Goal: Information Seeking & Learning: Learn about a topic

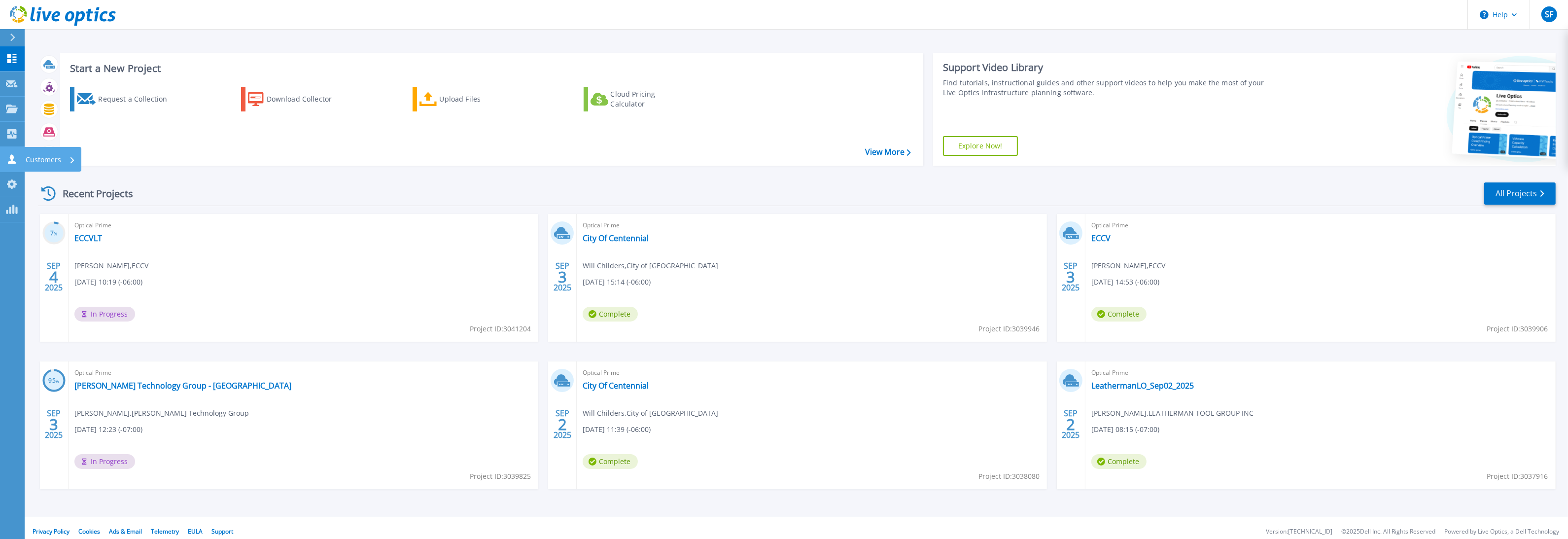
click at [17, 158] on icon at bounding box center [12, 159] width 12 height 9
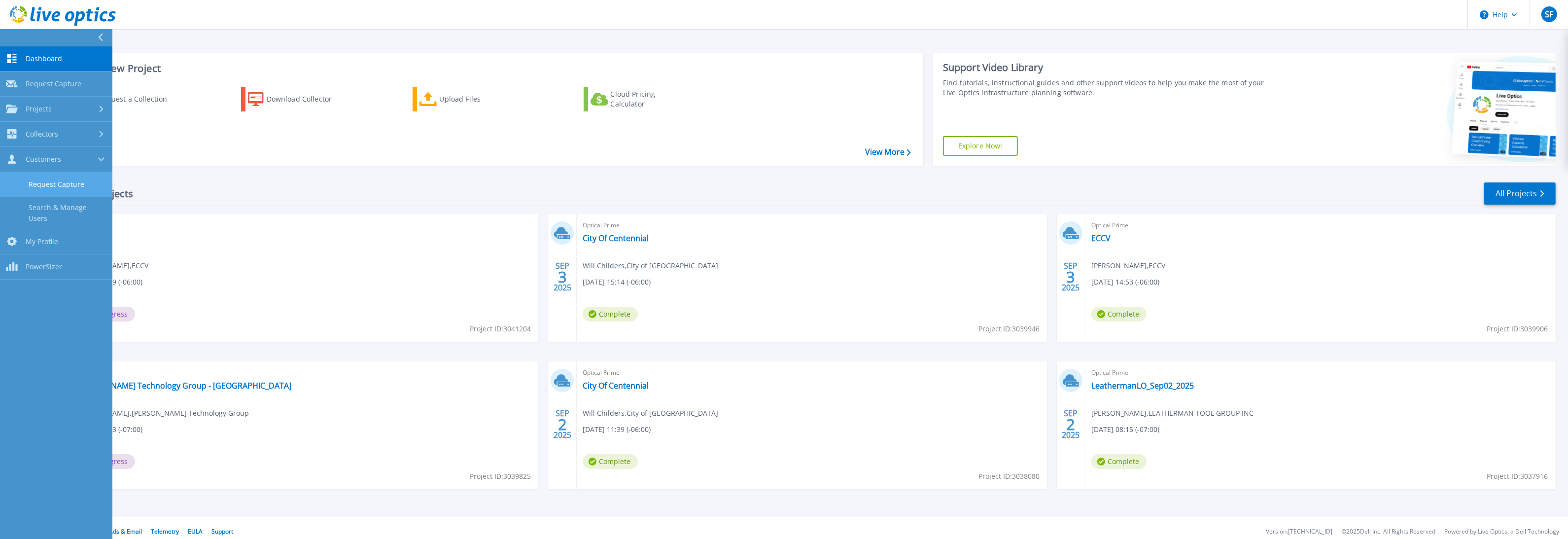
click at [58, 185] on link "Request Capture" at bounding box center [56, 184] width 113 height 25
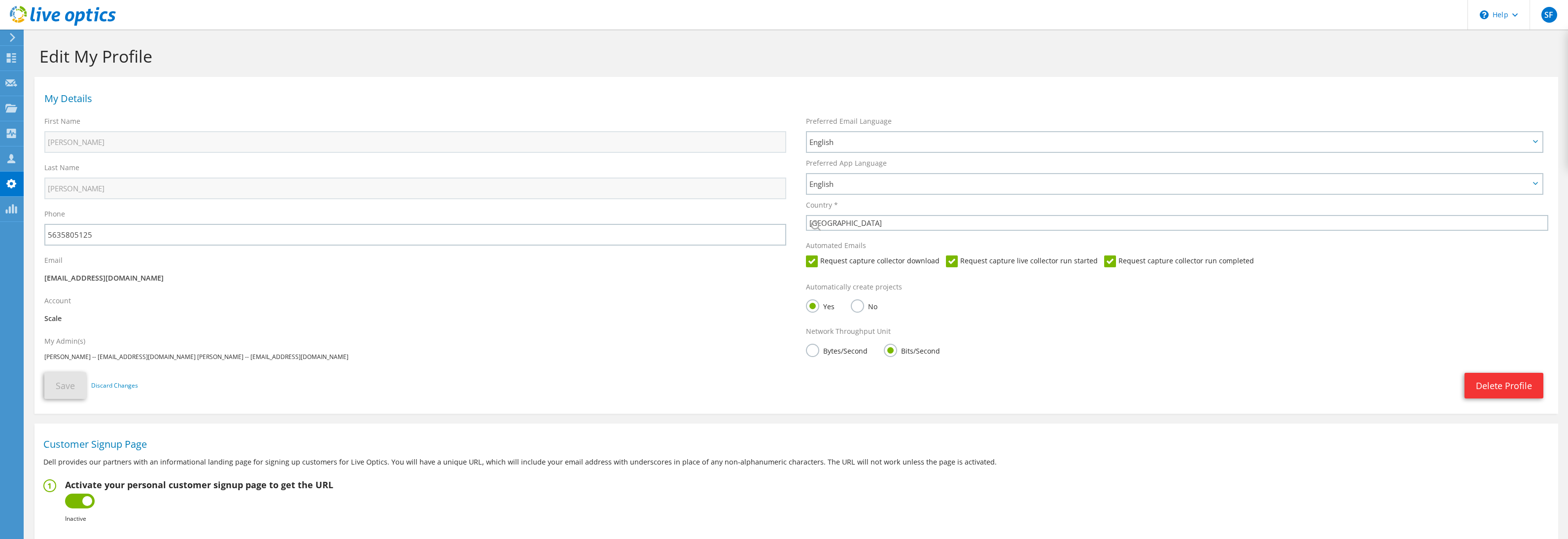
select select "224"
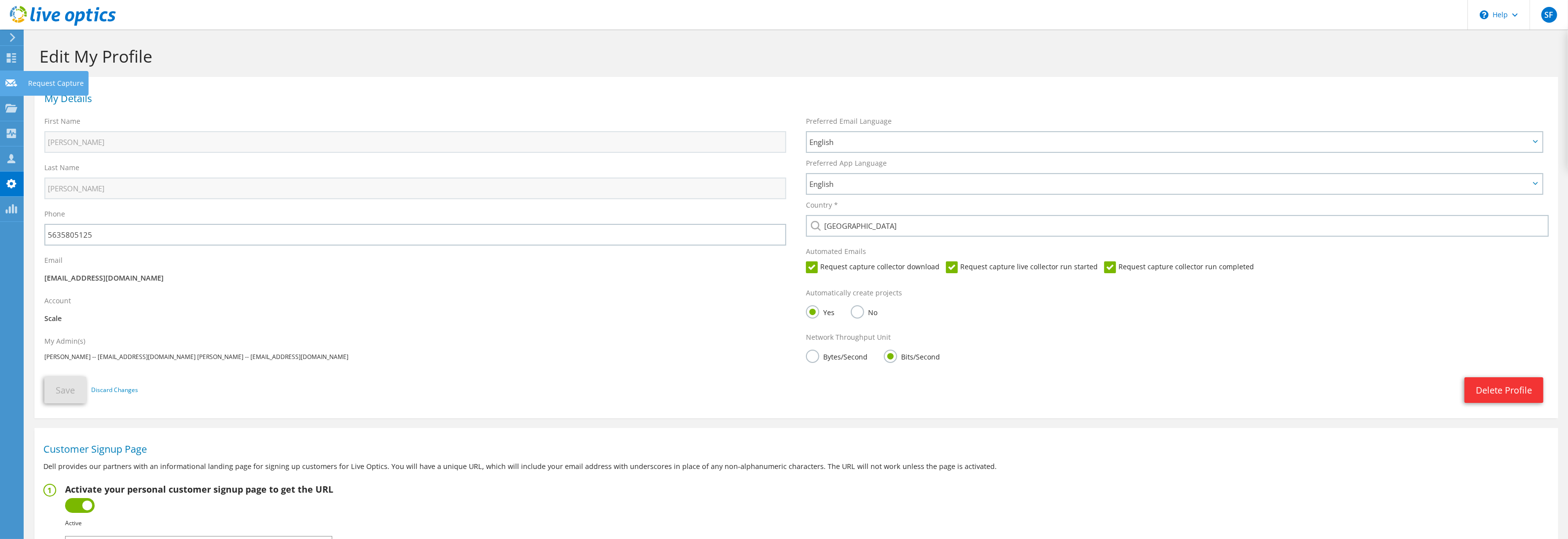
click at [5, 82] on icon at bounding box center [11, 83] width 12 height 9
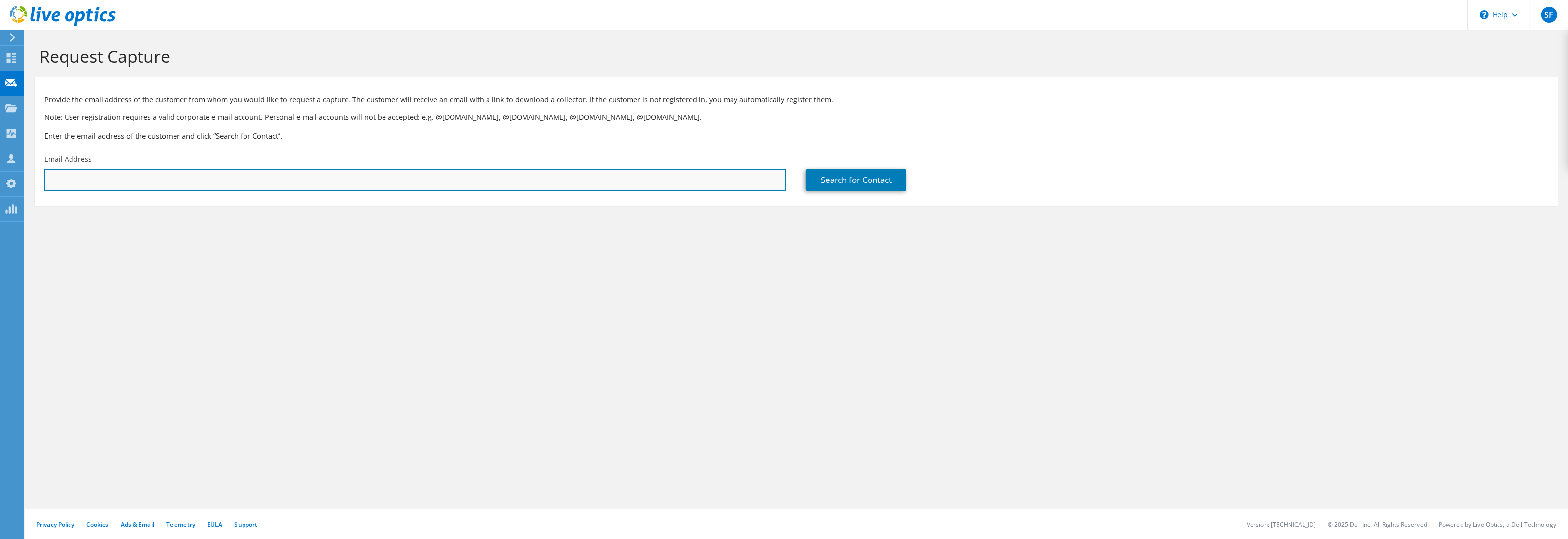
paste input "chris.currey@solvistahealth.org"
type input "chris.currey@solvistahealth.org"
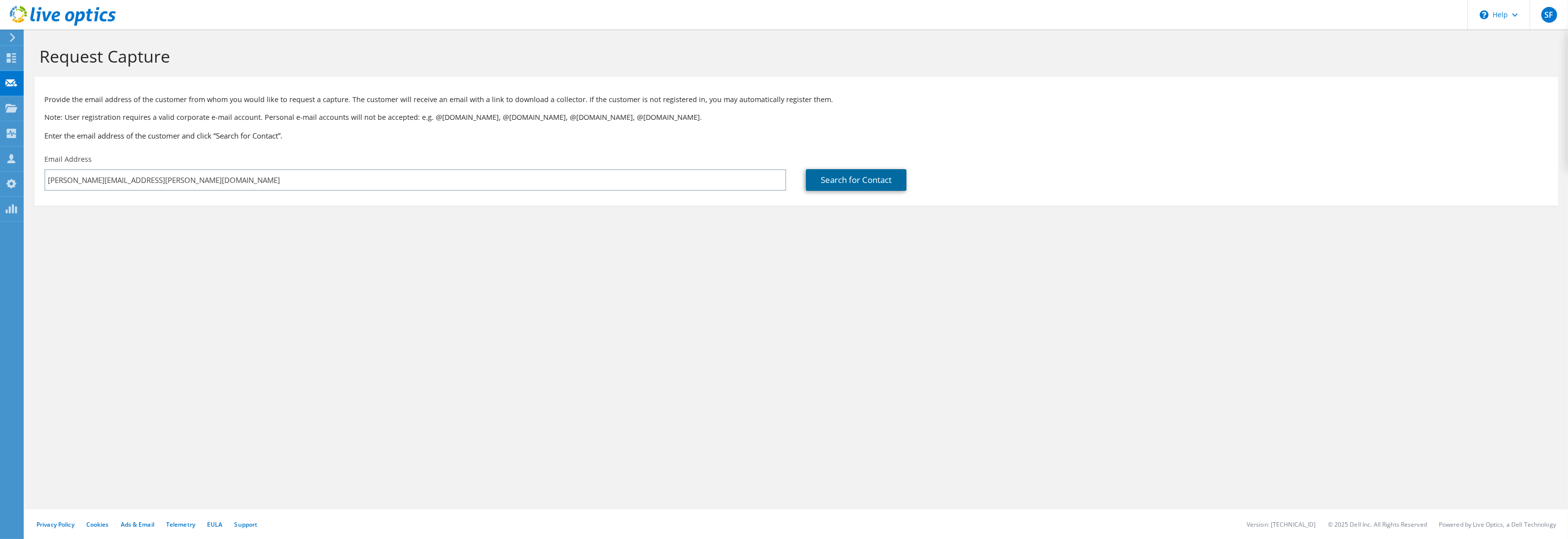
click at [841, 185] on link "Search for Contact" at bounding box center [856, 180] width 100 height 22
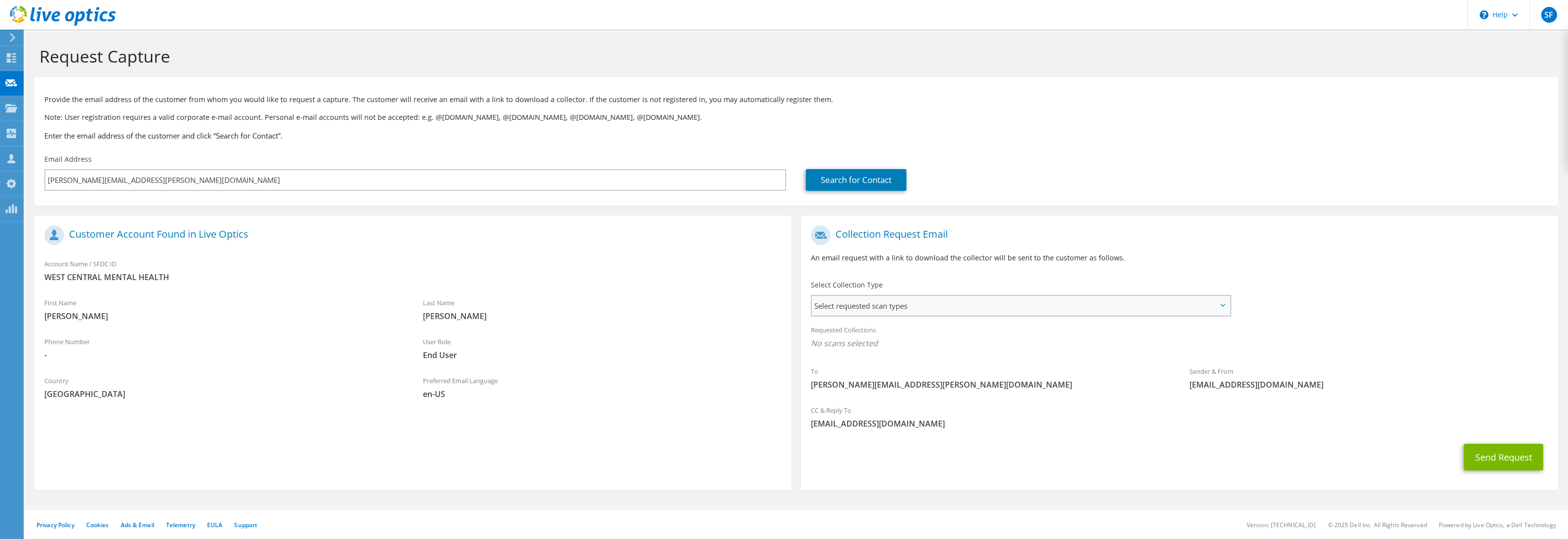
click at [1035, 307] on span "Select requested scan types" at bounding box center [1020, 305] width 418 height 19
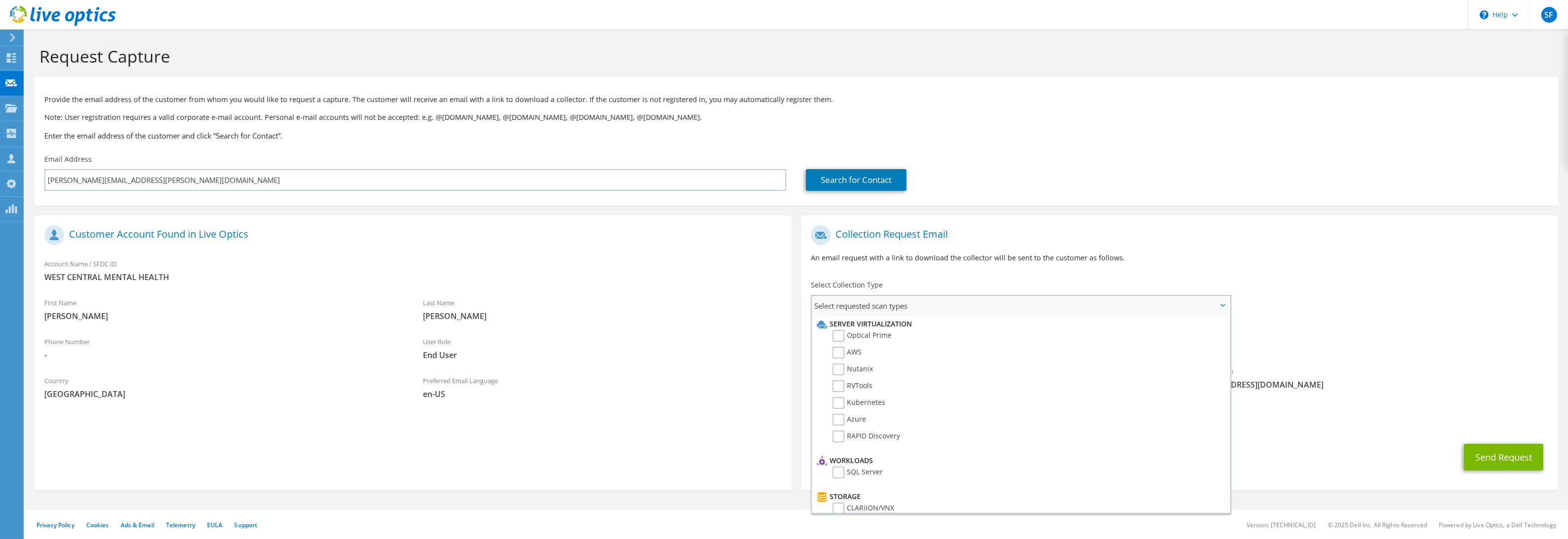
click at [896, 336] on li "Optical Prime" at bounding box center [1019, 338] width 410 height 17
click at [888, 337] on label "Optical Prime" at bounding box center [863, 335] width 59 height 12
click at [0, 0] on input "Optical Prime" at bounding box center [0, 0] width 0 height 0
click at [1076, 253] on p "An email request with a link to download the collector will be sent to the cust…" at bounding box center [1180, 258] width 737 height 11
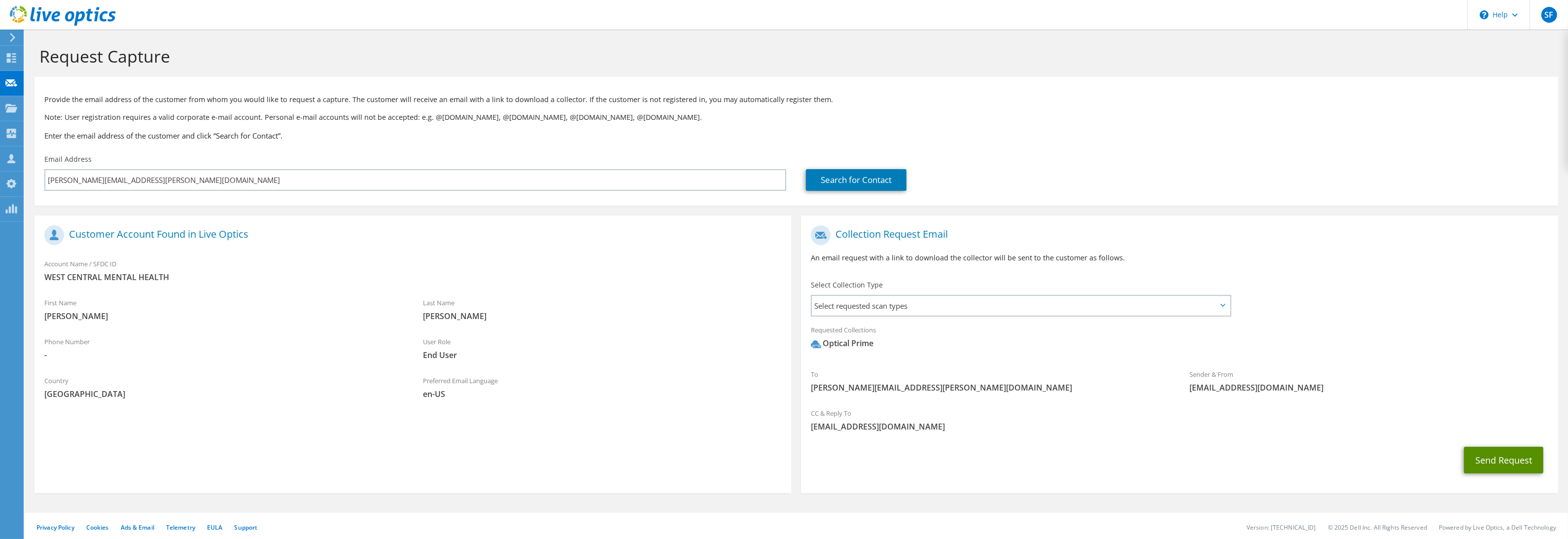
click at [1491, 457] on button "Send Request" at bounding box center [1504, 460] width 79 height 26
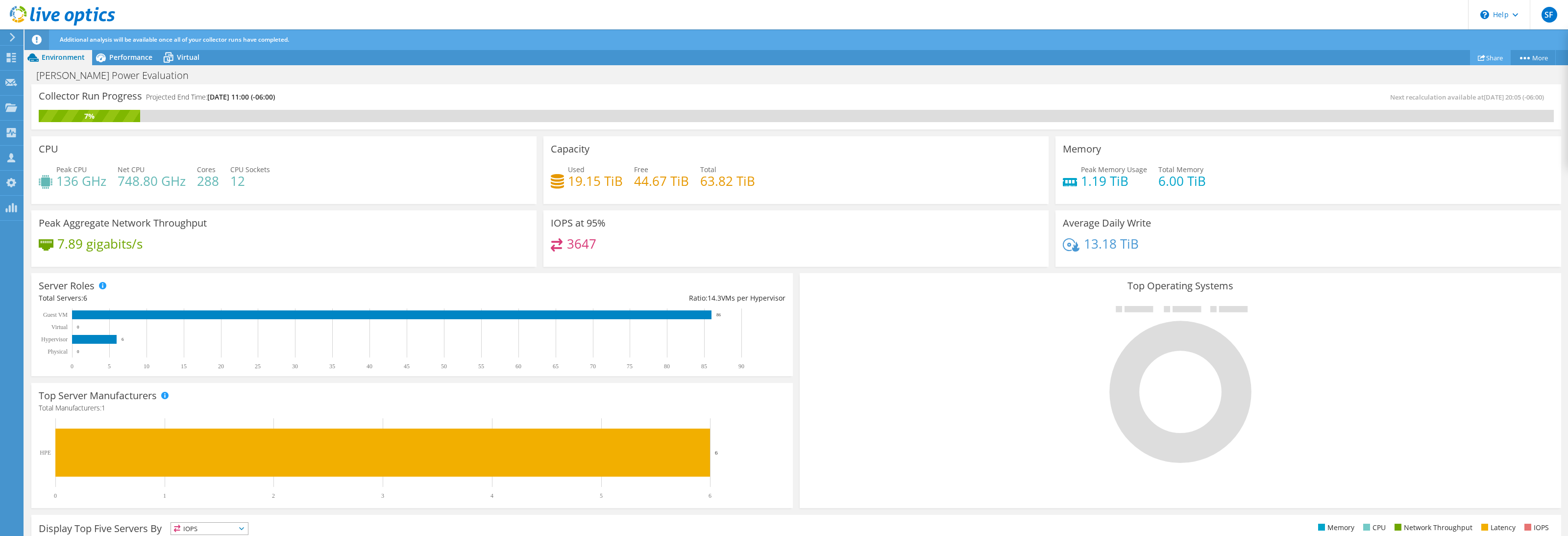
click at [1484, 57] on link "Share" at bounding box center [1491, 58] width 41 height 15
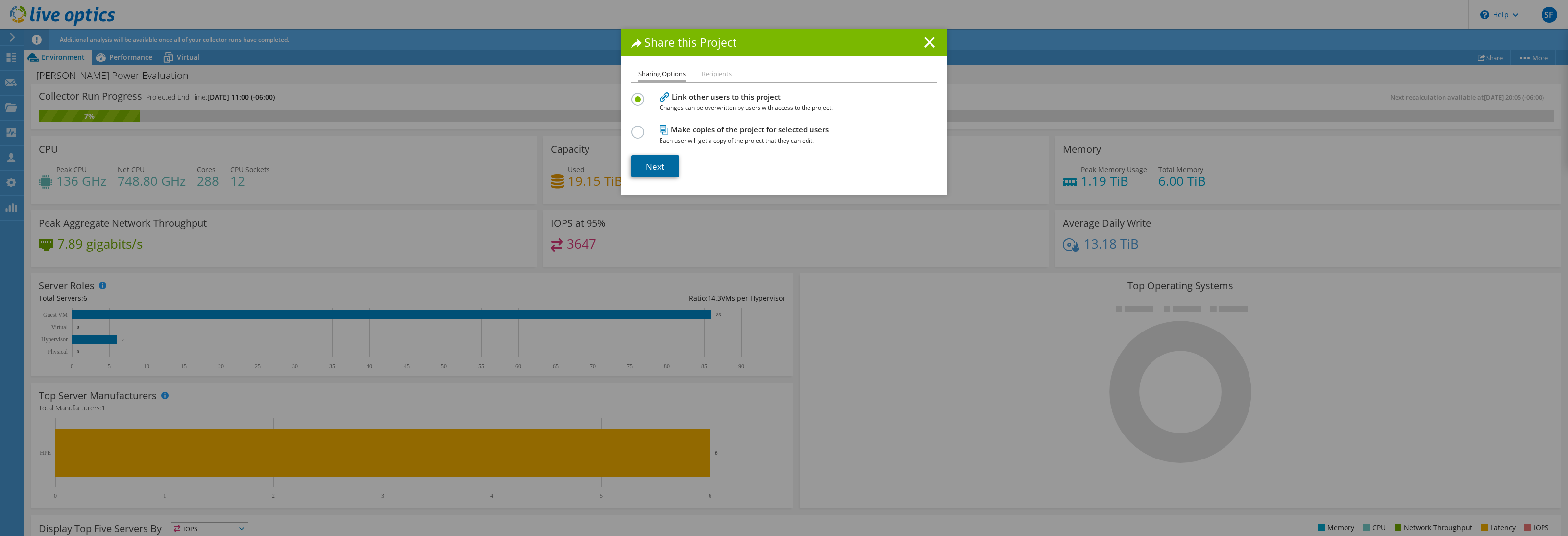
click at [668, 162] on link "Next" at bounding box center [655, 166] width 48 height 22
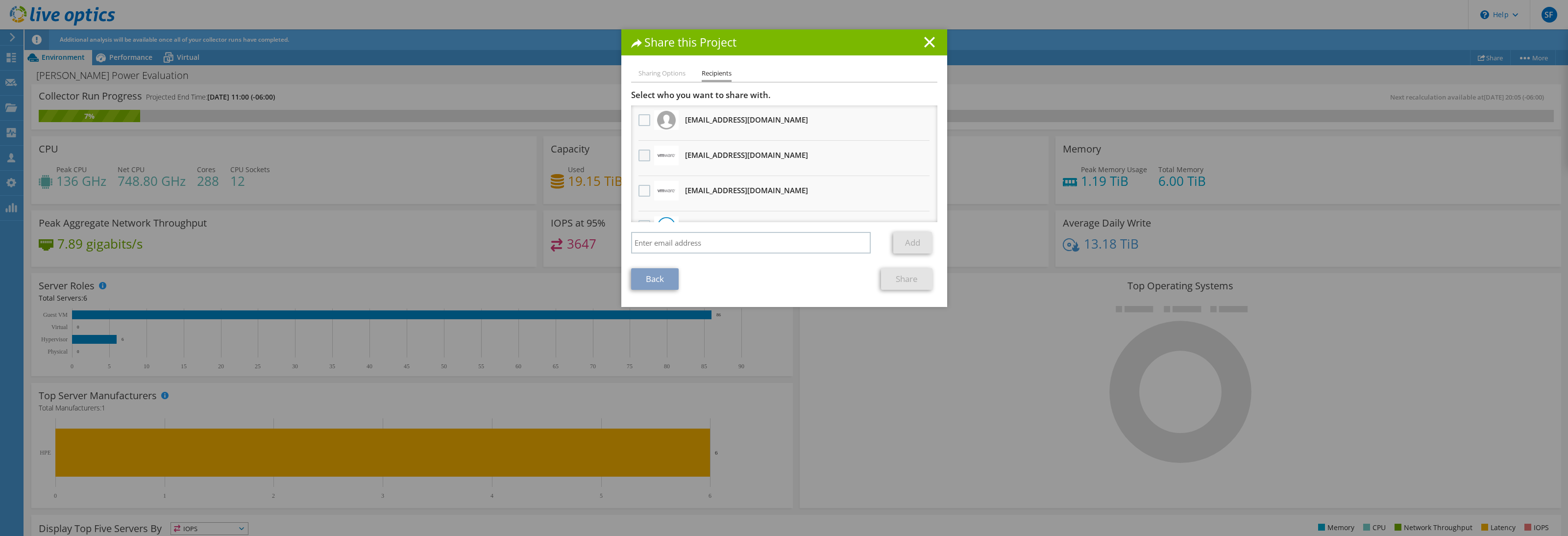
click at [639, 155] on label at bounding box center [646, 155] width 14 height 12
click at [0, 0] on input "checkbox" at bounding box center [0, 0] width 0 height 0
click at [907, 284] on link "Share" at bounding box center [907, 279] width 52 height 22
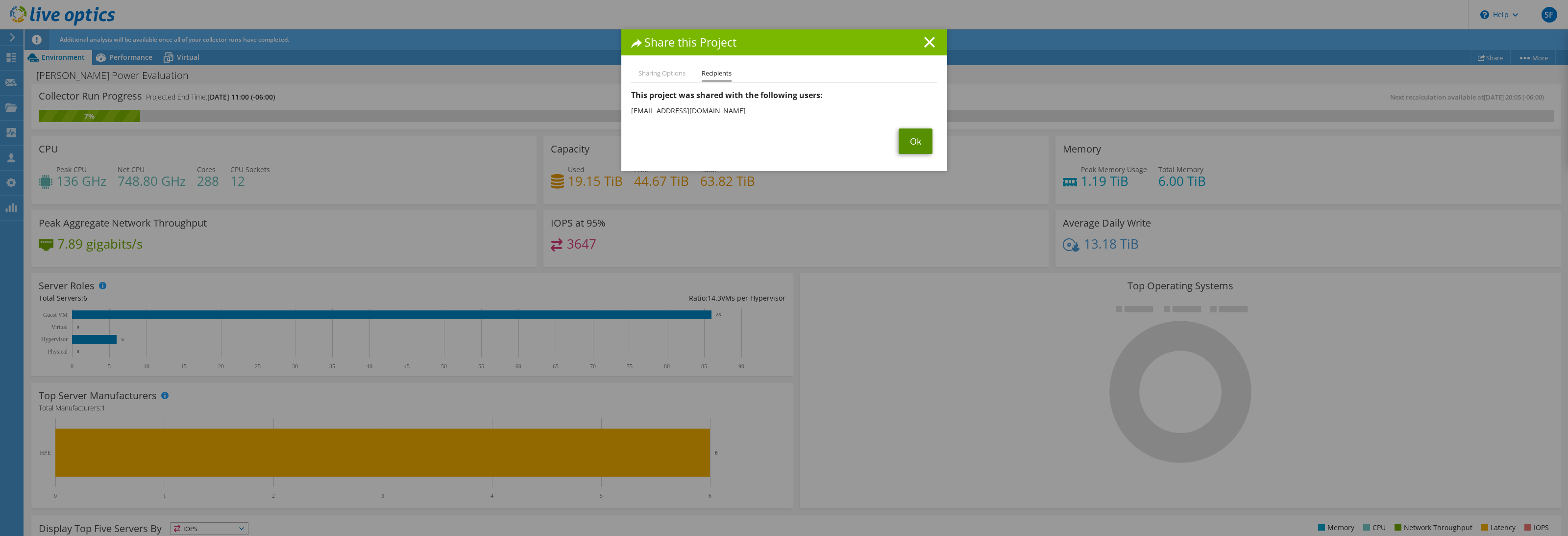
click at [909, 140] on link "Ok" at bounding box center [916, 141] width 34 height 26
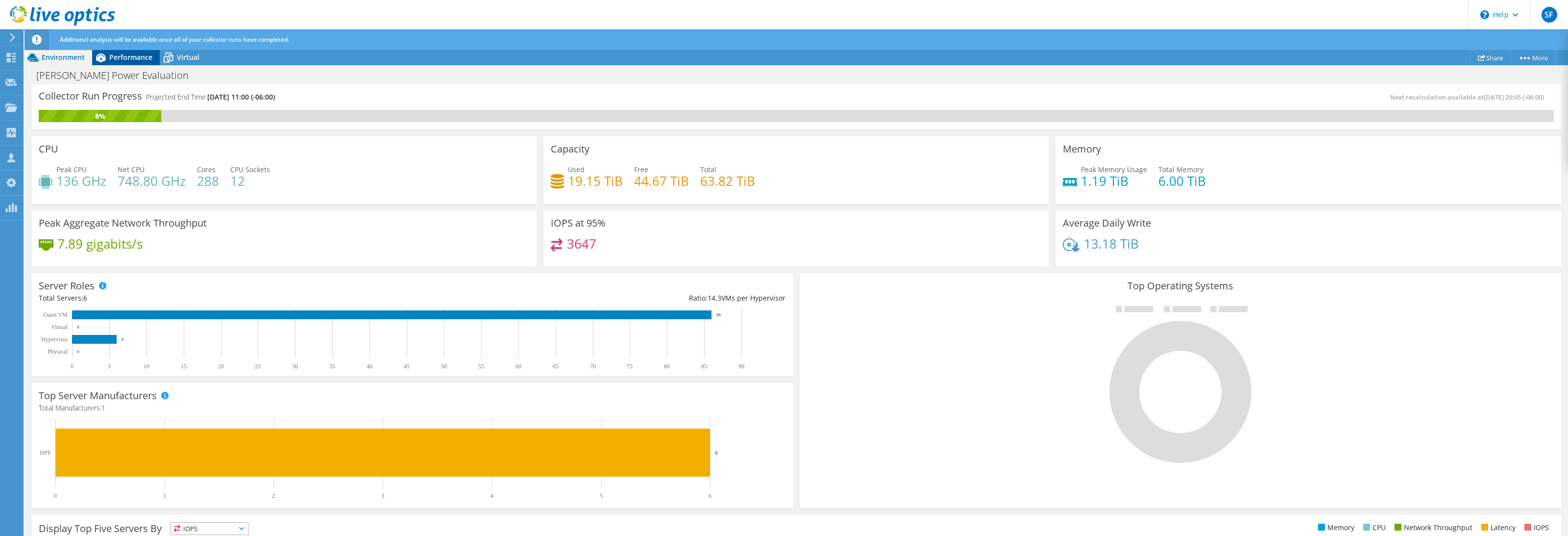
click at [128, 56] on span "Performance" at bounding box center [131, 57] width 43 height 9
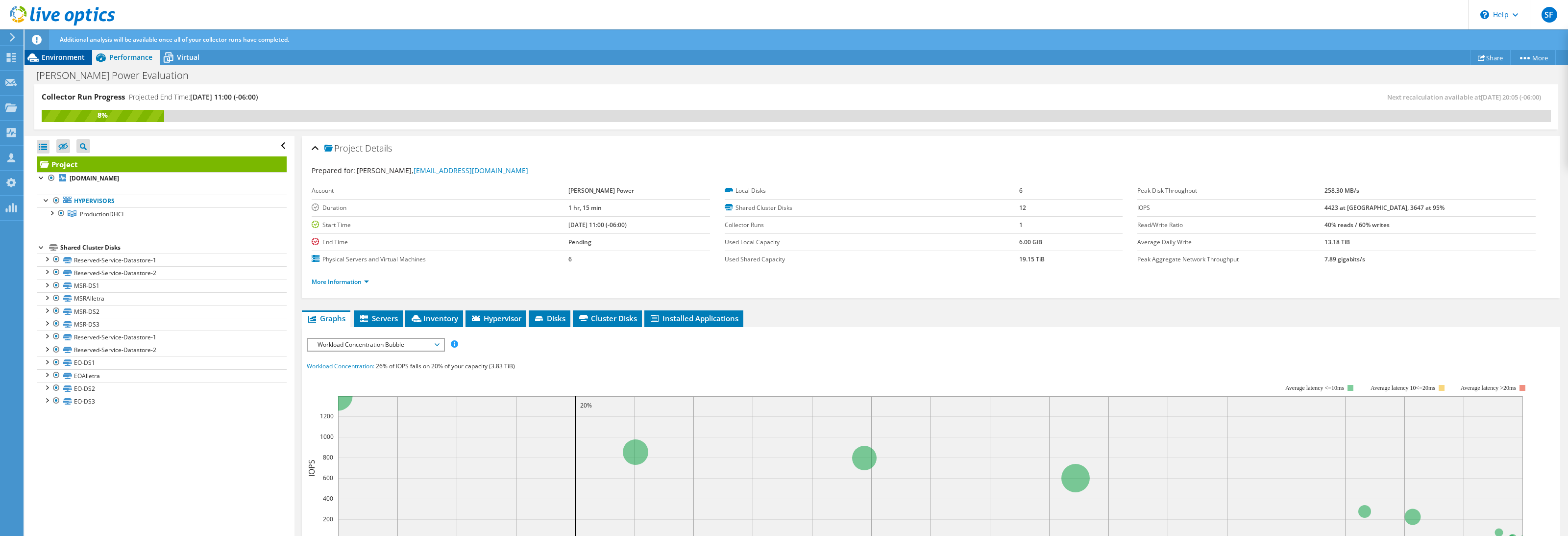
click at [70, 60] on span "Environment" at bounding box center [63, 57] width 43 height 9
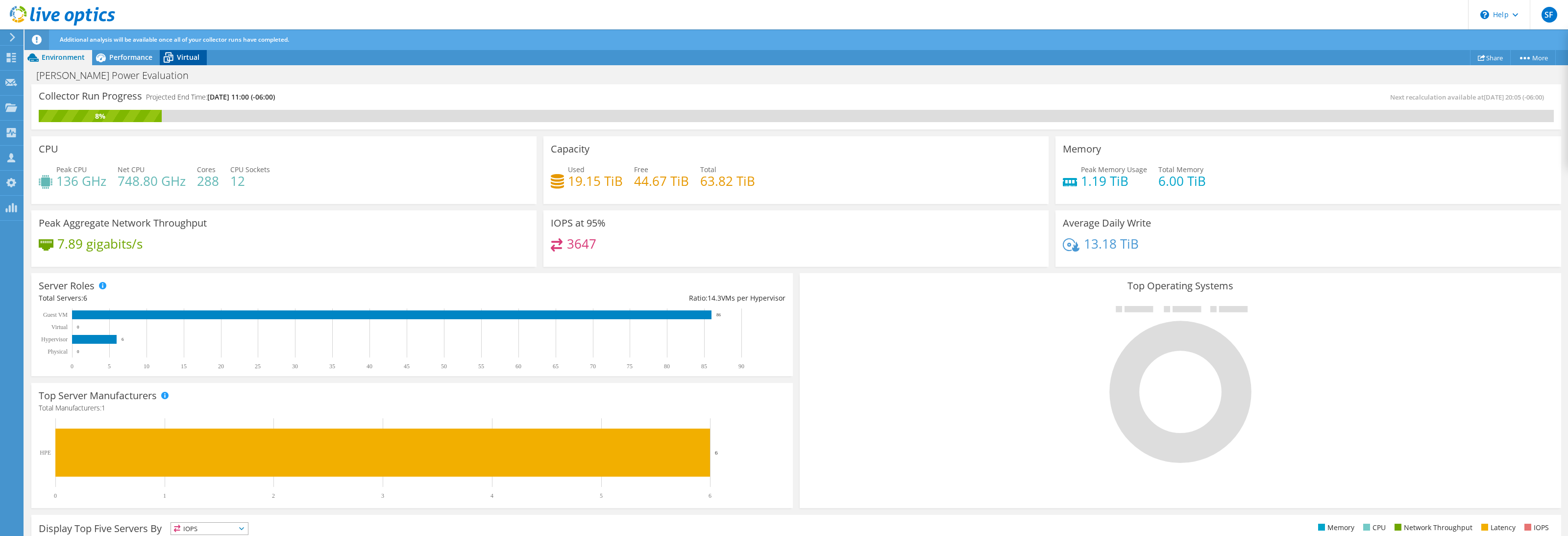
click at [182, 63] on div "Virtual" at bounding box center [183, 57] width 47 height 15
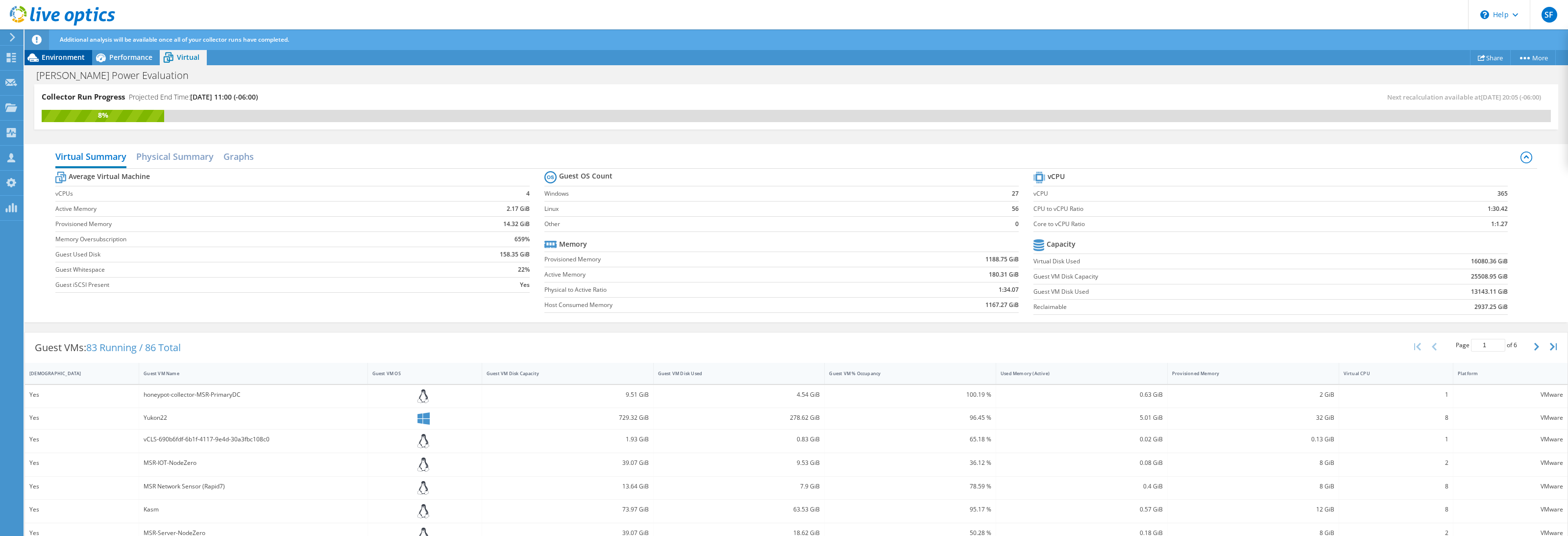
click at [69, 59] on span "Environment" at bounding box center [63, 57] width 43 height 9
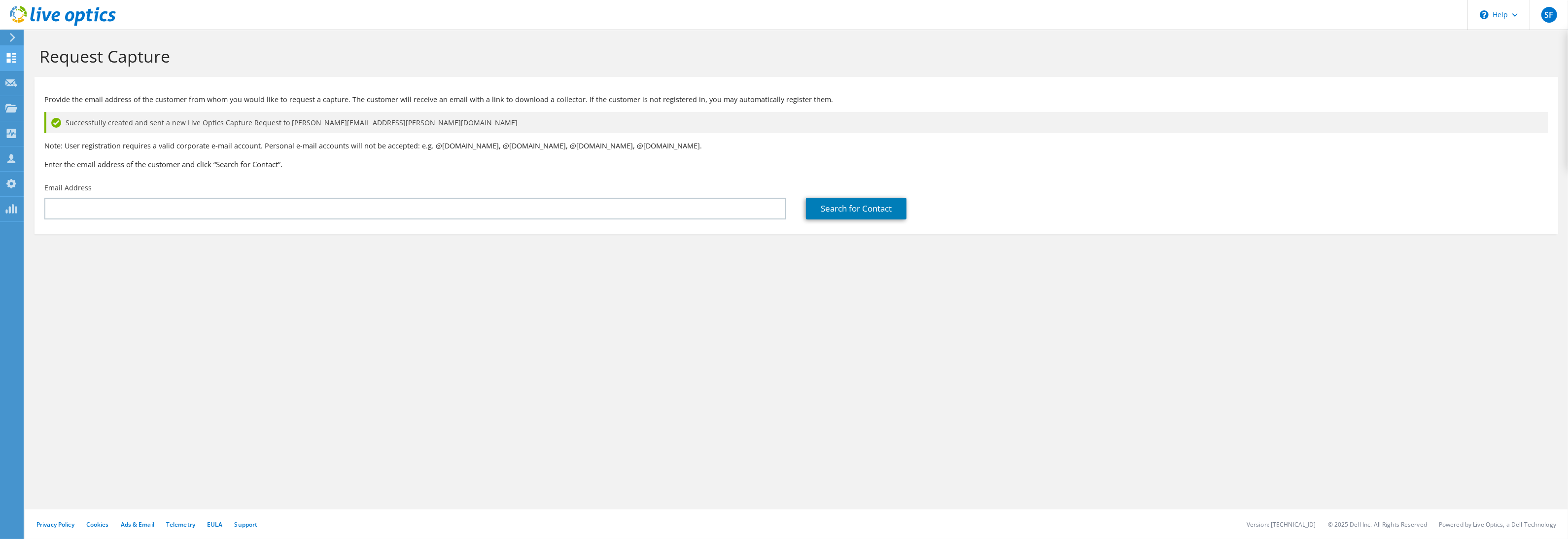
click at [12, 59] on icon at bounding box center [11, 58] width 12 height 9
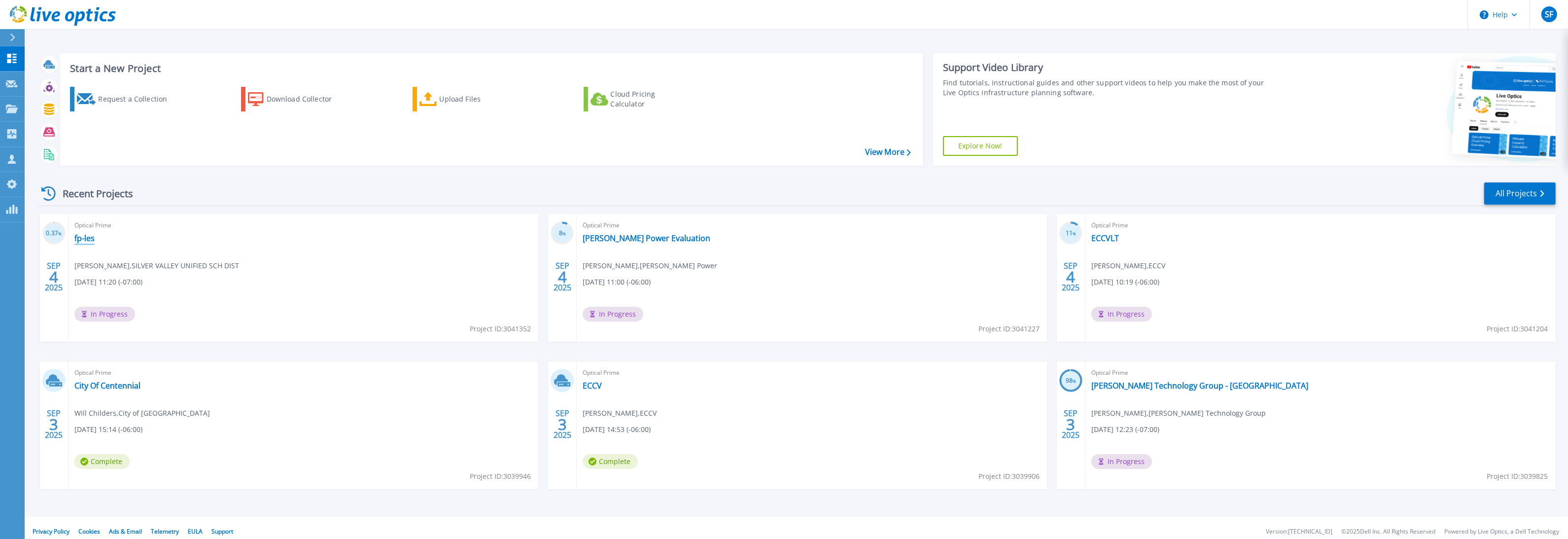
click at [82, 239] on link "fp-les" at bounding box center [85, 238] width 20 height 10
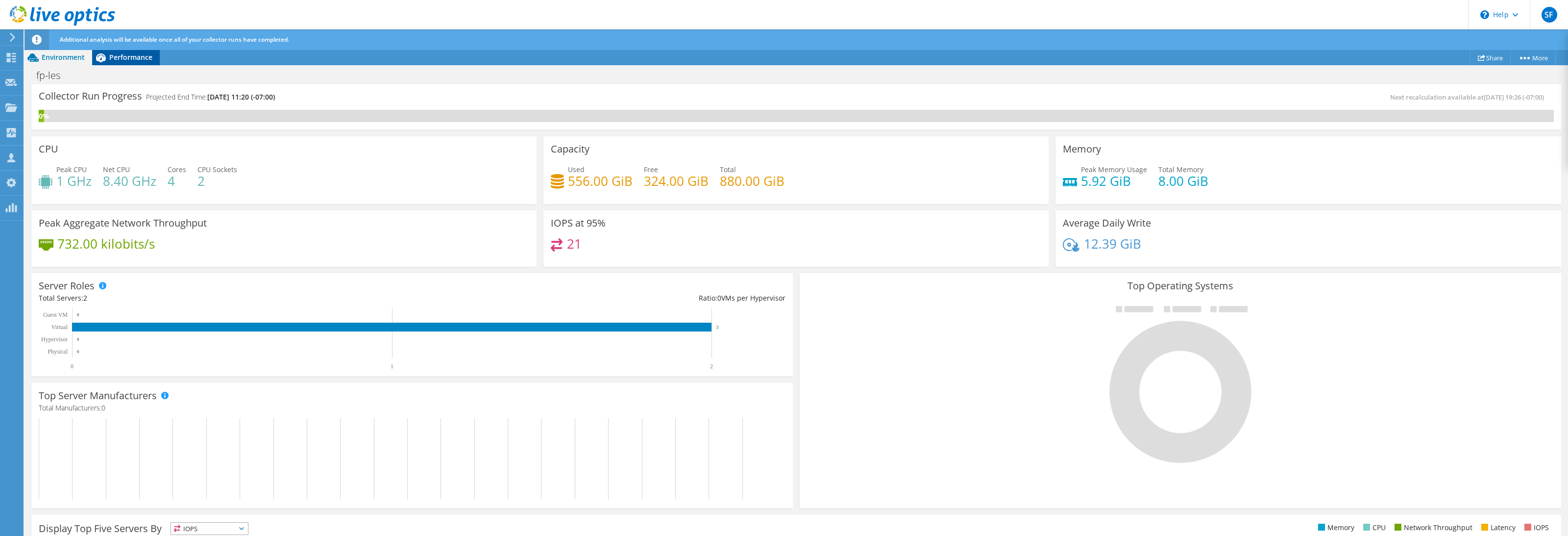
click at [114, 60] on span "Performance" at bounding box center [131, 57] width 43 height 9
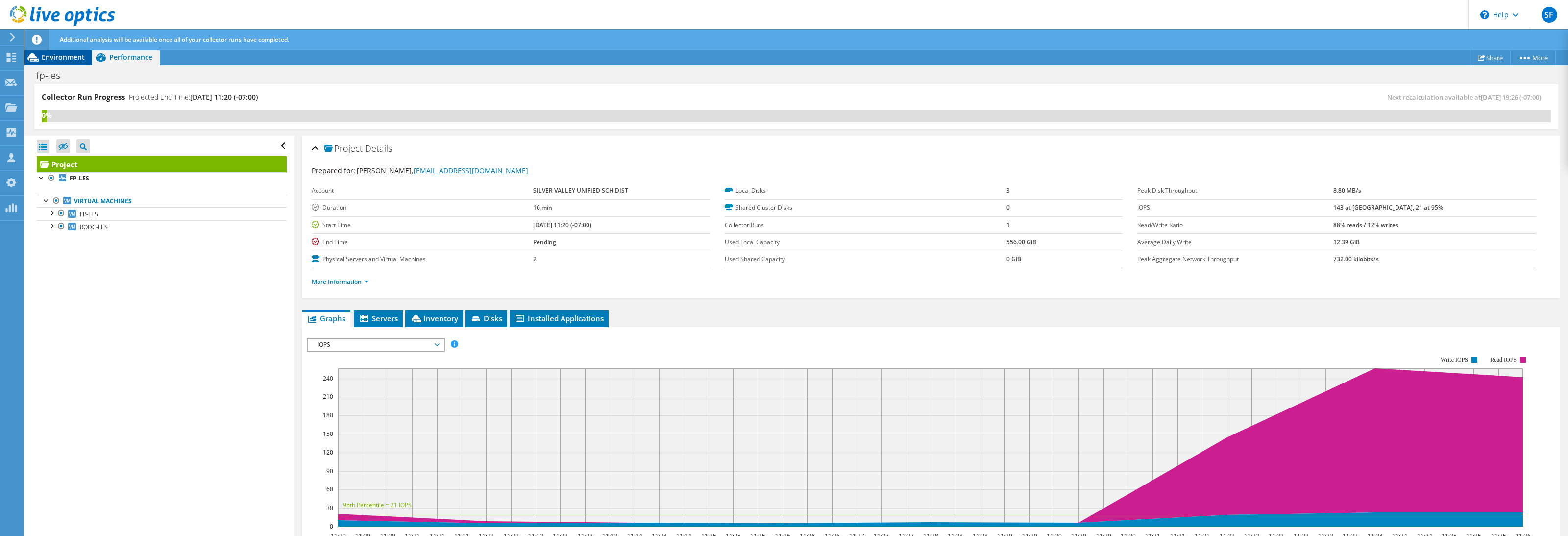
click at [70, 56] on span "Environment" at bounding box center [63, 57] width 43 height 9
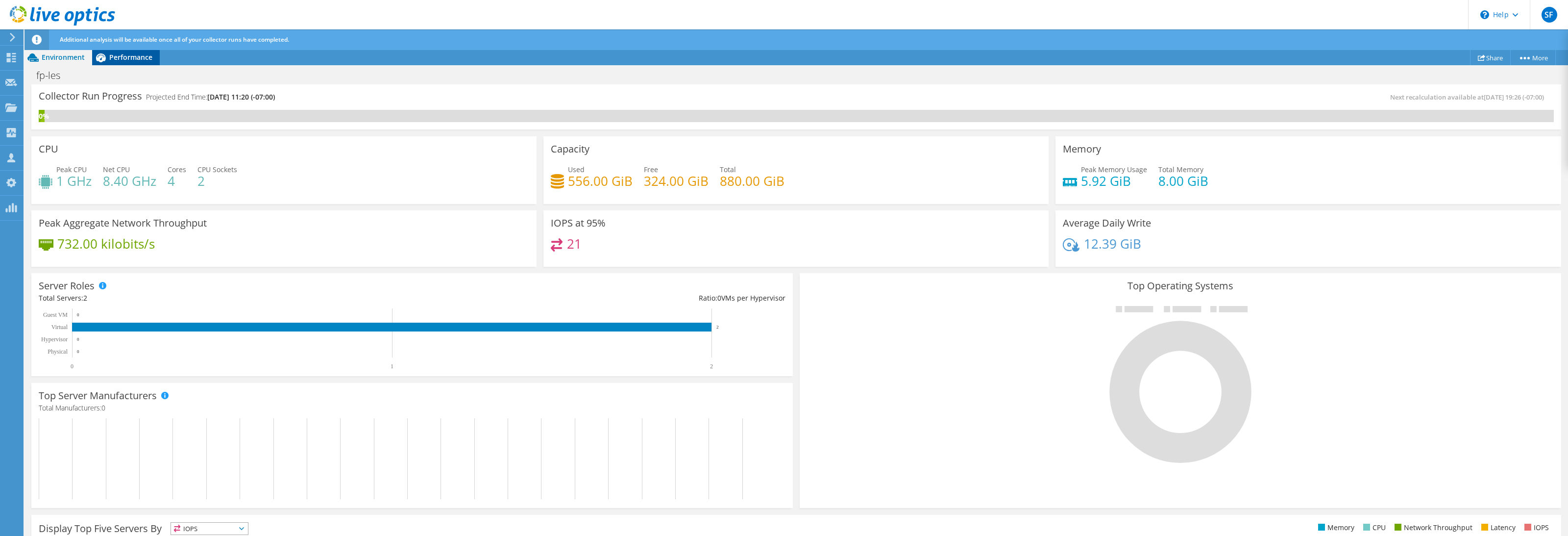
click at [141, 61] on span "Performance" at bounding box center [131, 57] width 43 height 9
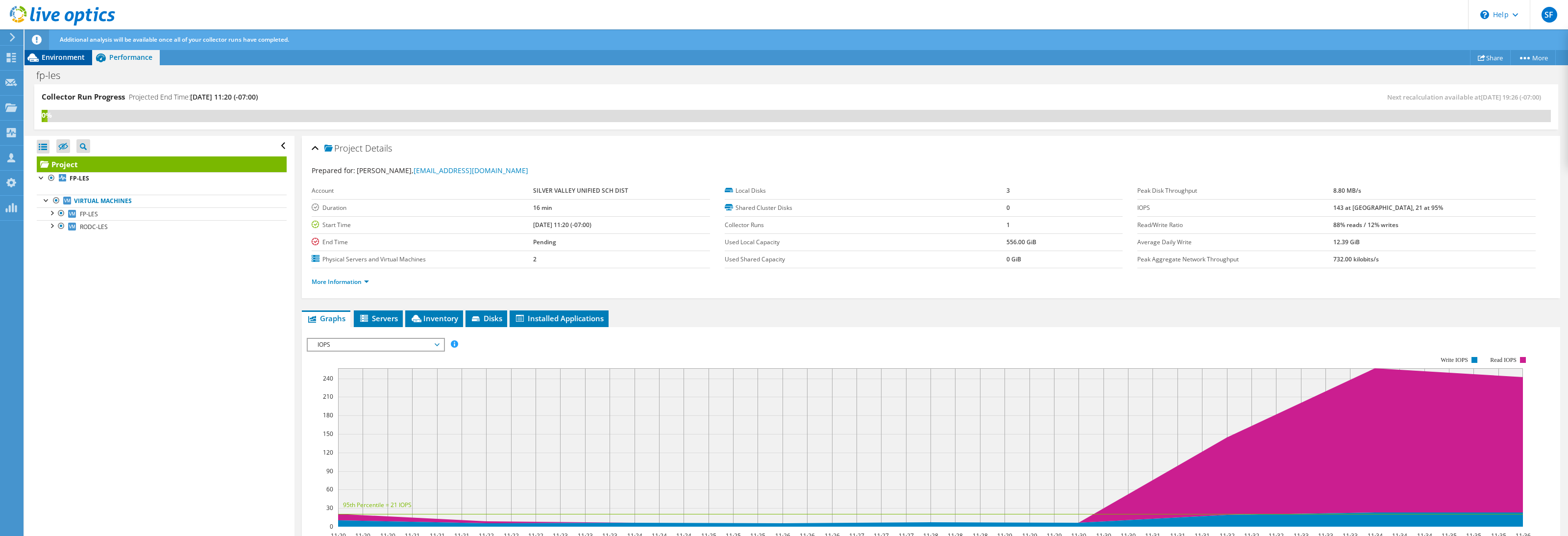
click at [50, 60] on span "Environment" at bounding box center [63, 57] width 43 height 9
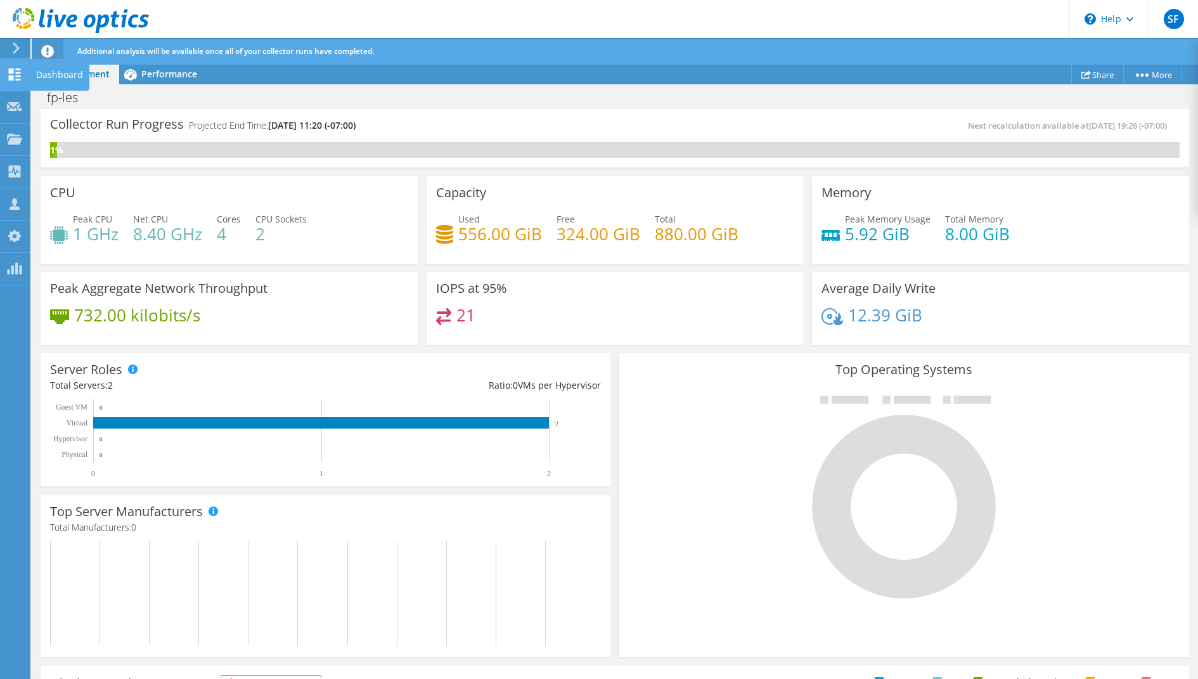
click at [13, 74] on icon at bounding box center [14, 74] width 15 height 12
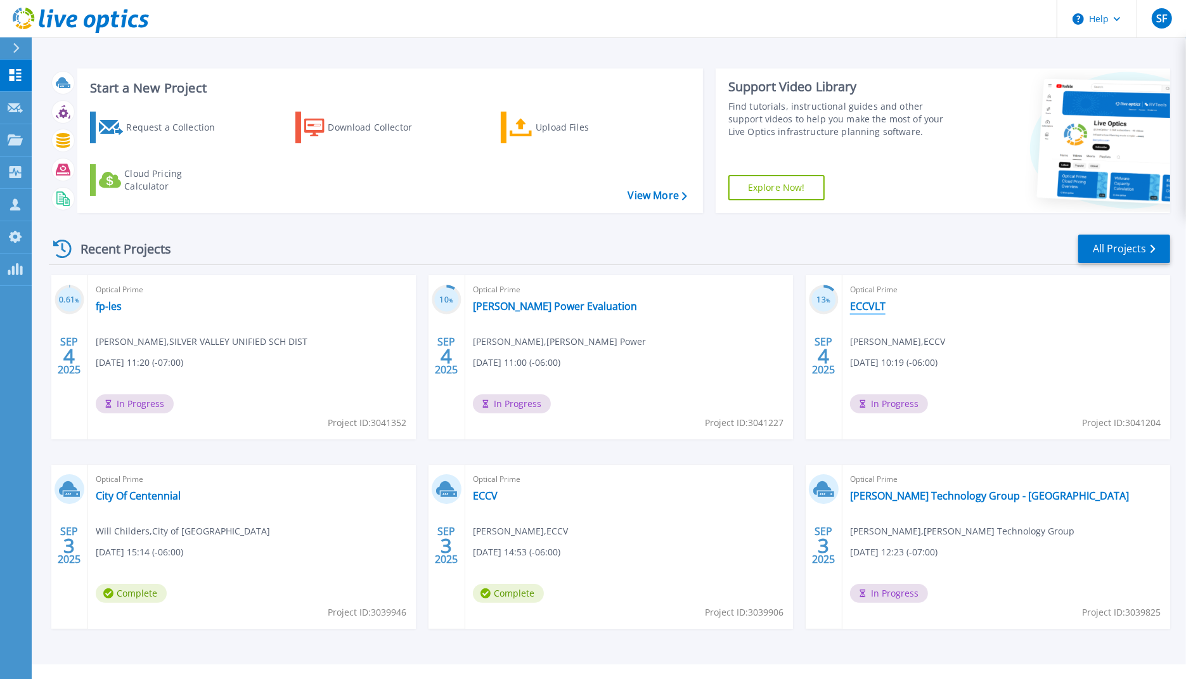
click at [860, 306] on link "ECCVLT" at bounding box center [867, 306] width 35 height 13
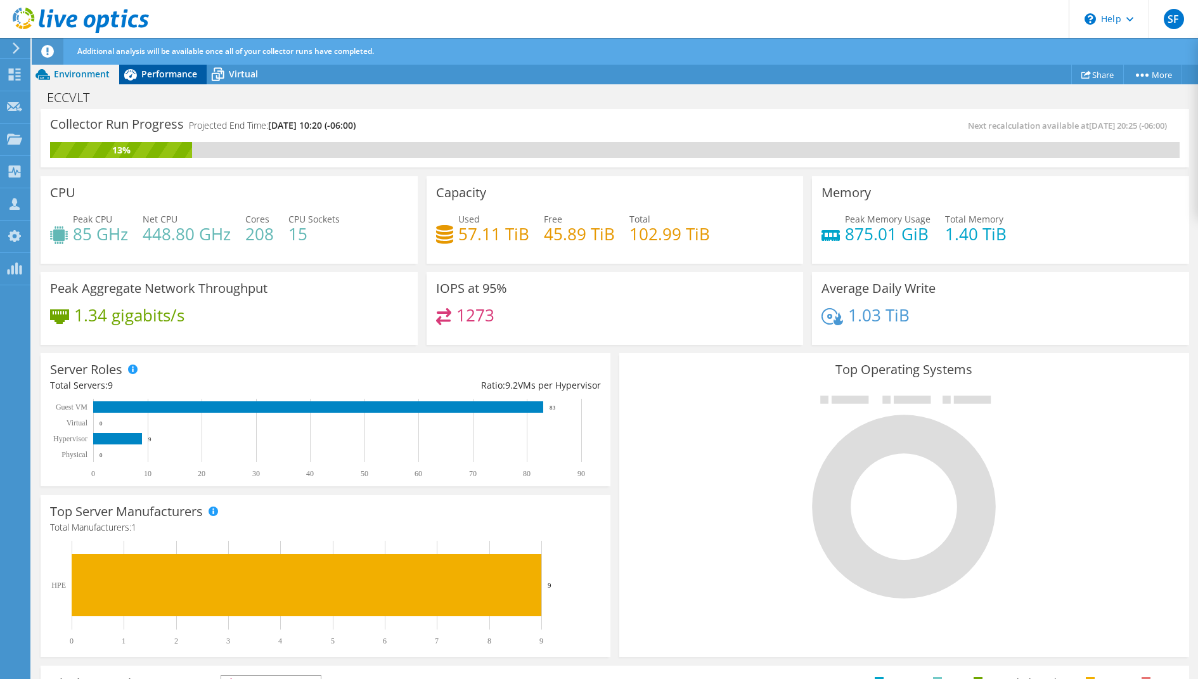
click at [169, 75] on span "Performance" at bounding box center [169, 74] width 56 height 12
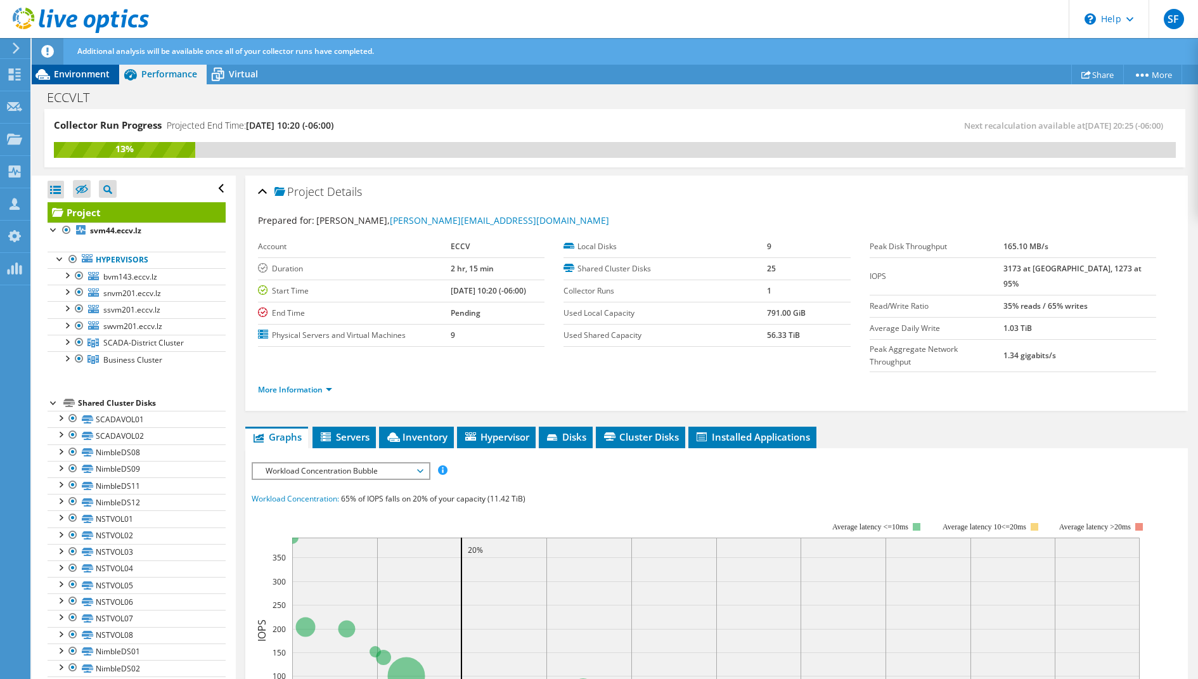
click at [77, 71] on span "Environment" at bounding box center [82, 74] width 56 height 12
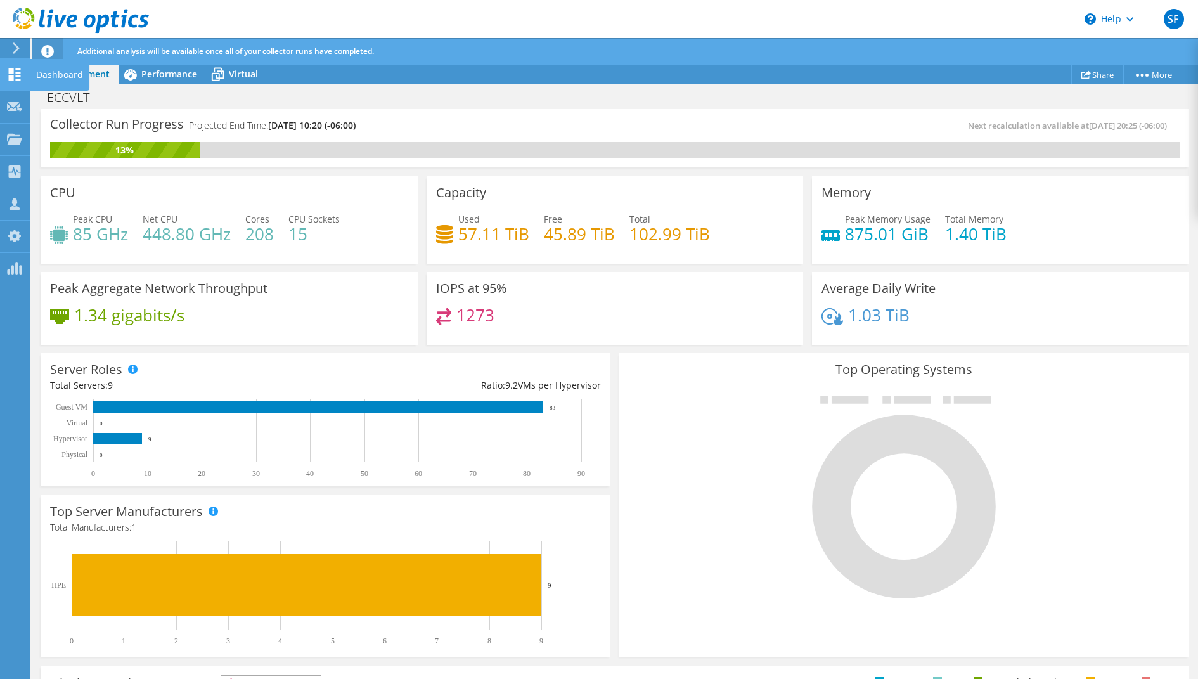
click at [10, 79] on use at bounding box center [15, 74] width 12 height 12
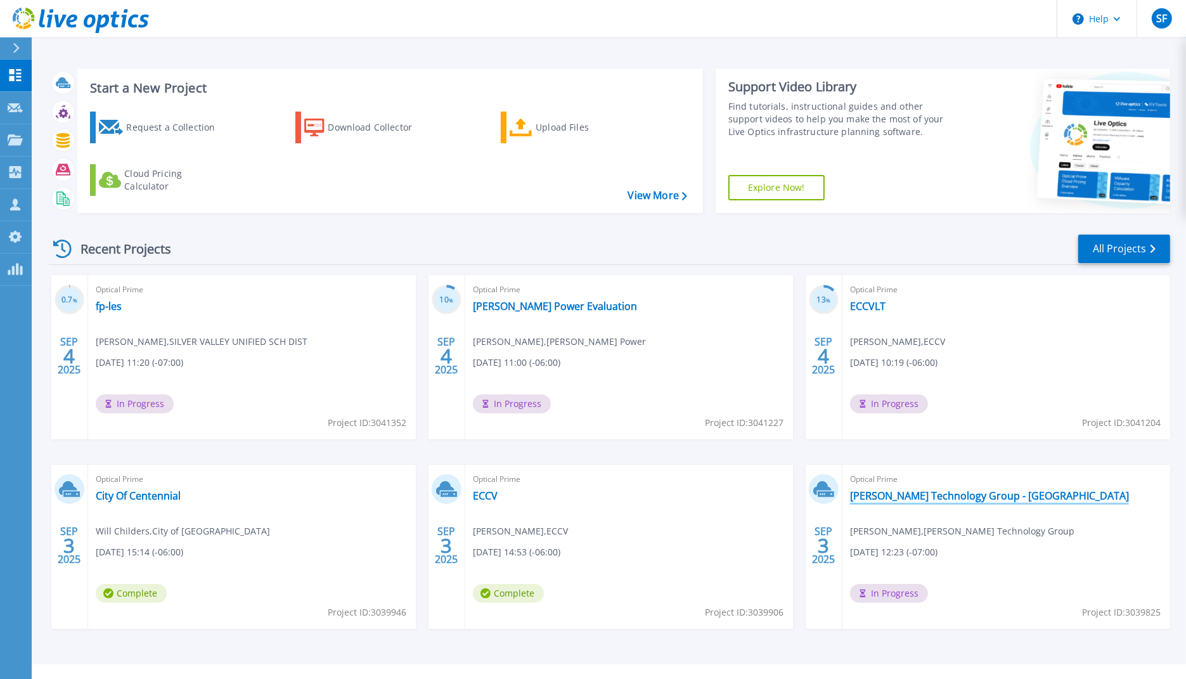
click at [911, 496] on link "[PERSON_NAME] Technology Group - [GEOGRAPHIC_DATA]" at bounding box center [989, 495] width 279 height 13
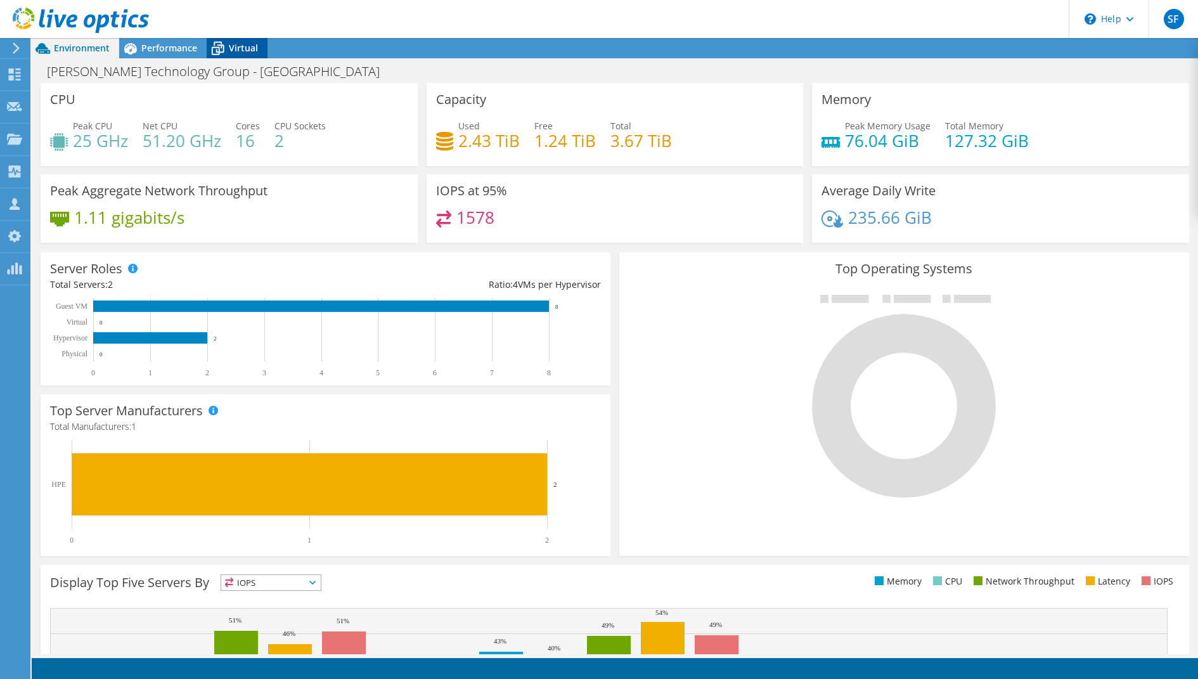
click at [229, 52] on span "Virtual" at bounding box center [243, 48] width 29 height 12
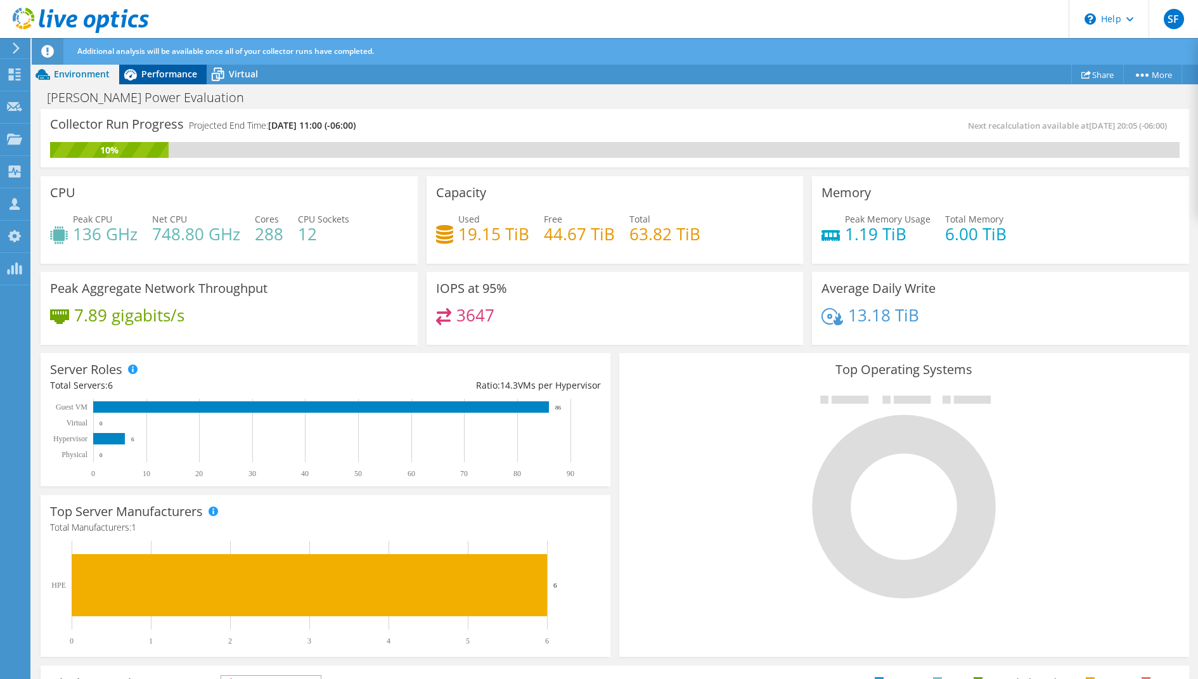
click at [198, 79] on div "Performance" at bounding box center [162, 74] width 87 height 20
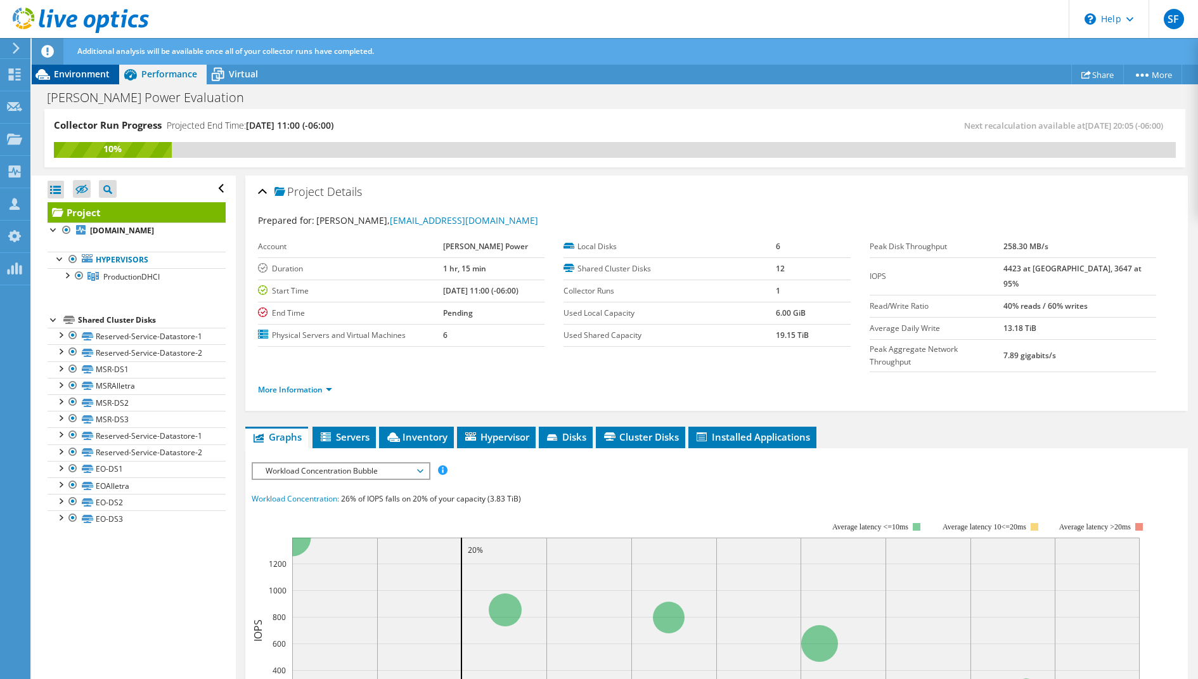
click at [99, 78] on span "Environment" at bounding box center [82, 74] width 56 height 12
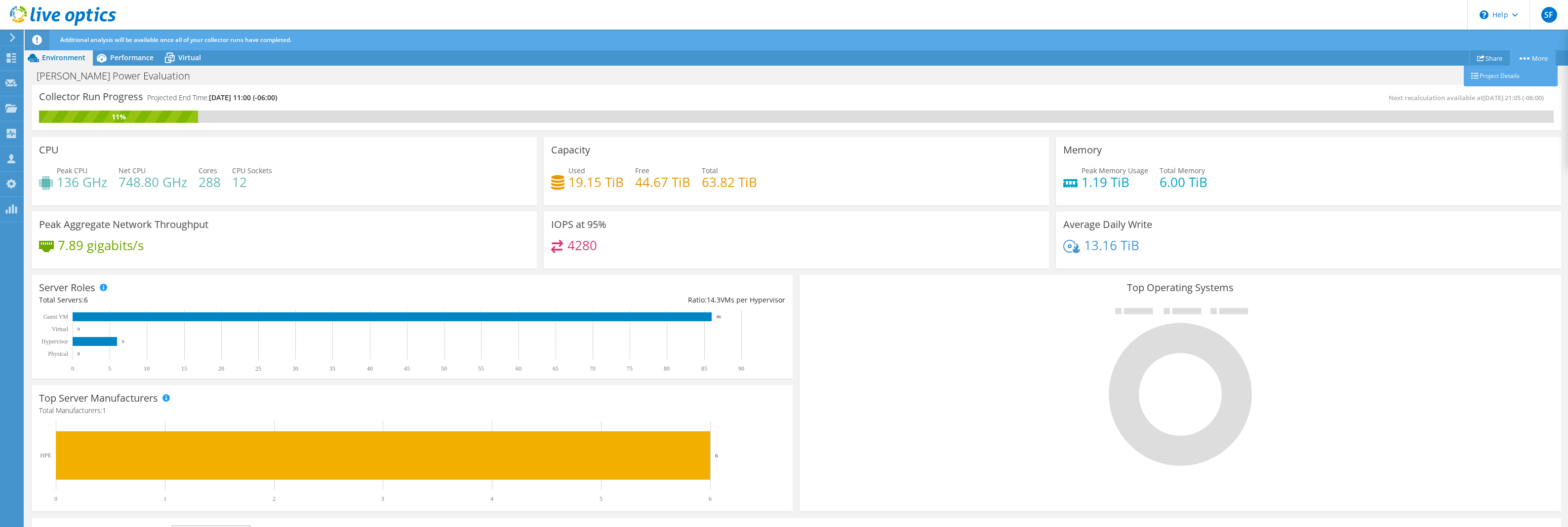
click at [1530, 58] on link "More" at bounding box center [1532, 58] width 46 height 16
click at [8, 60] on use at bounding box center [12, 58] width 9 height 9
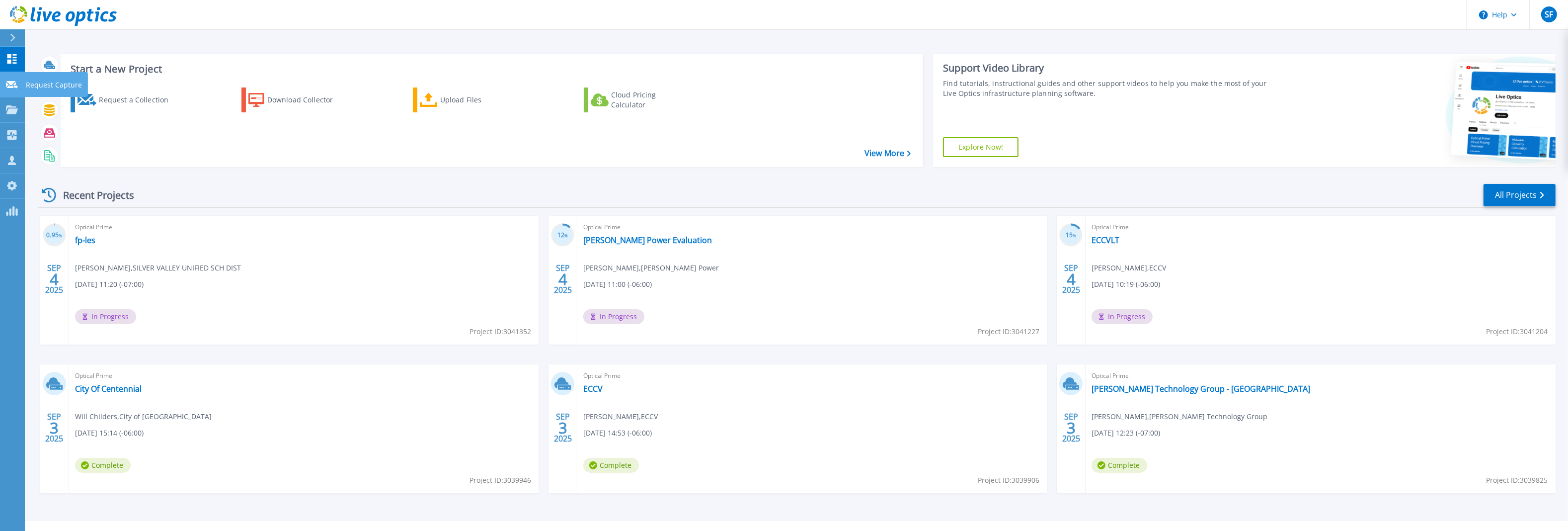
click at [13, 82] on icon at bounding box center [12, 85] width 12 height 8
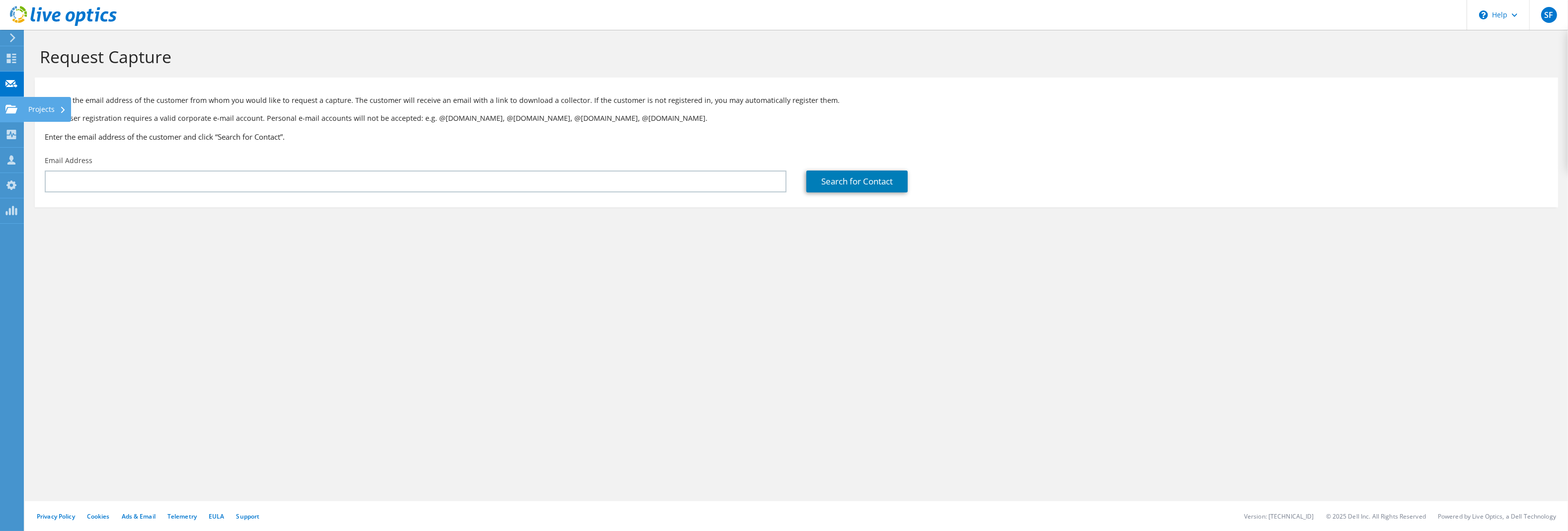
click at [9, 110] on use at bounding box center [11, 108] width 12 height 9
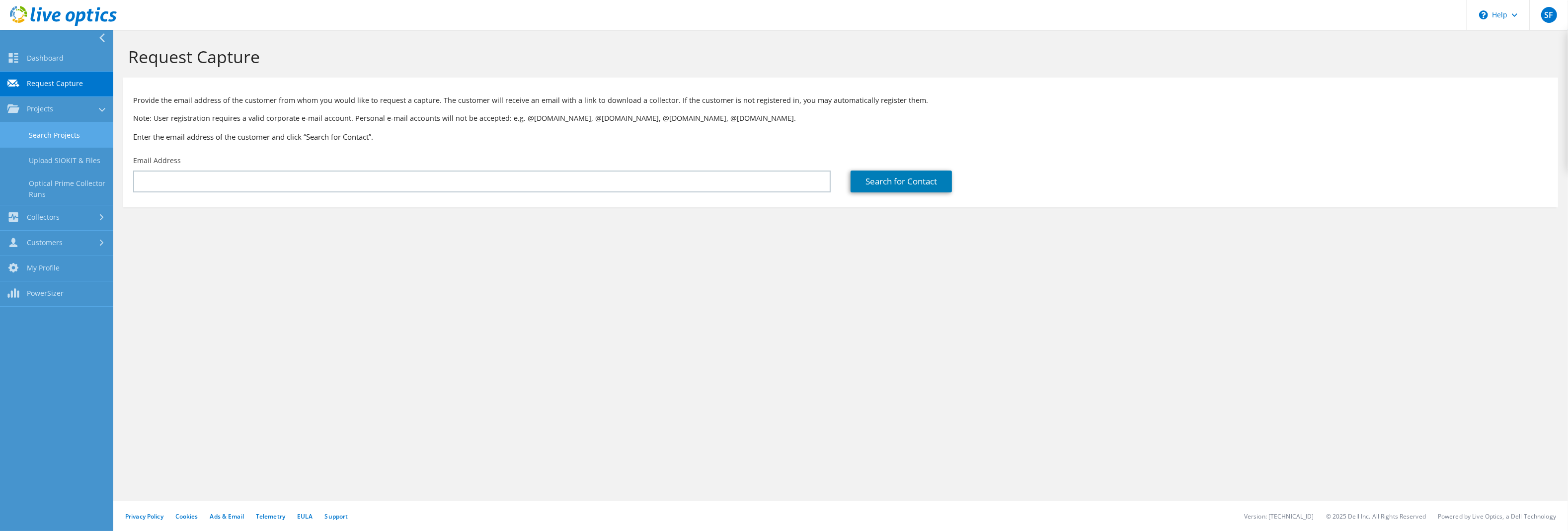
click at [53, 135] on link "Search Projects" at bounding box center [56, 135] width 114 height 25
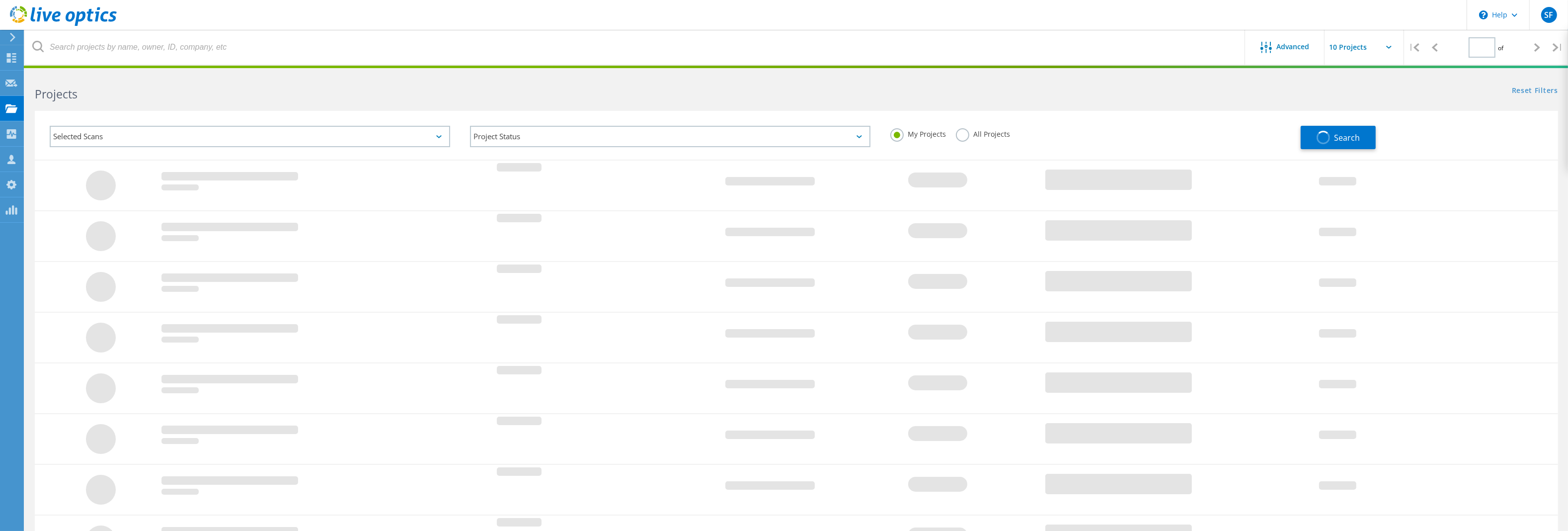
type input "1"
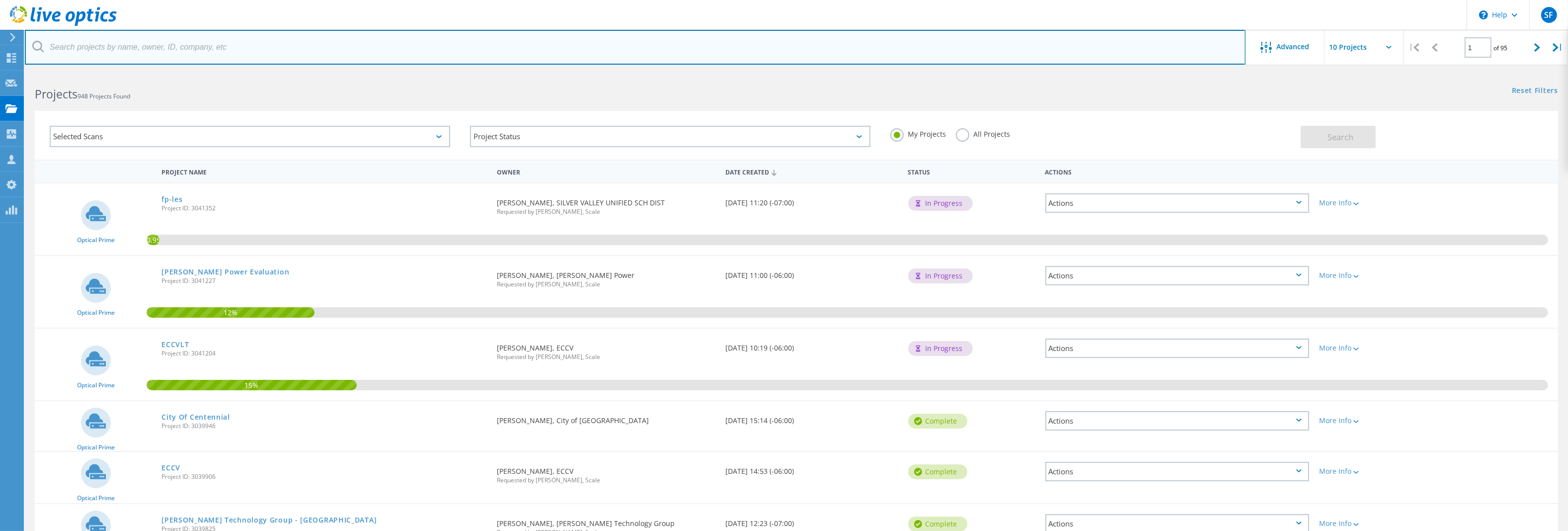
click at [173, 51] on input "text" at bounding box center [635, 47] width 1221 height 35
type input "ljc"
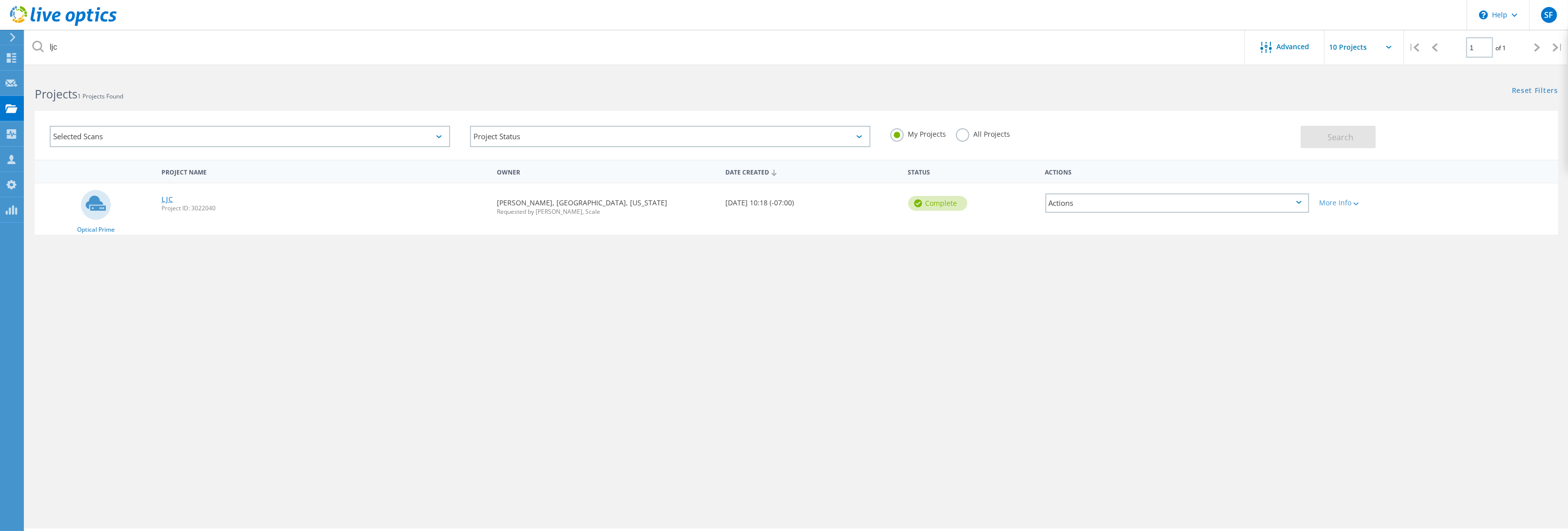
click at [162, 198] on link "LJC" at bounding box center [167, 199] width 12 height 7
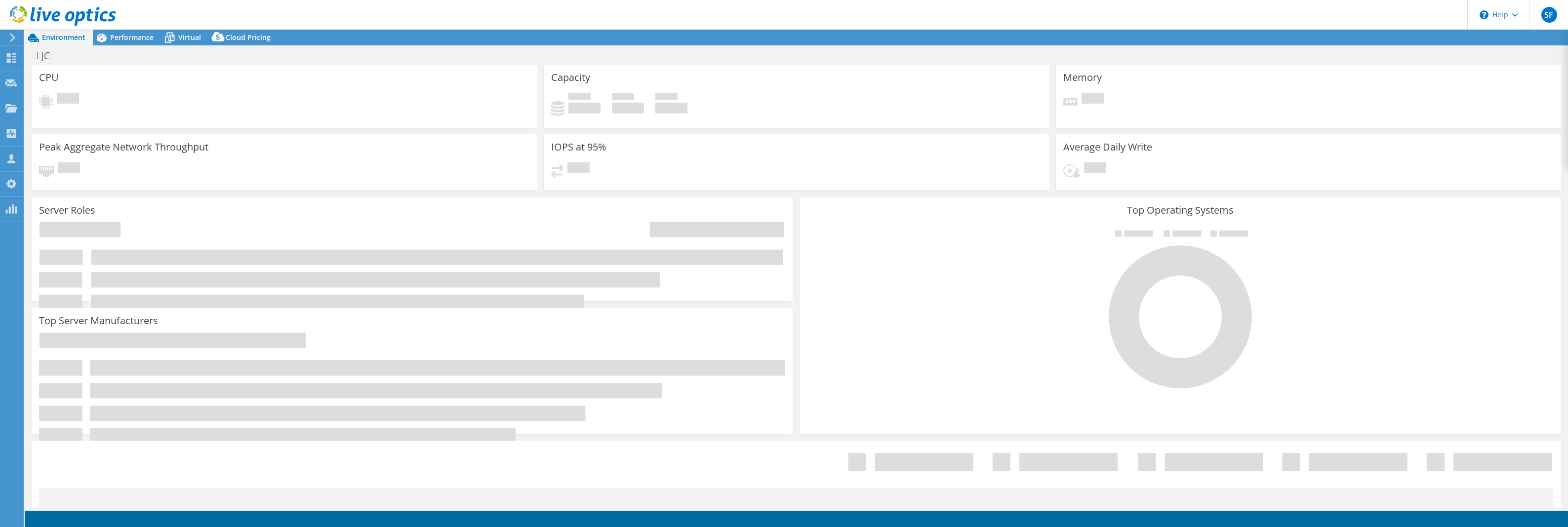
select select "USD"
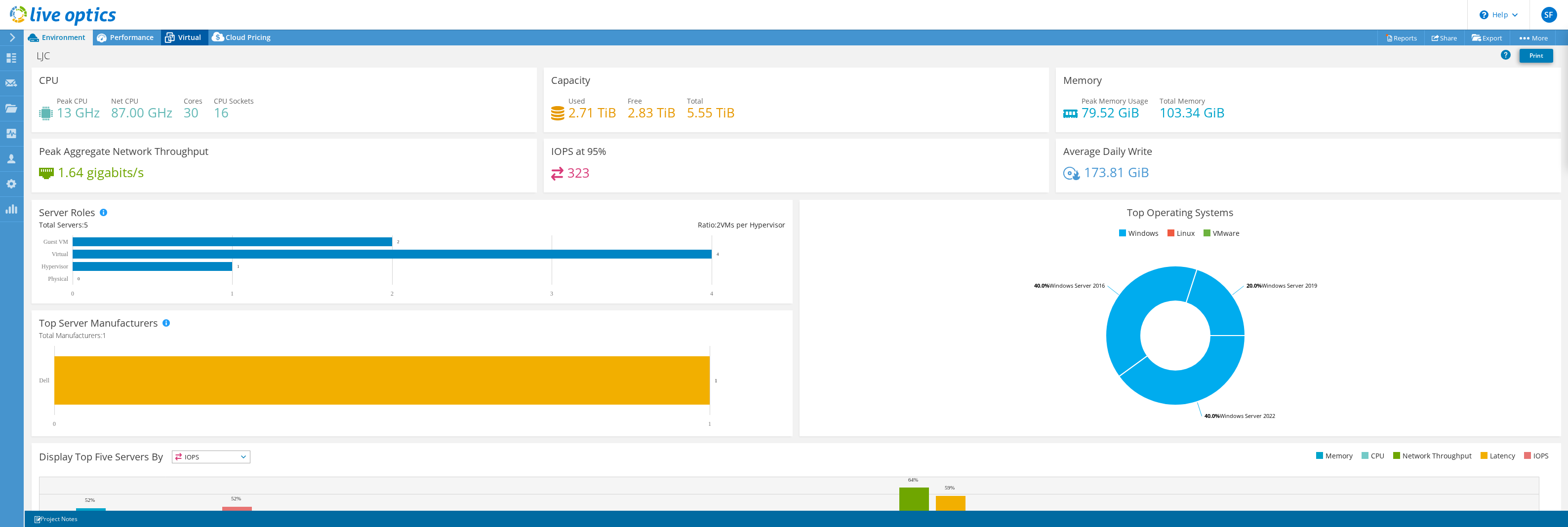
click at [189, 37] on span "Virtual" at bounding box center [189, 37] width 23 height 9
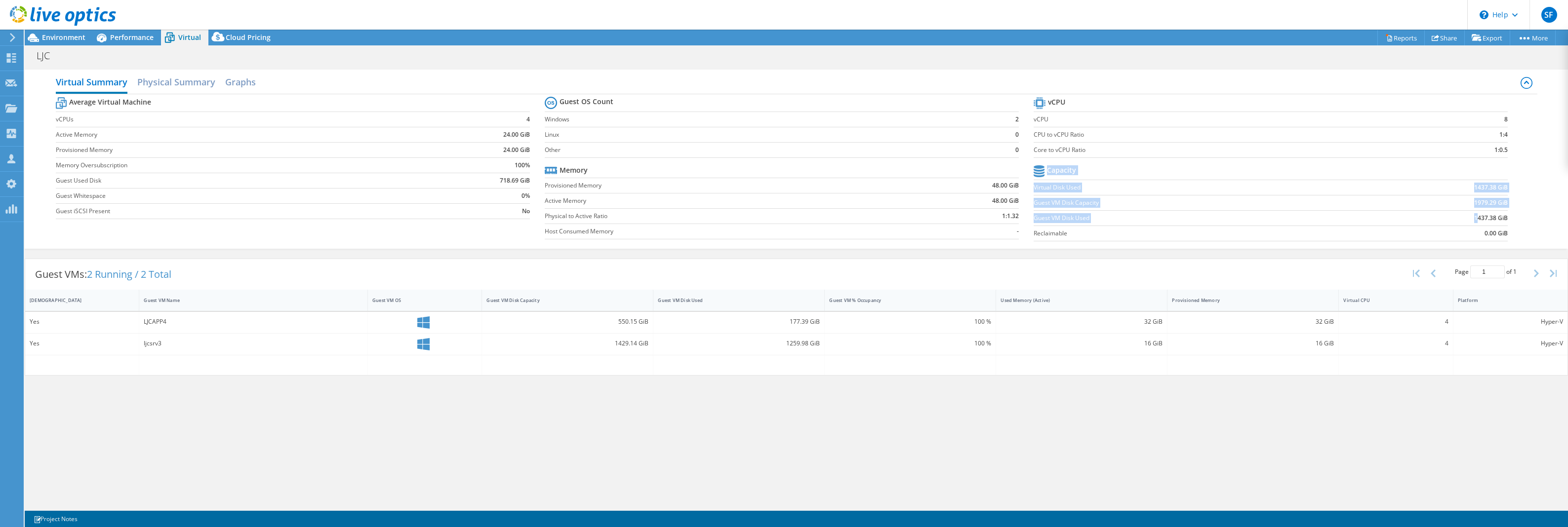
drag, startPoint x: 1510, startPoint y: 220, endPoint x: 1477, endPoint y: 219, distance: 33.0
click at [1477, 219] on section "vCPU vCPU 8 CPU to vCPU Ratio 1:4 Core to vCPU Ratio 1:0.5 Capacity Virtual Dis…" at bounding box center [1278, 170] width 489 height 152
click at [1472, 226] on td "1437.38 GiB" at bounding box center [1430, 218] width 153 height 16
drag, startPoint x: 1475, startPoint y: 219, endPoint x: 1508, endPoint y: 214, distance: 33.4
click at [1508, 214] on section "vCPU vCPU 8 CPU to vCPU Ratio 1:4 Core to vCPU Ratio 1:0.5 Capacity Virtual Dis…" at bounding box center [1278, 170] width 489 height 152
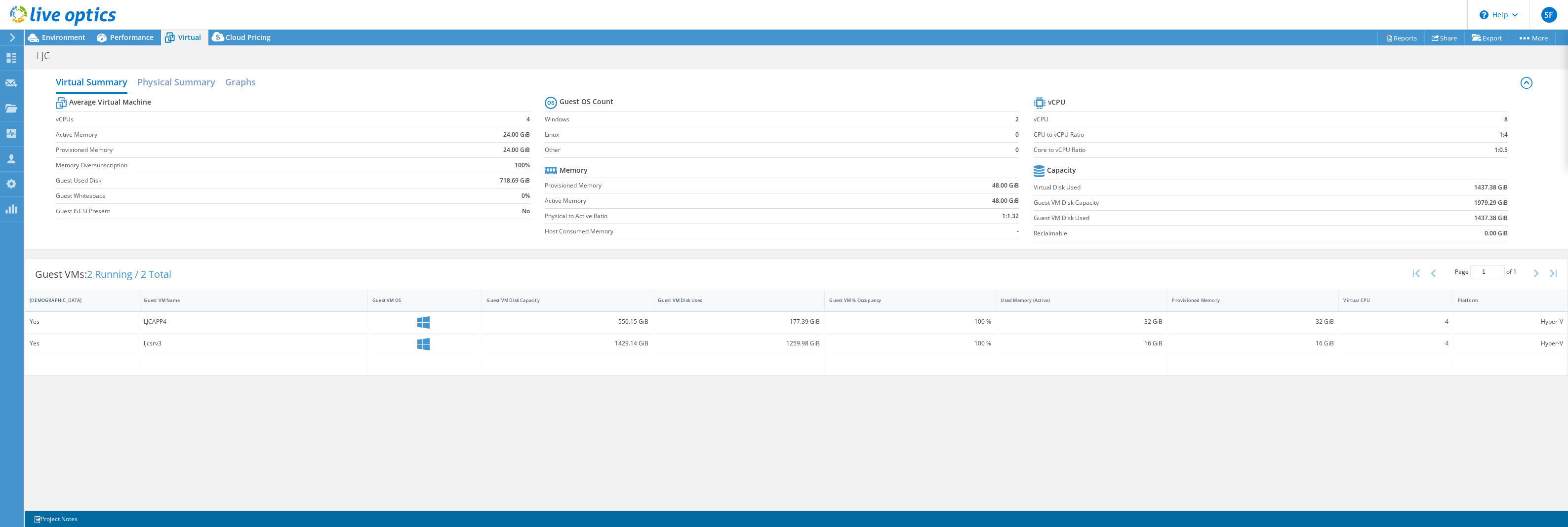
click at [703, 206] on label "Active Memory" at bounding box center [718, 201] width 348 height 10
click at [126, 41] on span "Performance" at bounding box center [132, 37] width 44 height 9
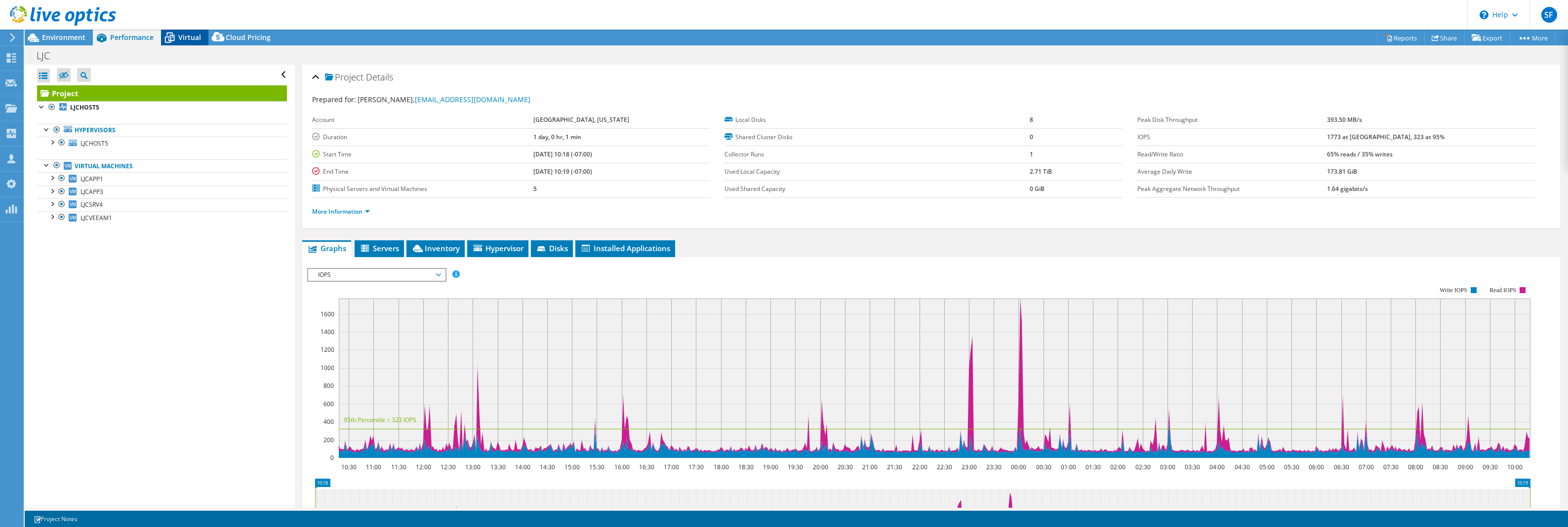
click at [176, 37] on icon at bounding box center [170, 37] width 17 height 17
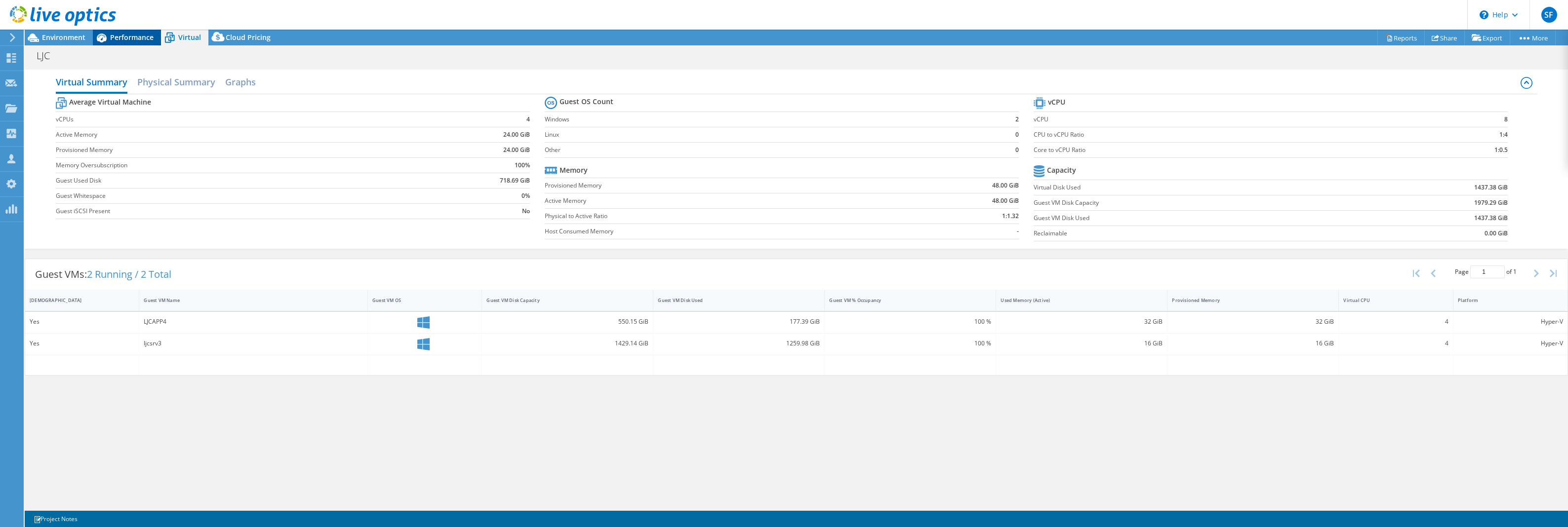
click at [132, 40] on span "Performance" at bounding box center [132, 37] width 44 height 9
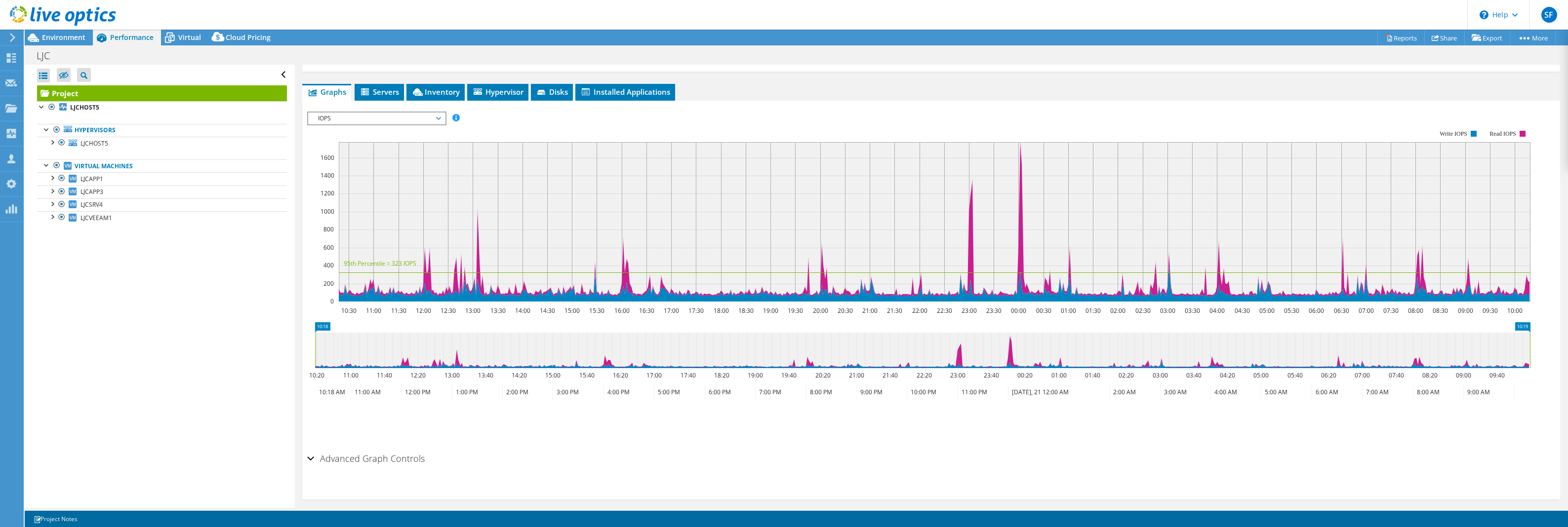
scroll to position [161, 0]
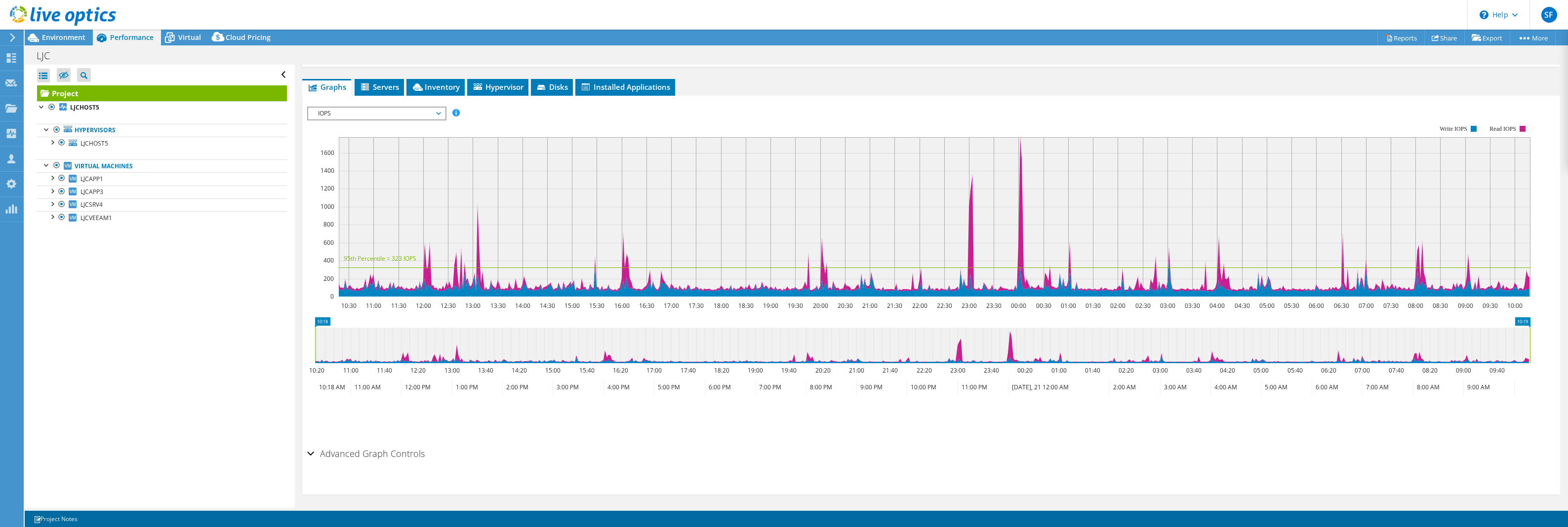
click at [435, 114] on span "IOPS" at bounding box center [376, 113] width 127 height 12
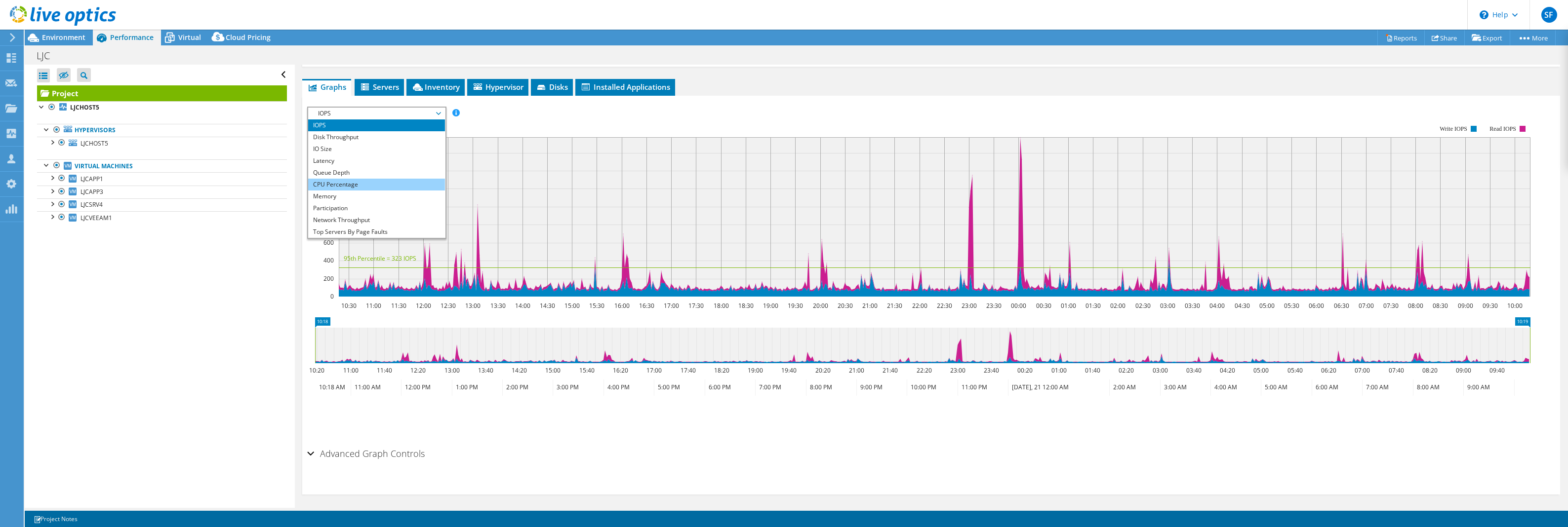
click at [355, 186] on li "CPU Percentage" at bounding box center [377, 184] width 137 height 12
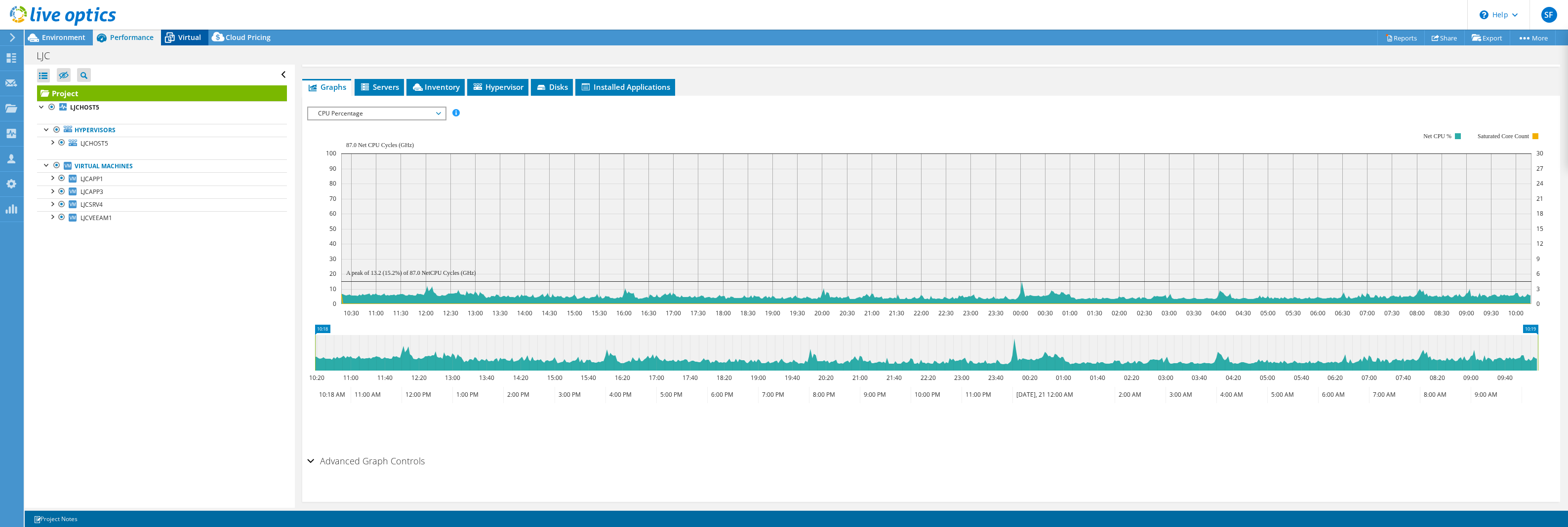
click at [171, 37] on icon at bounding box center [170, 38] width 10 height 8
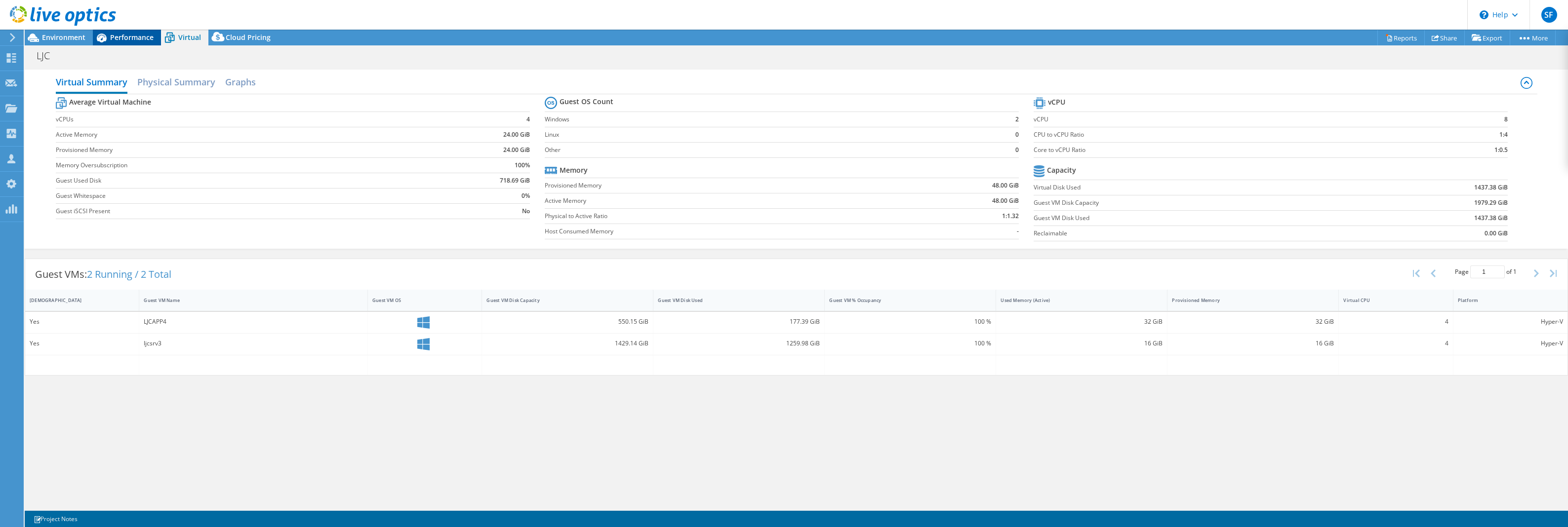
click at [128, 40] on span "Performance" at bounding box center [132, 37] width 44 height 9
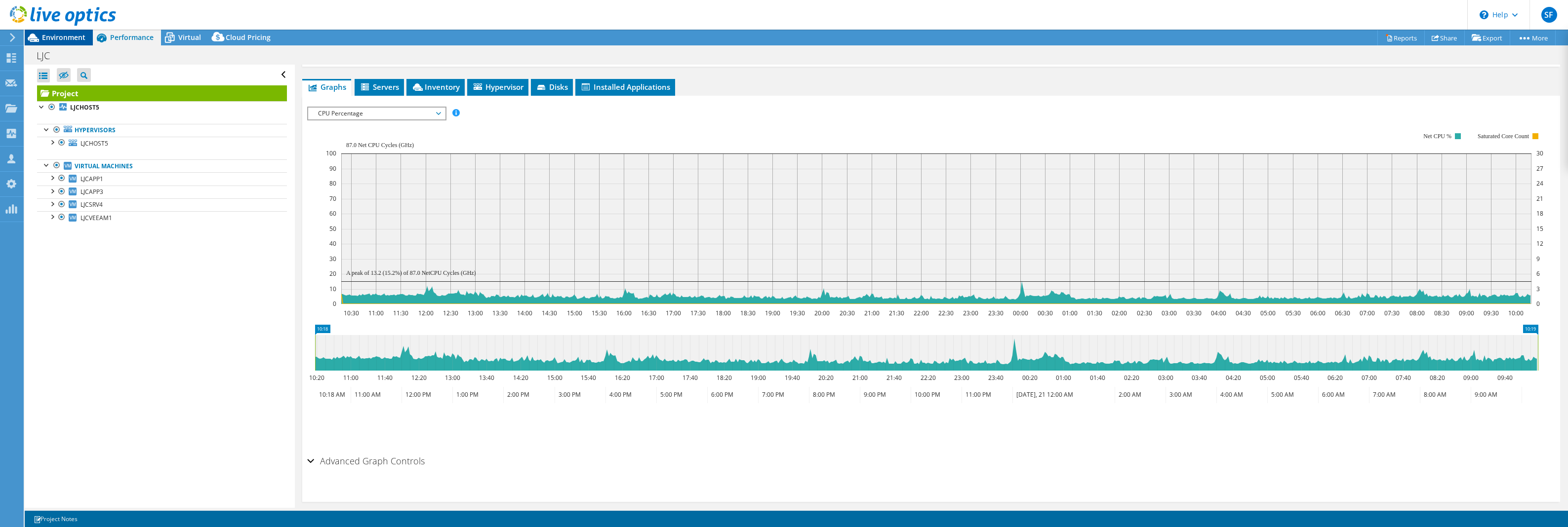
click at [69, 38] on span "Environment" at bounding box center [64, 37] width 44 height 9
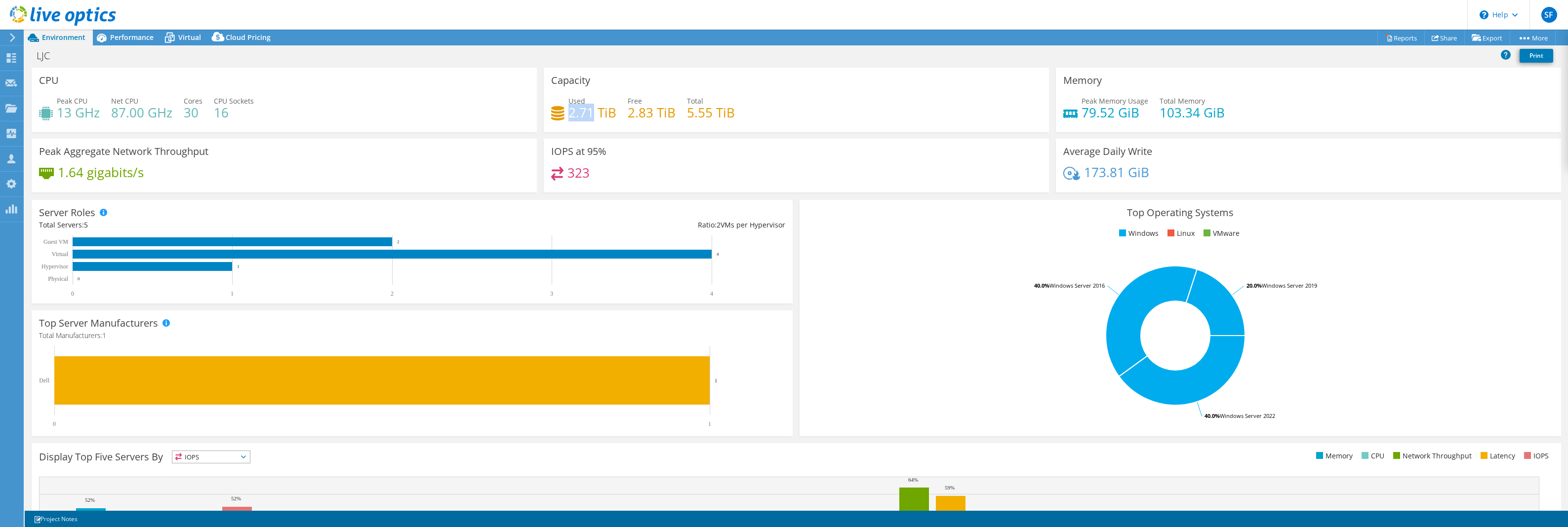
drag, startPoint x: 590, startPoint y: 111, endPoint x: 568, endPoint y: 108, distance: 22.2
click at [569, 108] on h4 "2.71 TiB" at bounding box center [592, 113] width 48 height 11
click at [16, 58] on use at bounding box center [12, 58] width 9 height 9
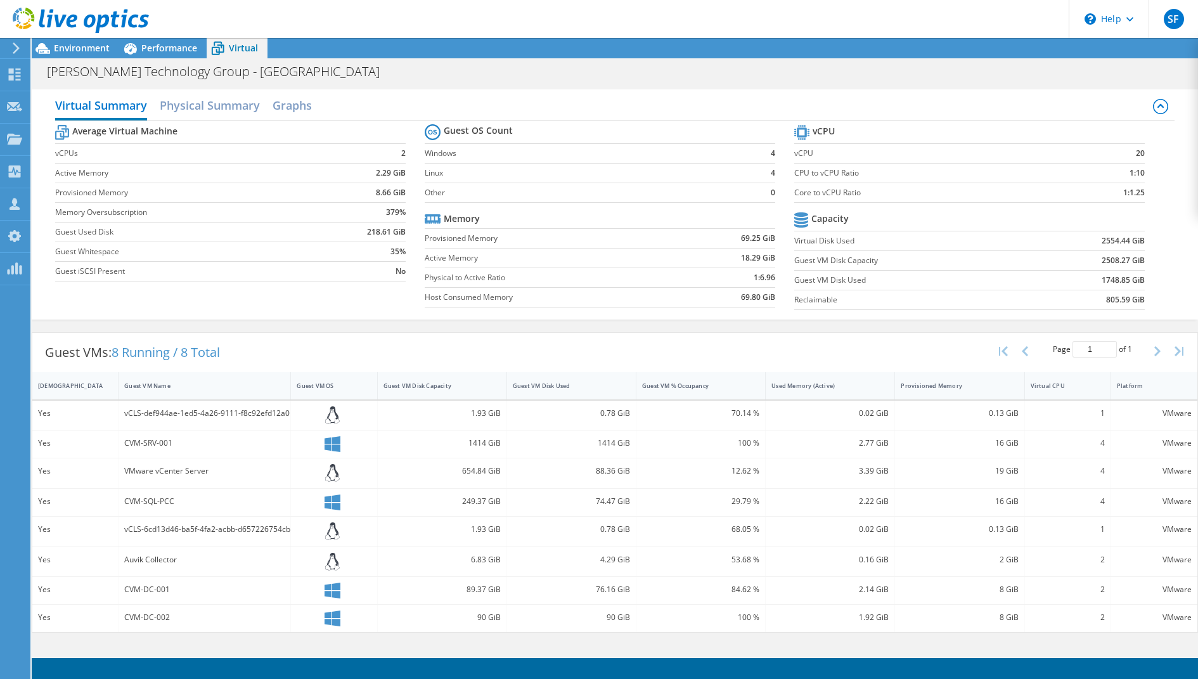
click at [318, 20] on header "SF OEM Team Member Steve Foley sfoley@scalecomputing.com Scale My Profile Log O…" at bounding box center [599, 19] width 1198 height 38
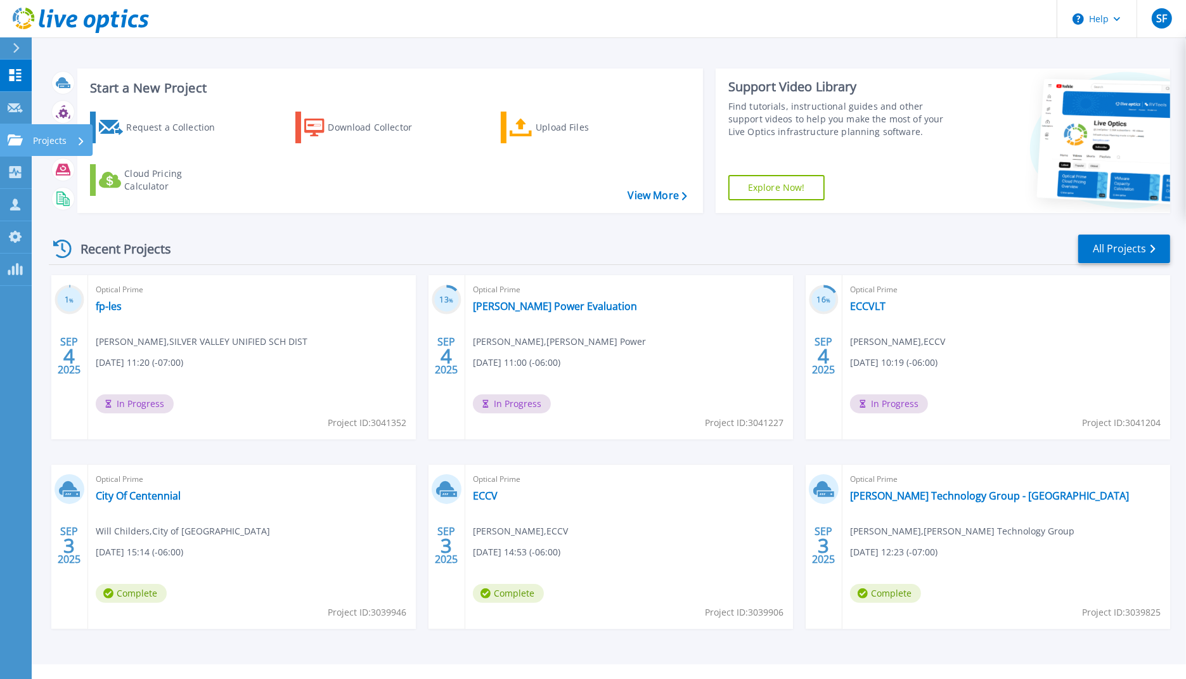
click at [17, 143] on icon at bounding box center [15, 139] width 15 height 11
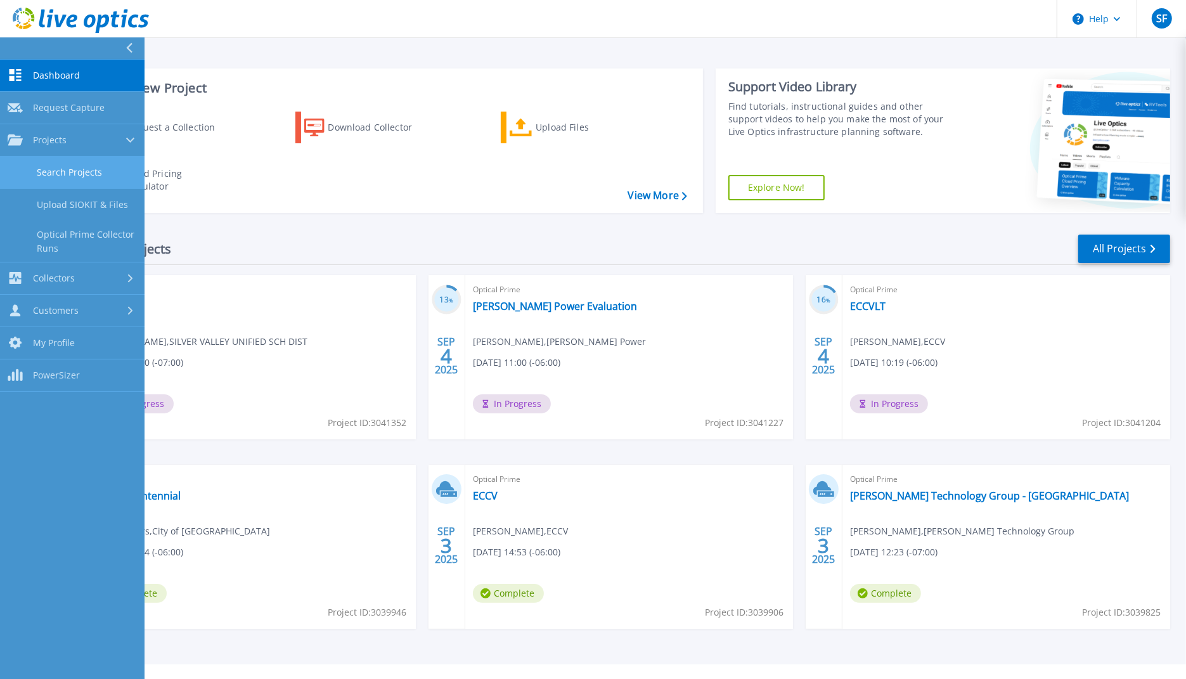
click at [94, 165] on link "Search Projects" at bounding box center [72, 173] width 145 height 32
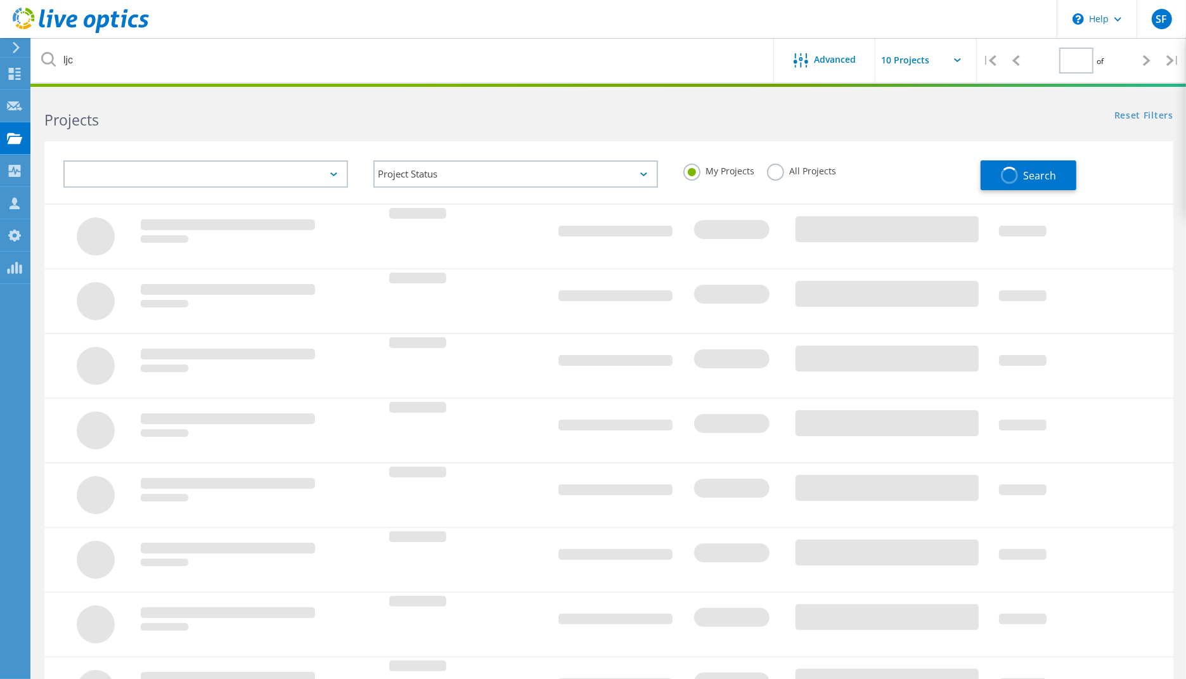
type input "1"
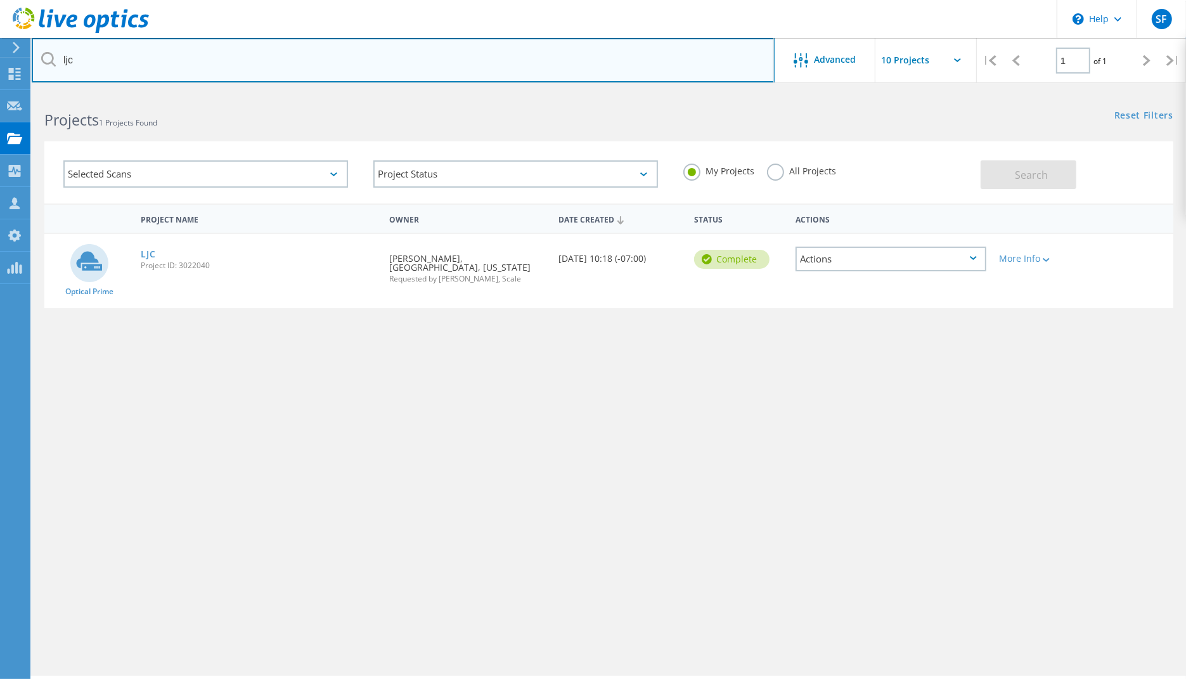
drag, startPoint x: 197, startPoint y: 67, endPoint x: 55, endPoint y: 50, distance: 143.6
click at [55, 50] on input "ljc" at bounding box center [403, 60] width 743 height 44
type input "[GEOGRAPHIC_DATA]"
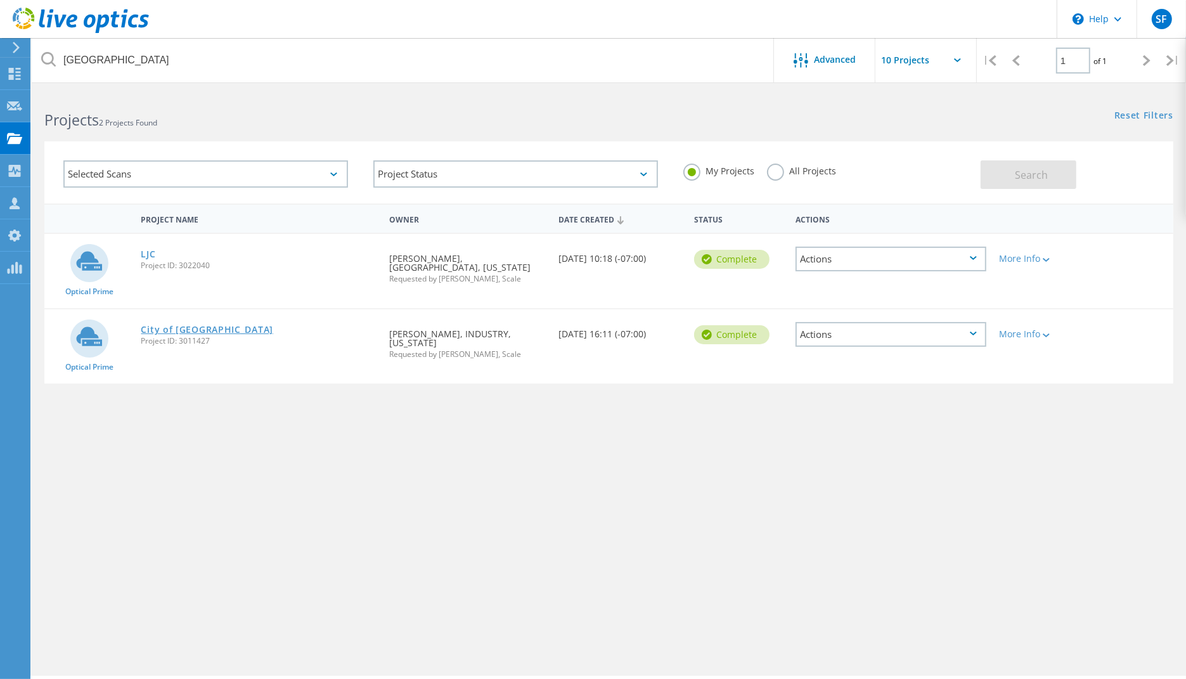
click at [199, 331] on link "City of [GEOGRAPHIC_DATA]" at bounding box center [207, 329] width 132 height 9
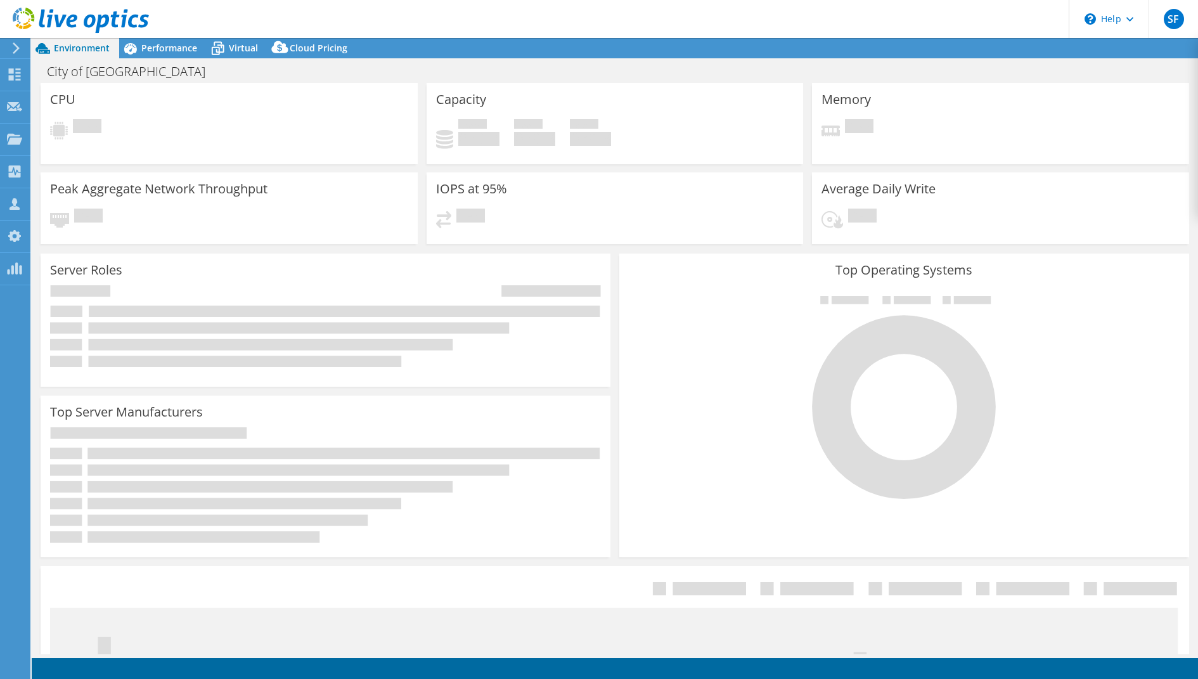
select select "USD"
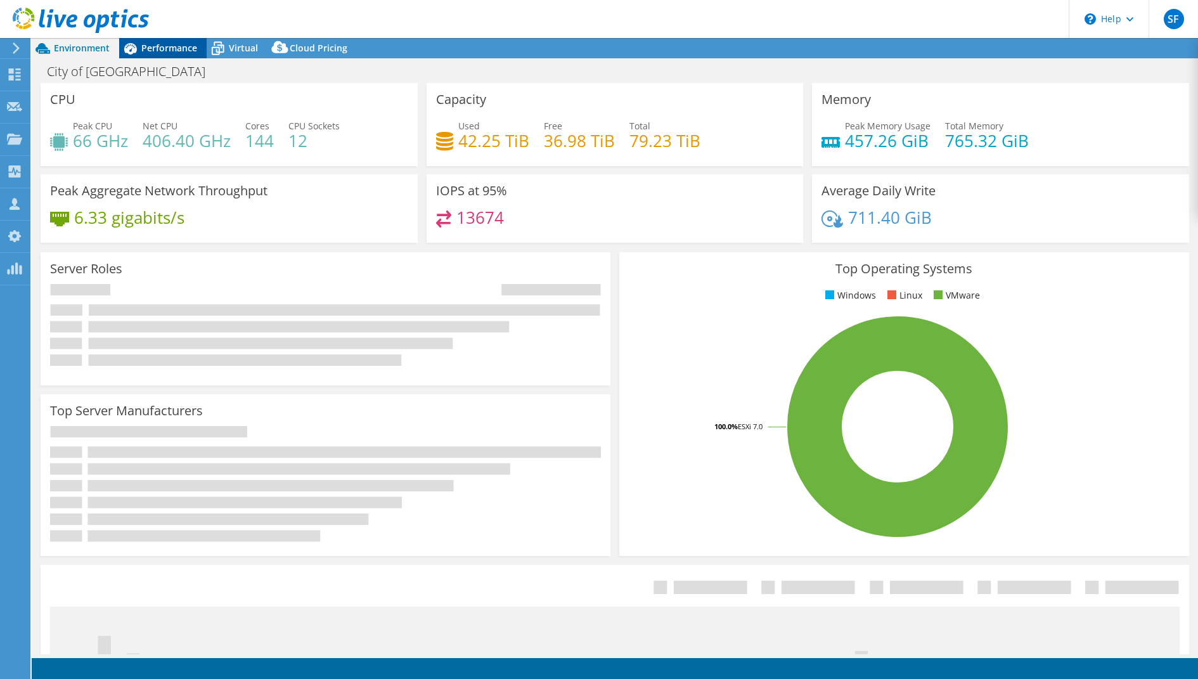
click at [182, 50] on span "Performance" at bounding box center [169, 48] width 56 height 12
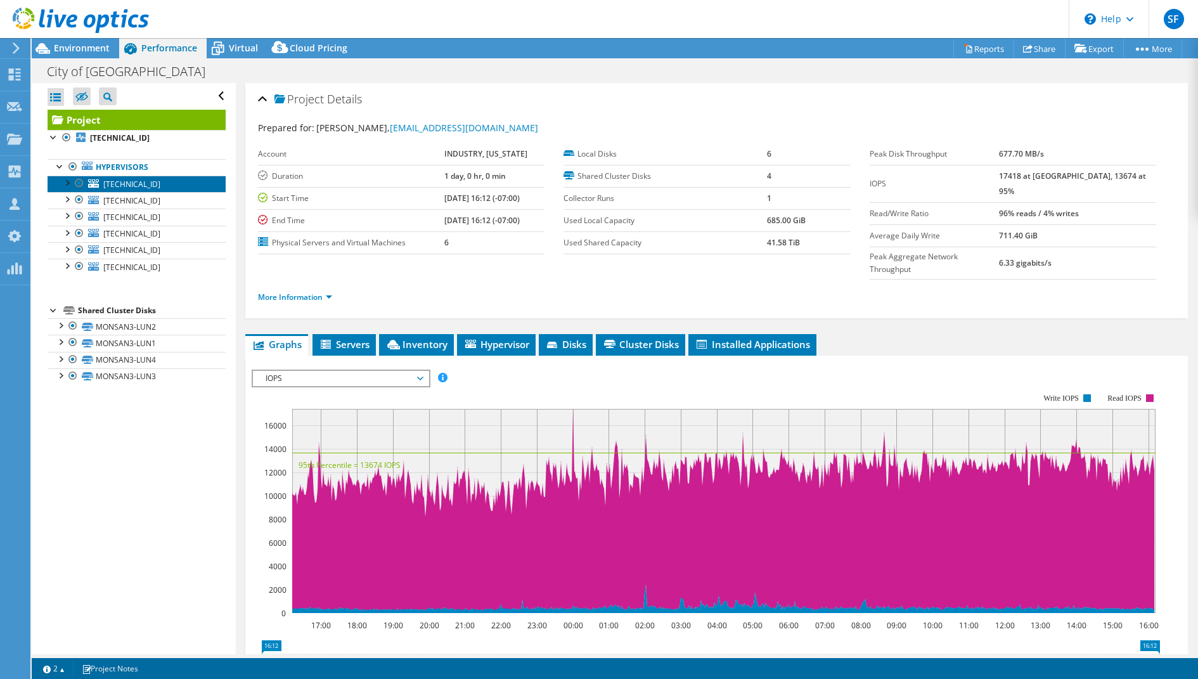
click at [131, 184] on span "10.254.254.26" at bounding box center [131, 184] width 57 height 11
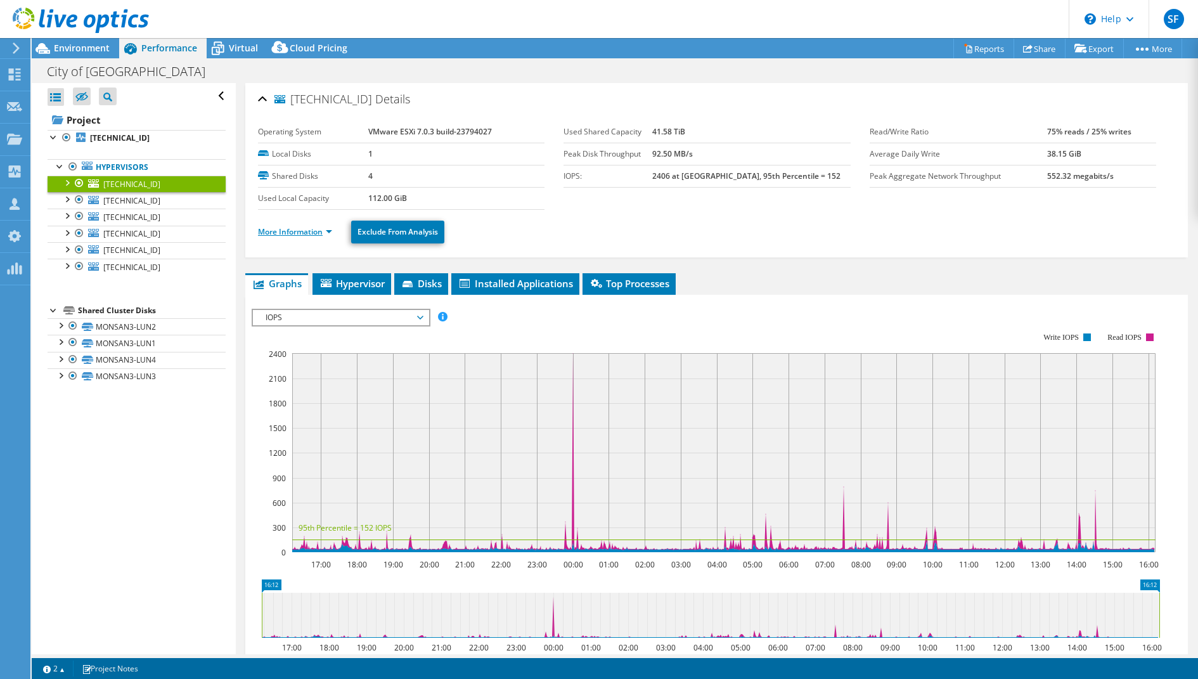
click at [312, 228] on link "More Information" at bounding box center [295, 231] width 74 height 11
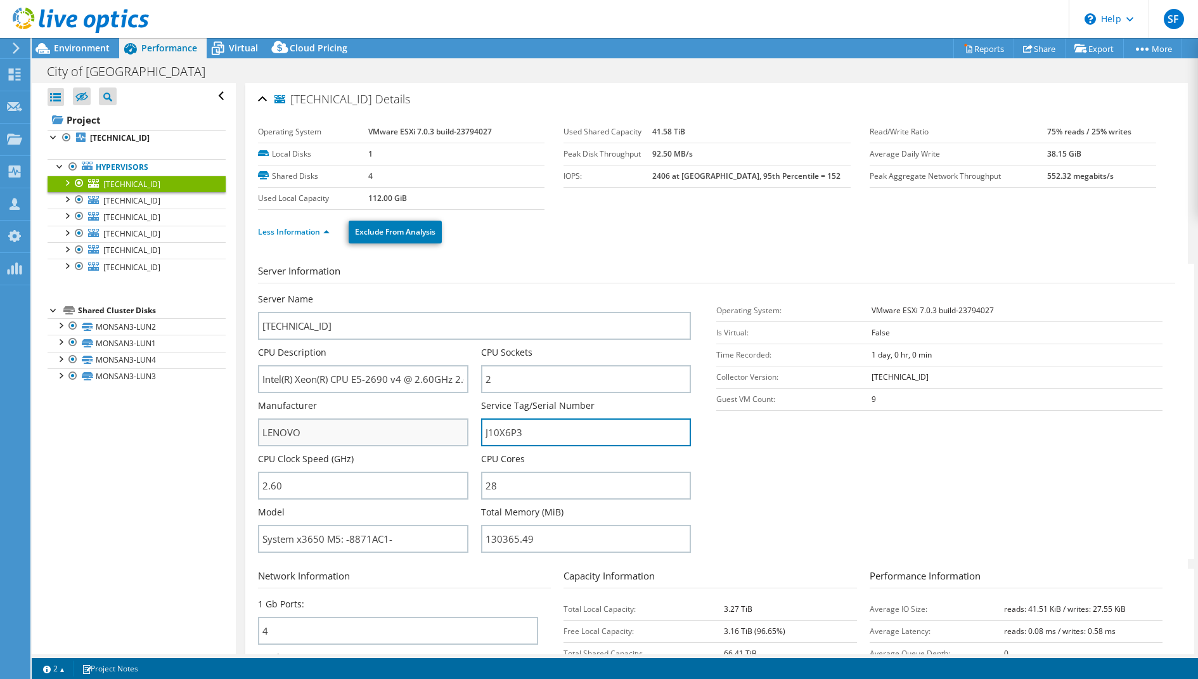
drag, startPoint x: 543, startPoint y: 434, endPoint x: 414, endPoint y: 427, distance: 129.5
click at [421, 293] on div "Server Name 10.254.254.26 CPU Description Intel(R) Xeon(R) CPU E5-2690 v4 @ 2.6…" at bounding box center [481, 293] width 446 height 0
click at [115, 202] on span "10.254.254.21" at bounding box center [131, 200] width 57 height 11
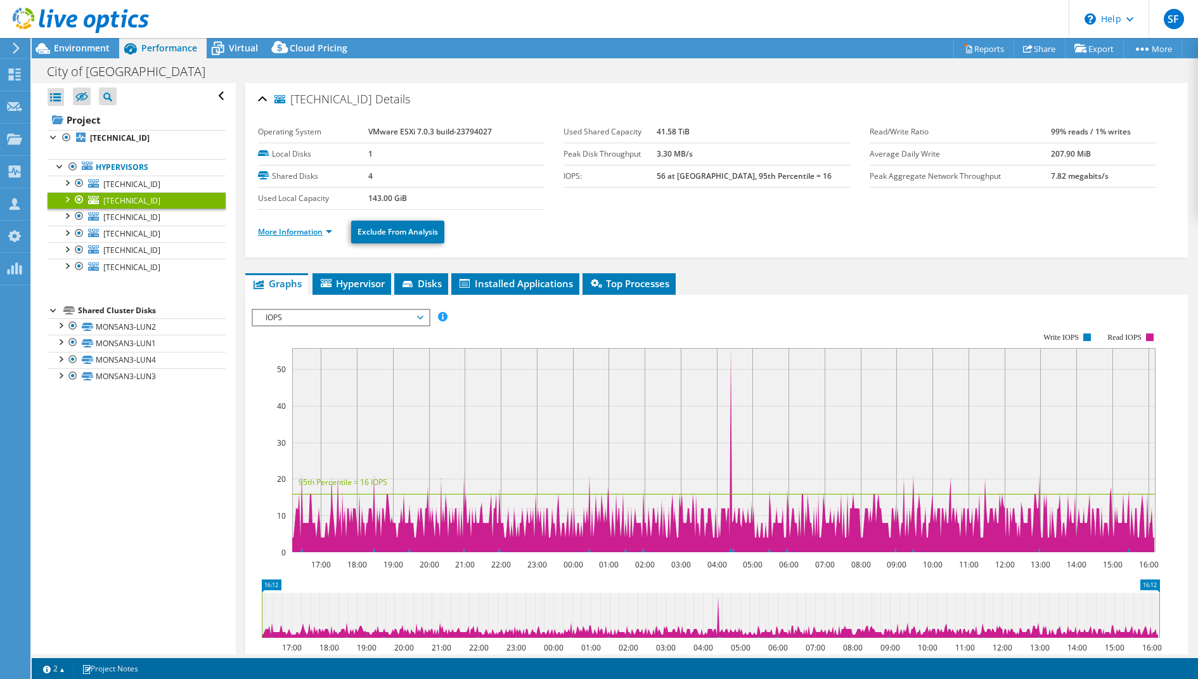
click at [300, 228] on link "More Information" at bounding box center [295, 231] width 74 height 11
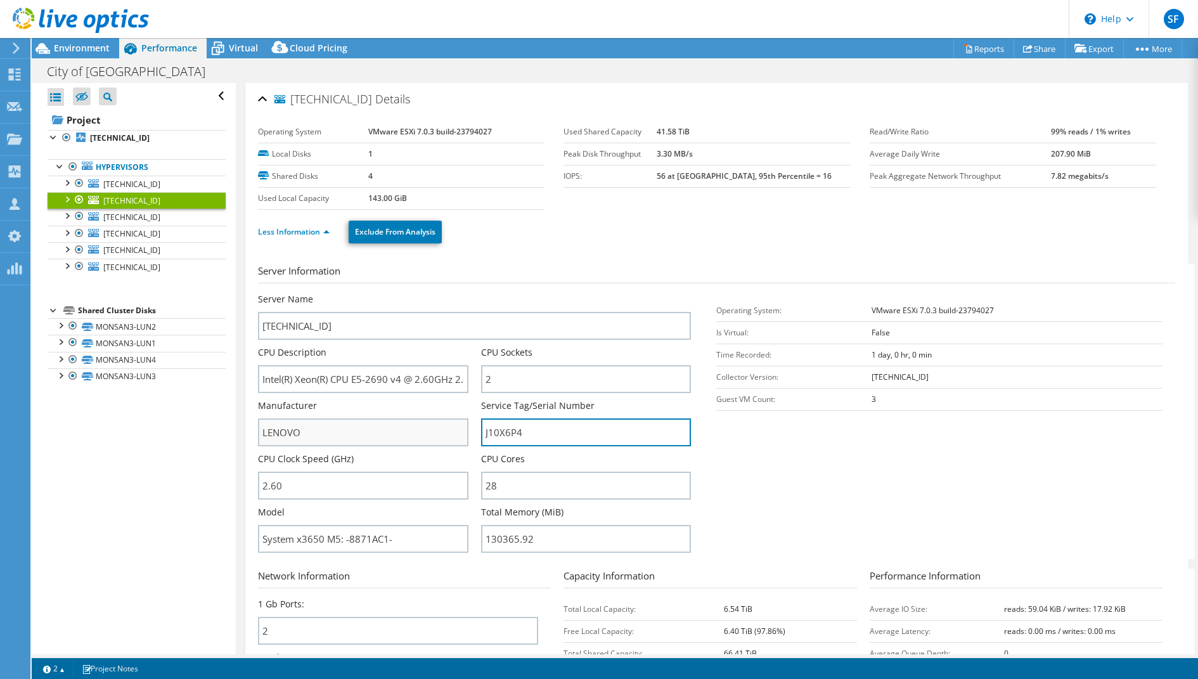
drag, startPoint x: 534, startPoint y: 430, endPoint x: 426, endPoint y: 431, distance: 107.8
click at [426, 293] on div "Server Name 10.254.254.21 CPU Description Intel(R) Xeon(R) CPU E5-2690 v4 @ 2.6…" at bounding box center [481, 293] width 446 height 0
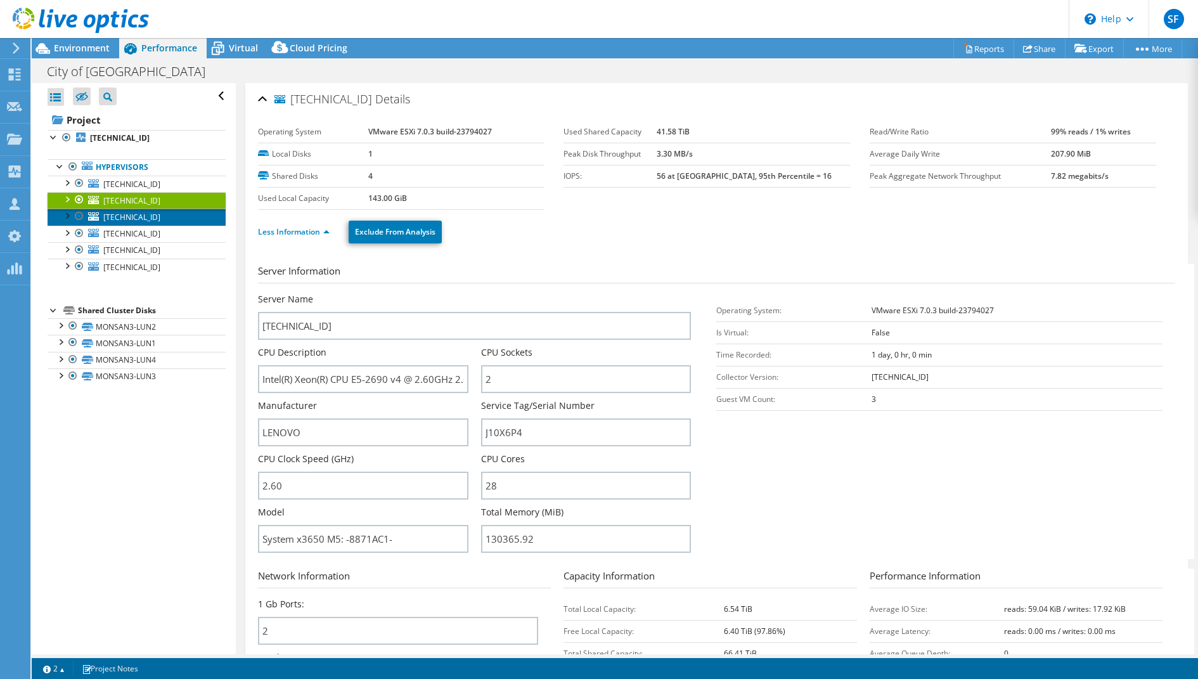
click at [125, 218] on span "10.254.254.30" at bounding box center [131, 217] width 57 height 11
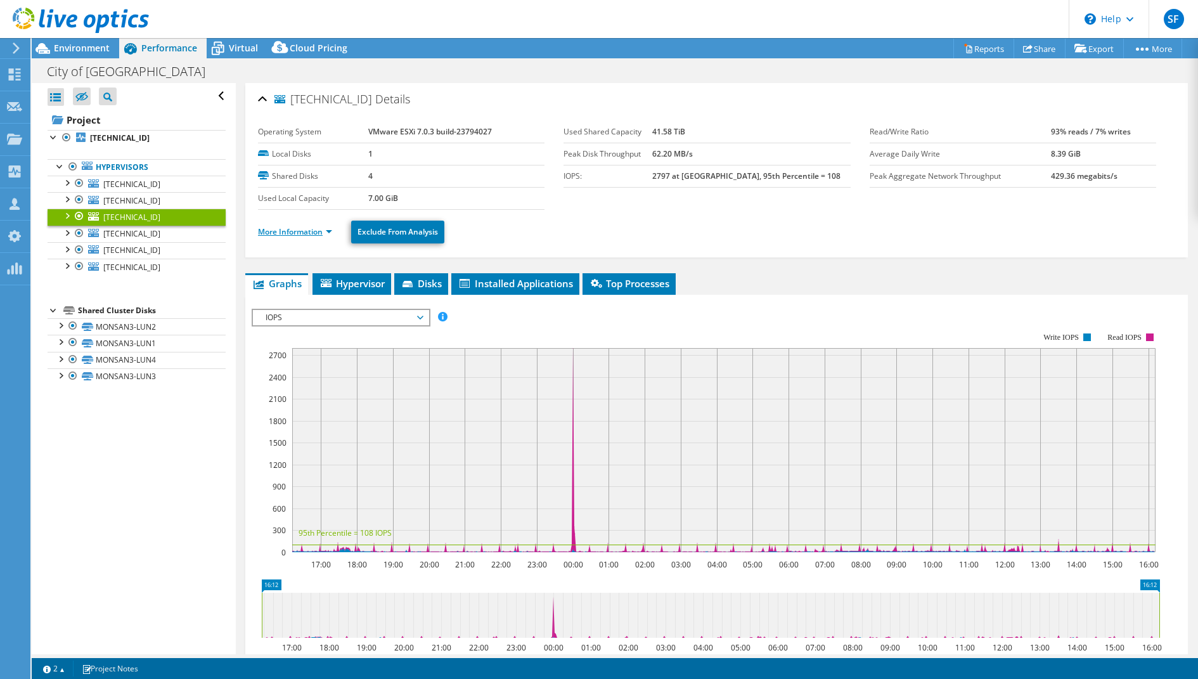
click at [290, 235] on link "More Information" at bounding box center [295, 231] width 74 height 11
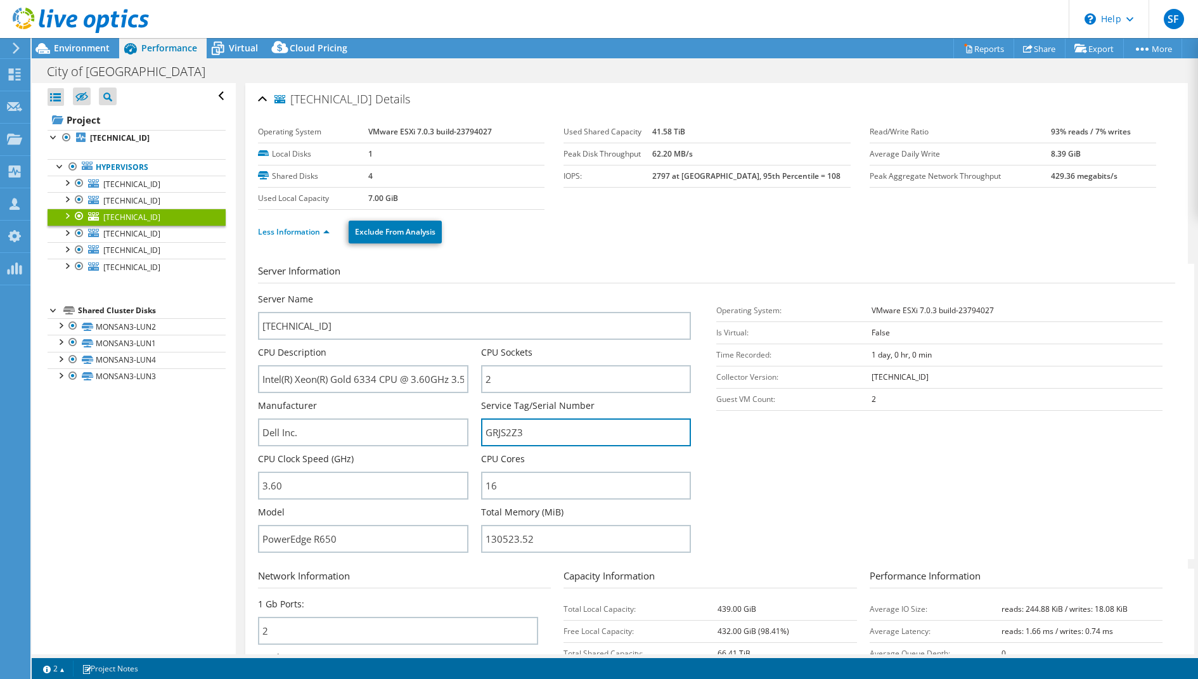
drag, startPoint x: 531, startPoint y: 429, endPoint x: 428, endPoint y: 415, distance: 103.6
click at [430, 293] on div "Server Name 10.254.254.30 CPU Description Intel(R) Xeon(R) Gold 6334 CPU @ 3.60…" at bounding box center [481, 293] width 446 height 0
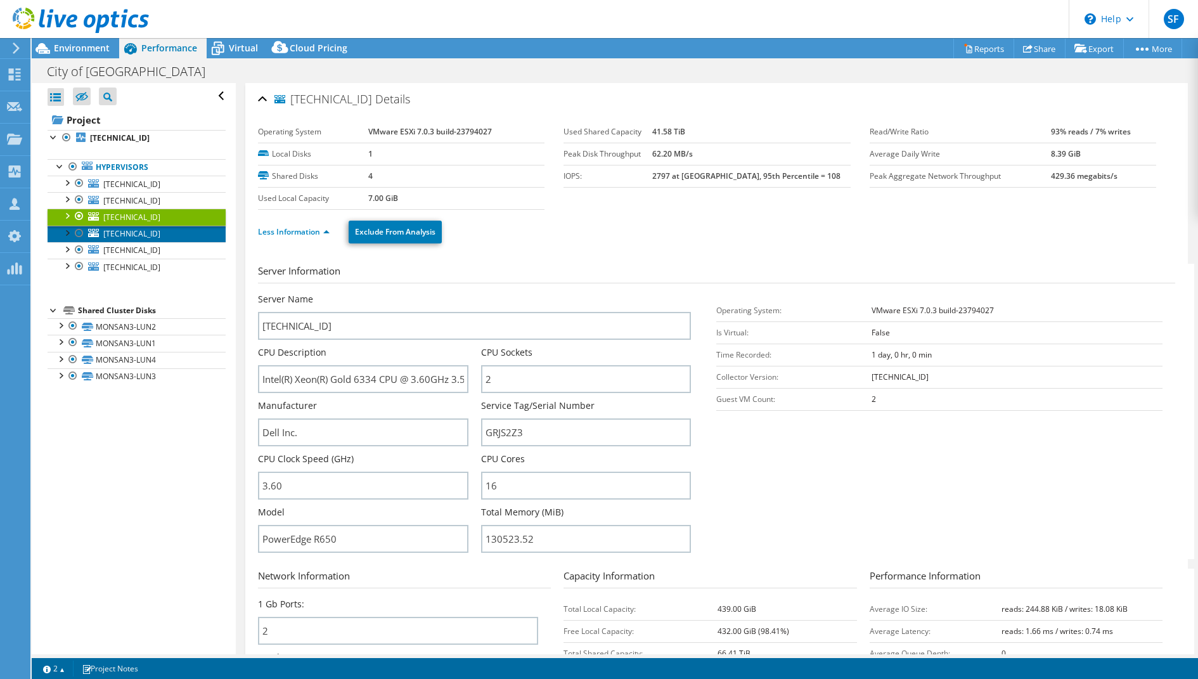
click at [135, 232] on span "10.254.254.24" at bounding box center [131, 233] width 57 height 11
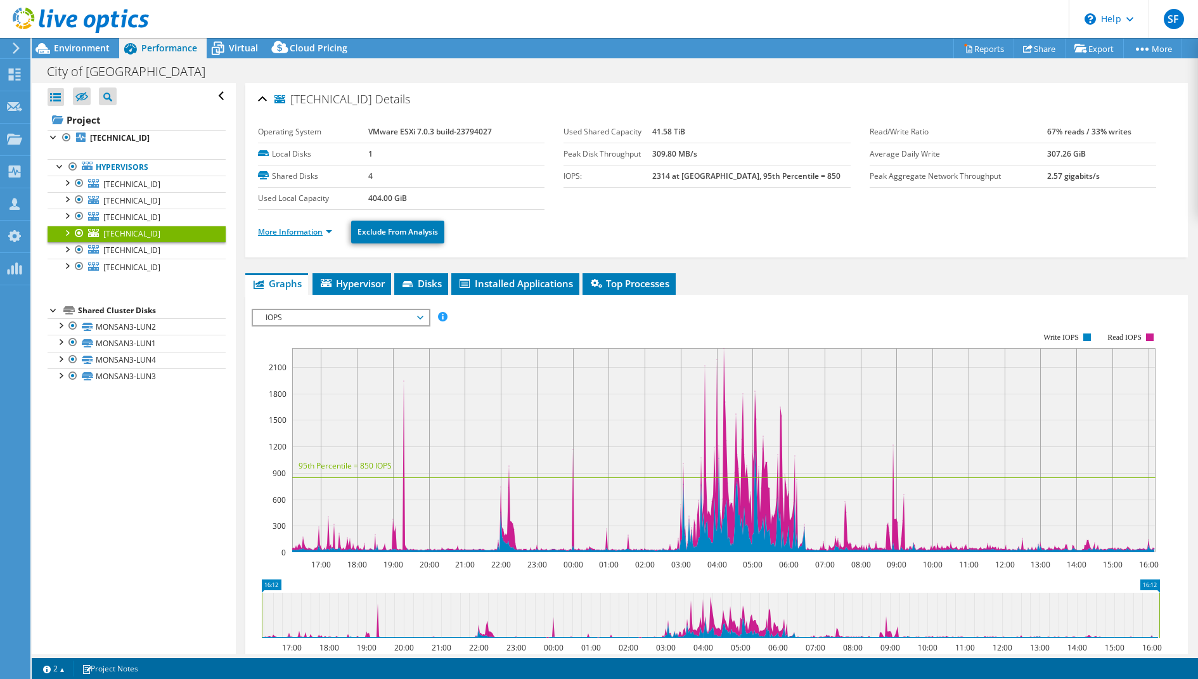
click at [274, 231] on link "More Information" at bounding box center [295, 231] width 74 height 11
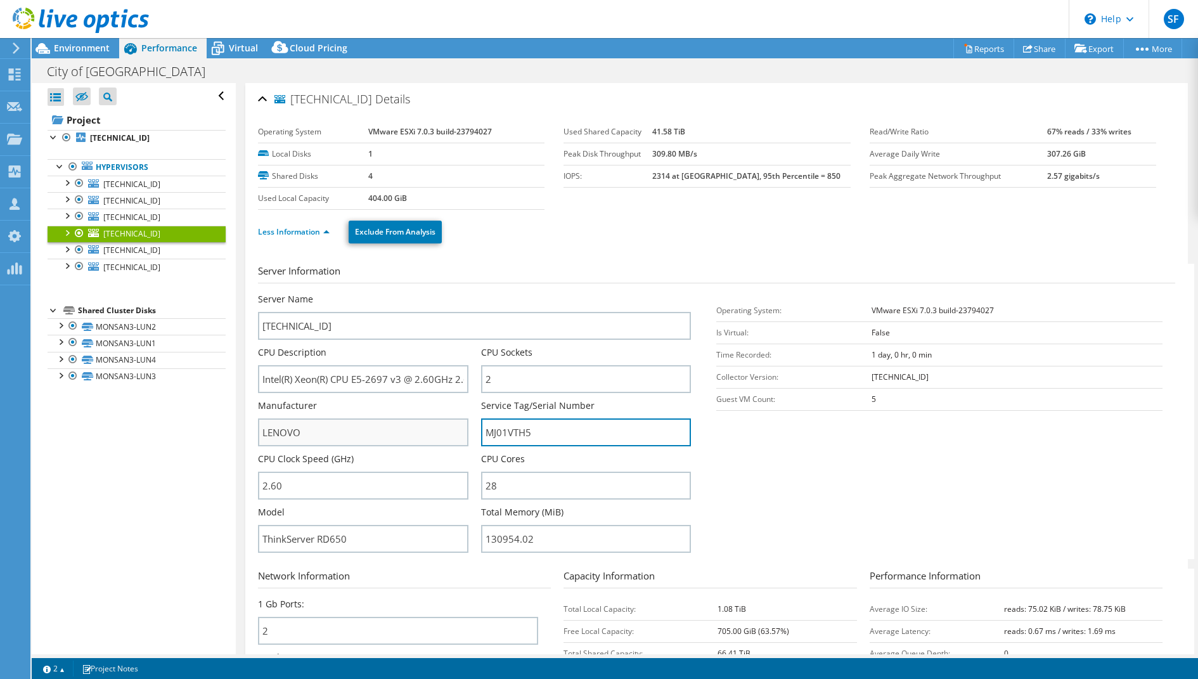
drag, startPoint x: 547, startPoint y: 435, endPoint x: 432, endPoint y: 432, distance: 115.4
click at [435, 293] on div "Server Name 10.254.254.24 CPU Description Intel(R) Xeon(R) CPU E5-2697 v3 @ 2.6…" at bounding box center [481, 293] width 446 height 0
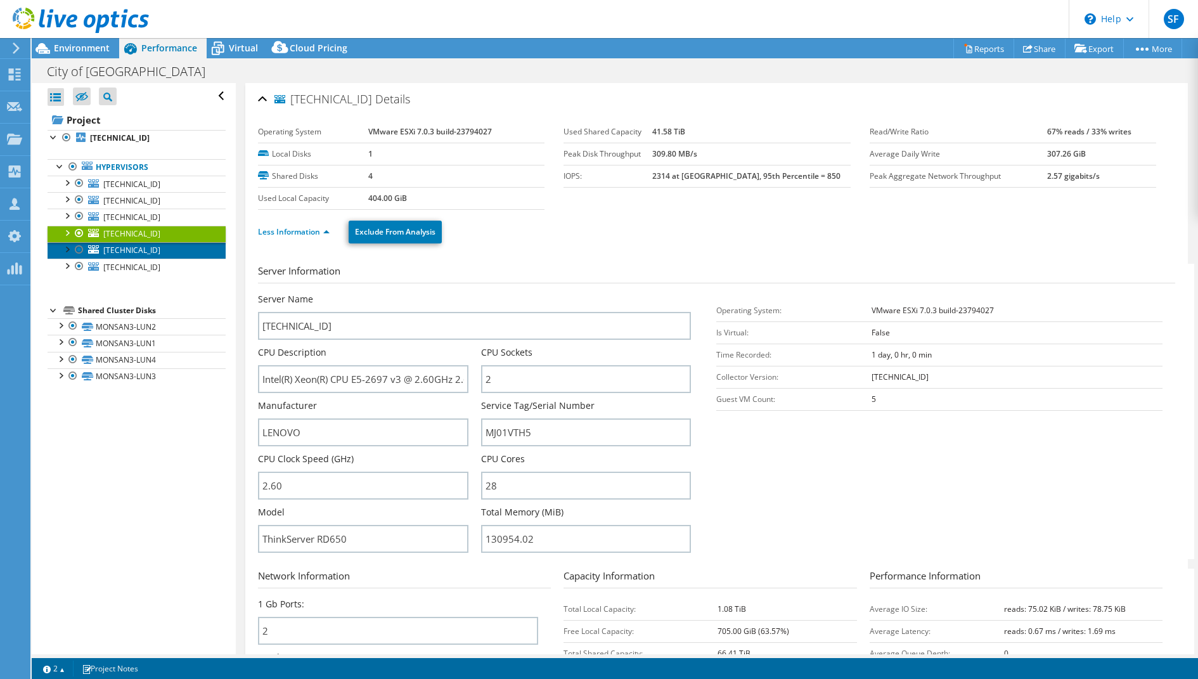
click at [131, 251] on span "10.254.254.22" at bounding box center [131, 250] width 57 height 11
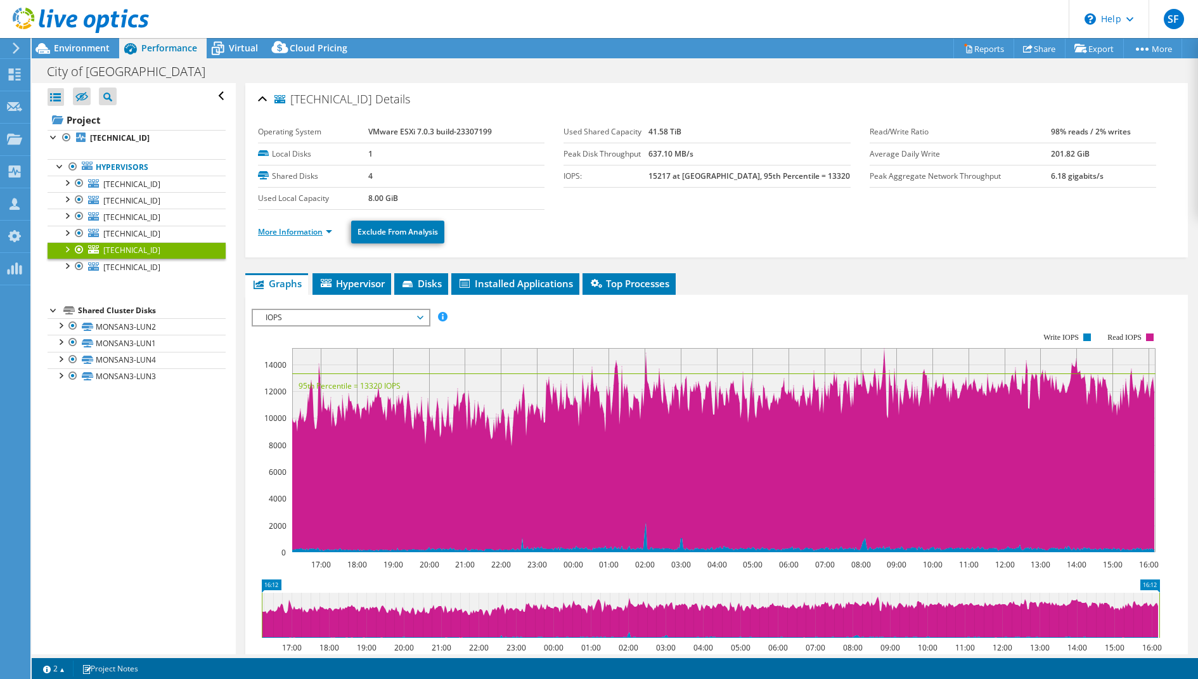
click at [306, 228] on link "More Information" at bounding box center [295, 231] width 74 height 11
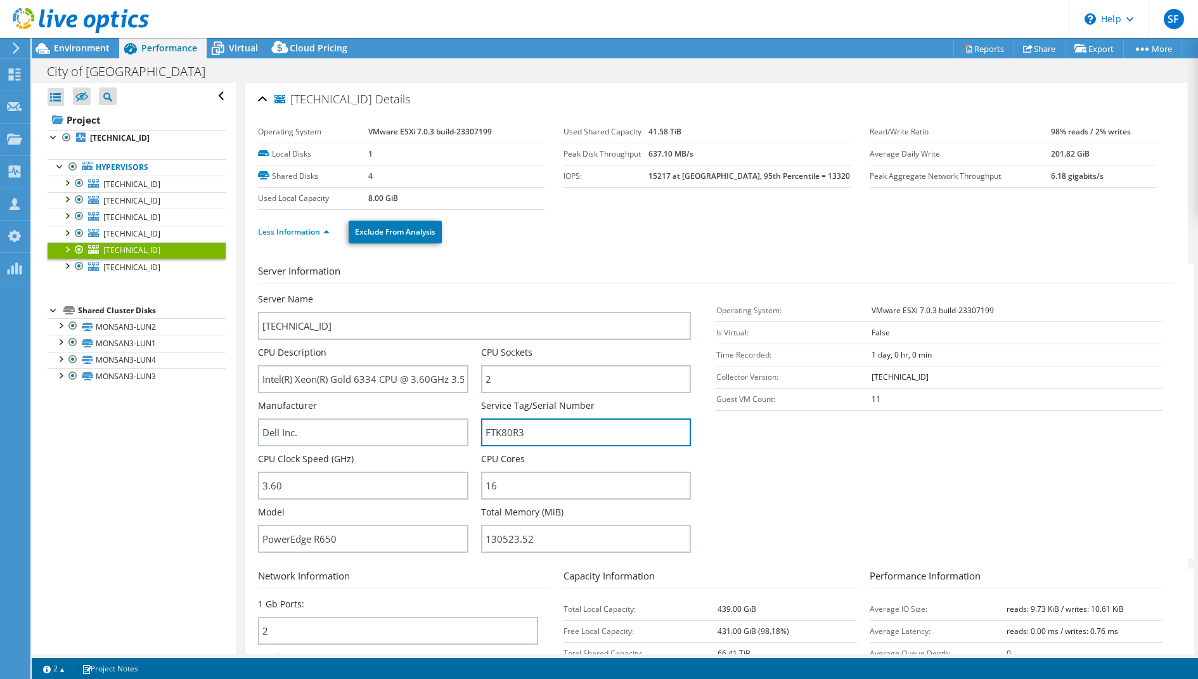
drag, startPoint x: 532, startPoint y: 431, endPoint x: 417, endPoint y: 413, distance: 116.2
click at [417, 293] on div "Server Name 10.254.254.22 CPU Description Intel(R) Xeon(R) Gold 6334 CPU @ 3.60…" at bounding box center [481, 293] width 446 height 0
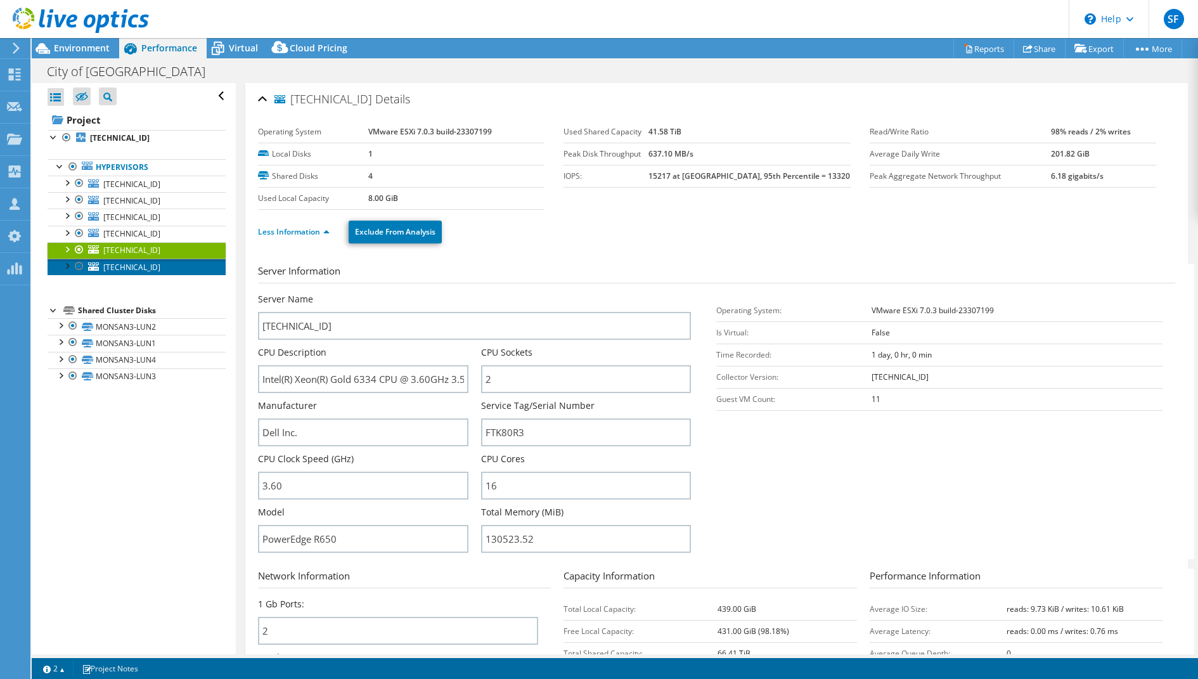
click at [130, 265] on span "10.254.254.23" at bounding box center [131, 267] width 57 height 11
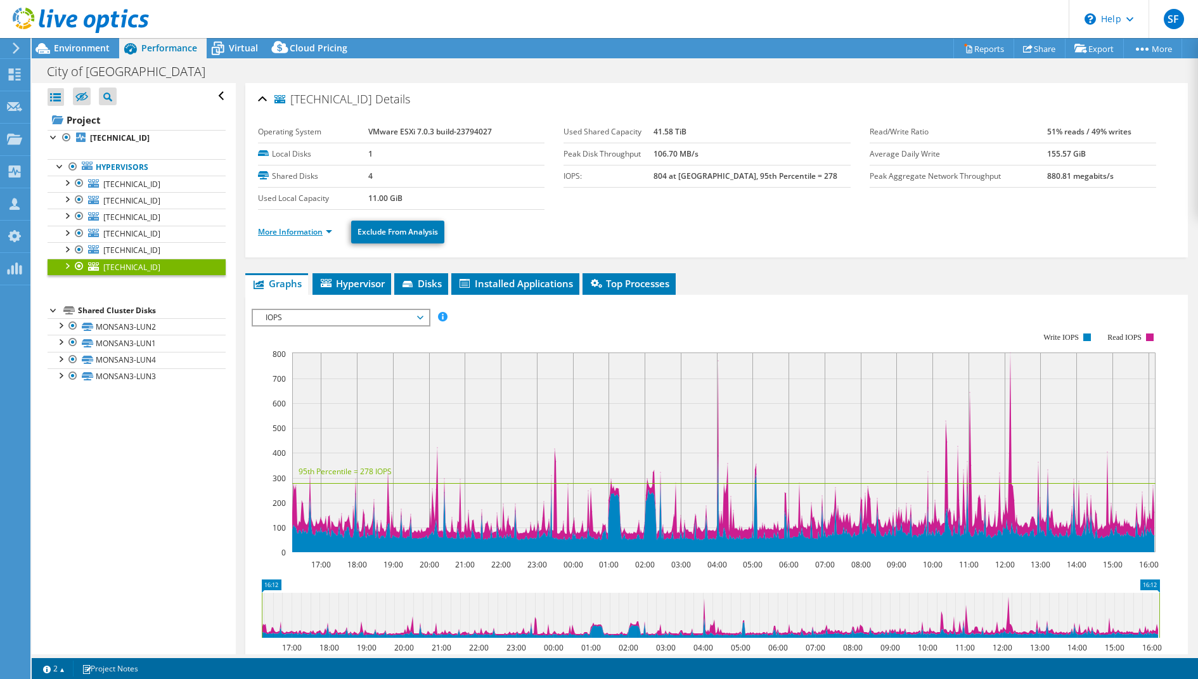
click at [302, 228] on link "More Information" at bounding box center [295, 231] width 74 height 11
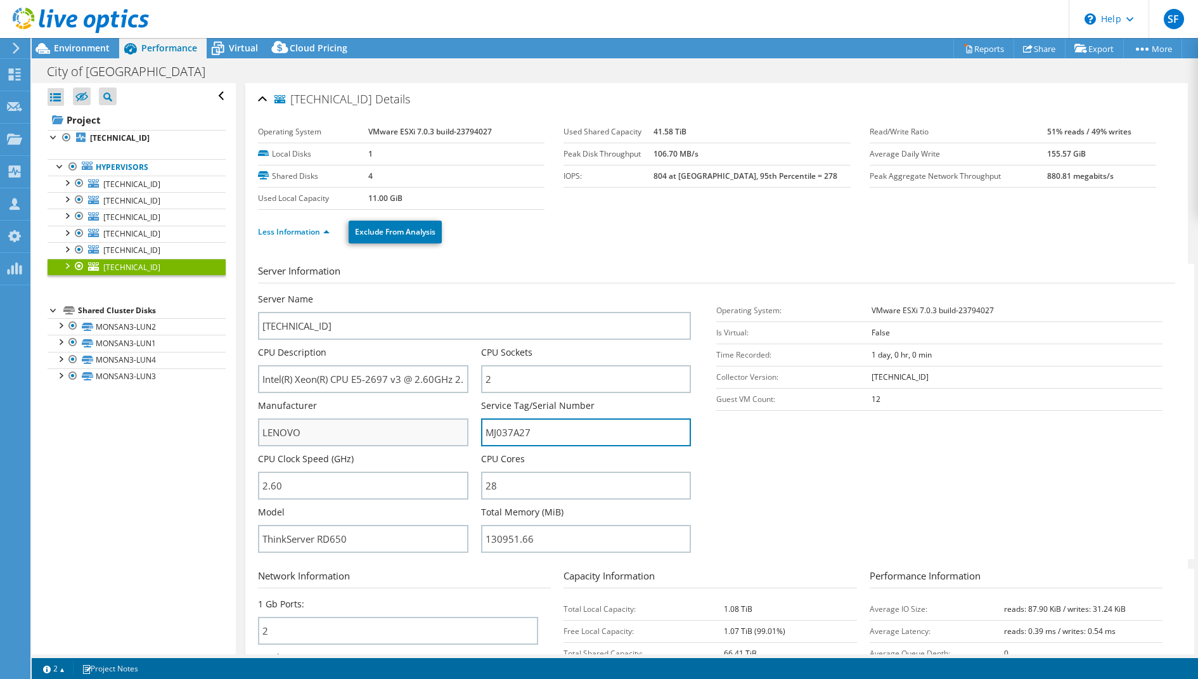
drag, startPoint x: 545, startPoint y: 432, endPoint x: 432, endPoint y: 426, distance: 113.0
click at [447, 293] on div "Server Name 10.254.254.23 CPU Description Intel(R) Xeon(R) CPU E5-2697 v3 @ 2.6…" at bounding box center [481, 293] width 446 height 0
click at [15, 75] on use at bounding box center [15, 74] width 12 height 12
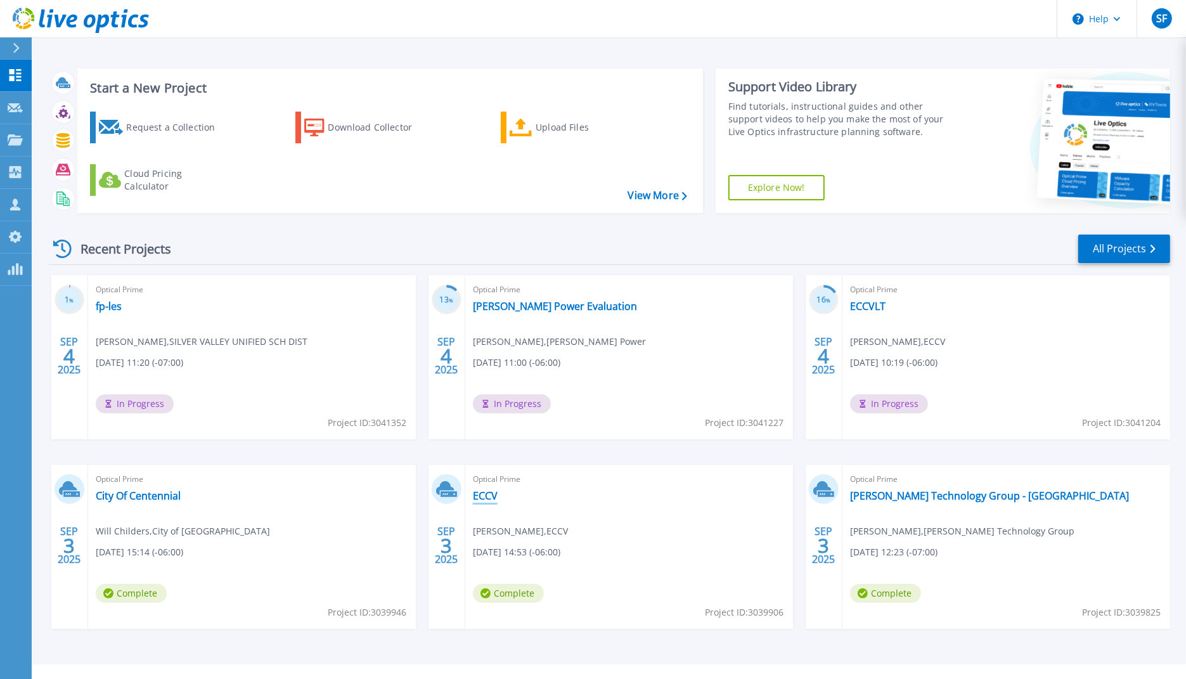
click at [482, 496] on link "ECCV" at bounding box center [485, 495] width 25 height 13
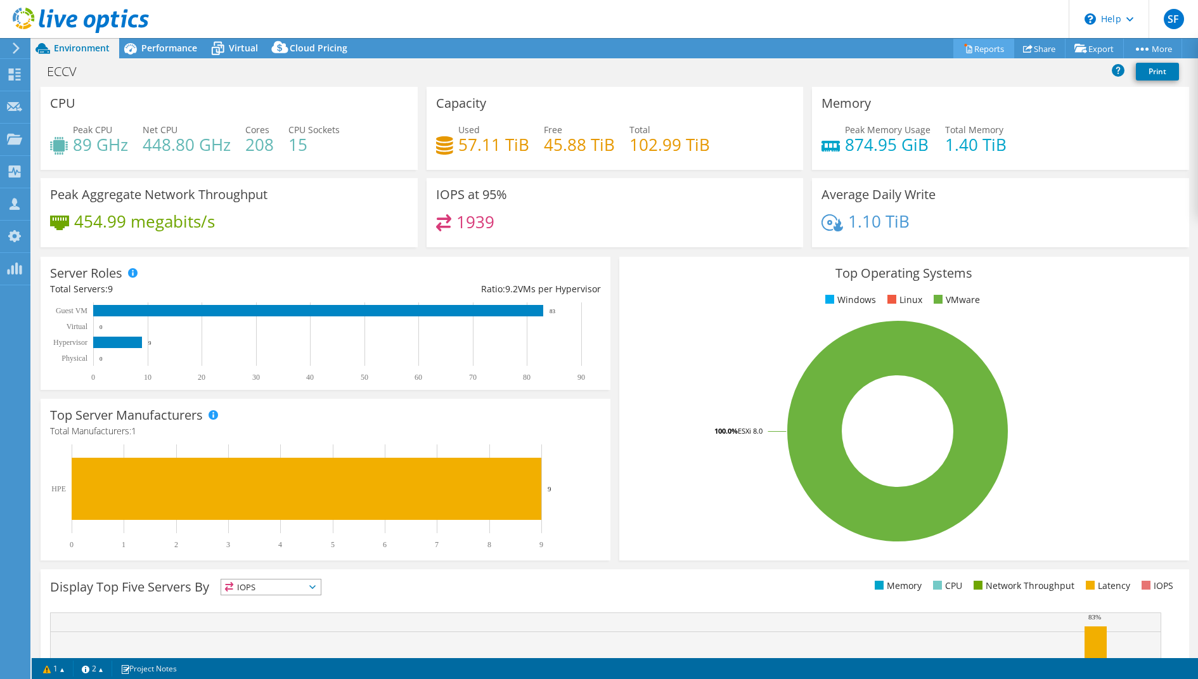
click at [976, 46] on link "Reports" at bounding box center [983, 49] width 61 height 20
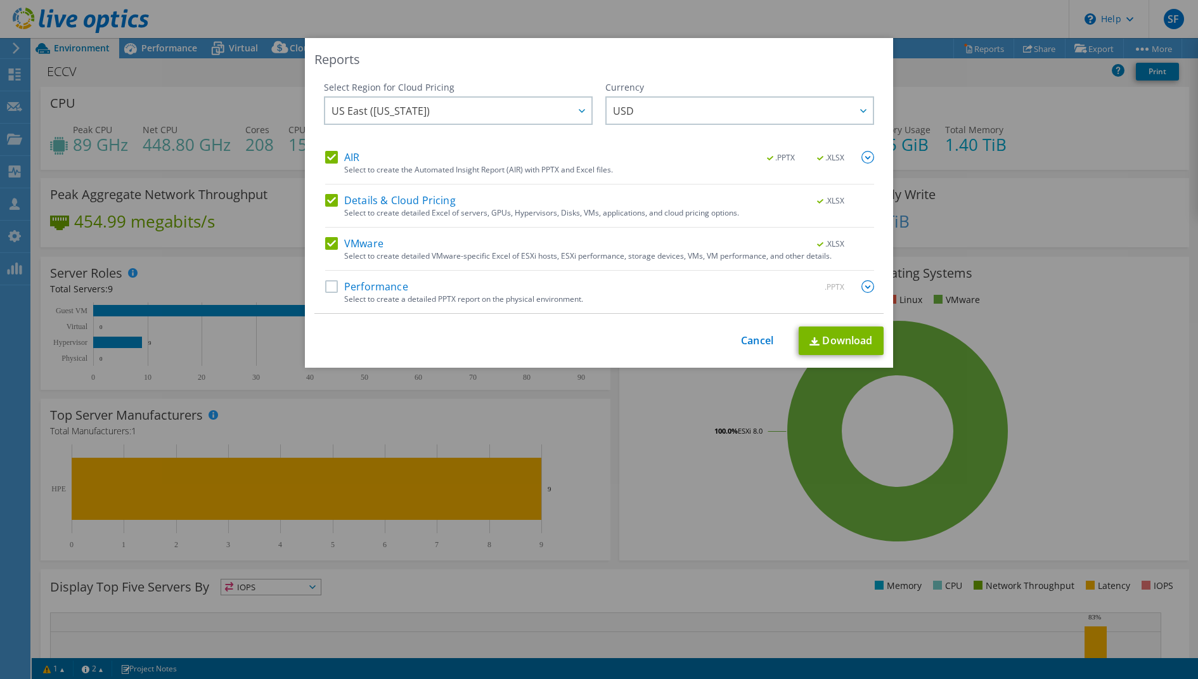
click at [351, 295] on div "Select to create a detailed PPTX report on the physical environment." at bounding box center [609, 299] width 530 height 9
click at [352, 290] on label "Performance" at bounding box center [366, 286] width 83 height 13
click at [0, 0] on input "Performance" at bounding box center [0, 0] width 0 height 0
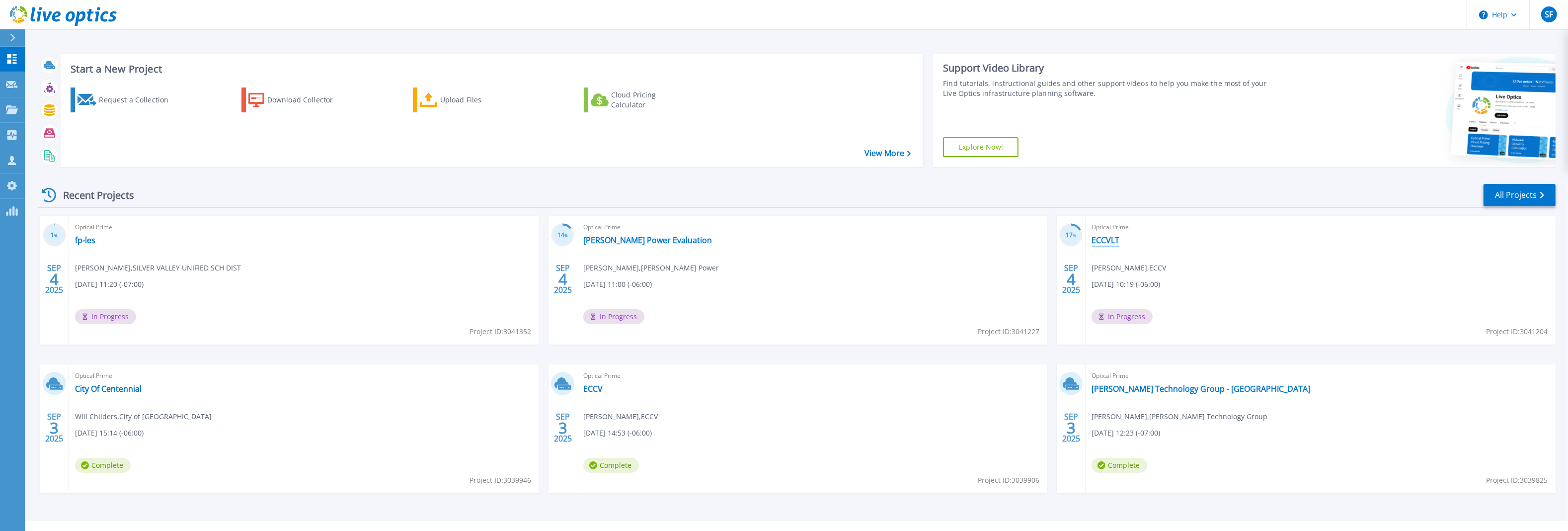
click at [1105, 243] on link "ECCVLT" at bounding box center [1105, 240] width 27 height 10
click at [1210, 391] on link "[PERSON_NAME] Technology Group - [GEOGRAPHIC_DATA]" at bounding box center [1201, 388] width 219 height 10
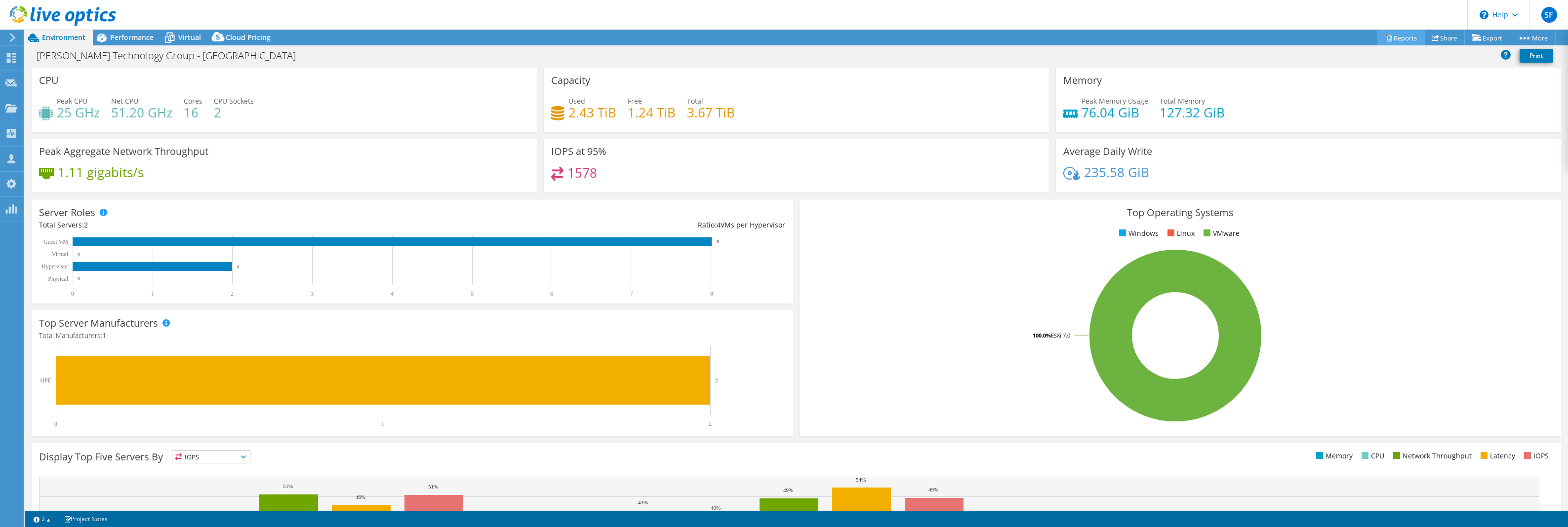
click at [1403, 37] on link "Reports" at bounding box center [1401, 38] width 48 height 16
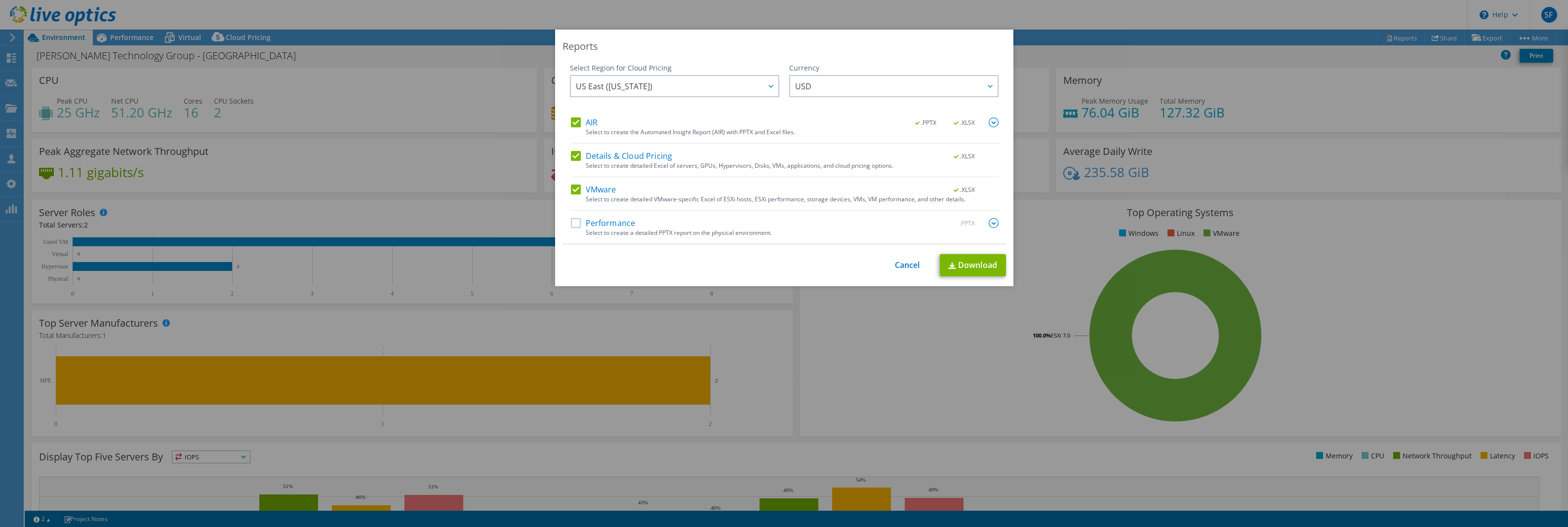
click at [592, 225] on label "Performance" at bounding box center [603, 223] width 65 height 10
click at [0, 0] on input "Performance" at bounding box center [0, 0] width 0 height 0
click at [948, 268] on img at bounding box center [952, 265] width 8 height 6
click at [907, 265] on link "Cancel" at bounding box center [907, 265] width 25 height 9
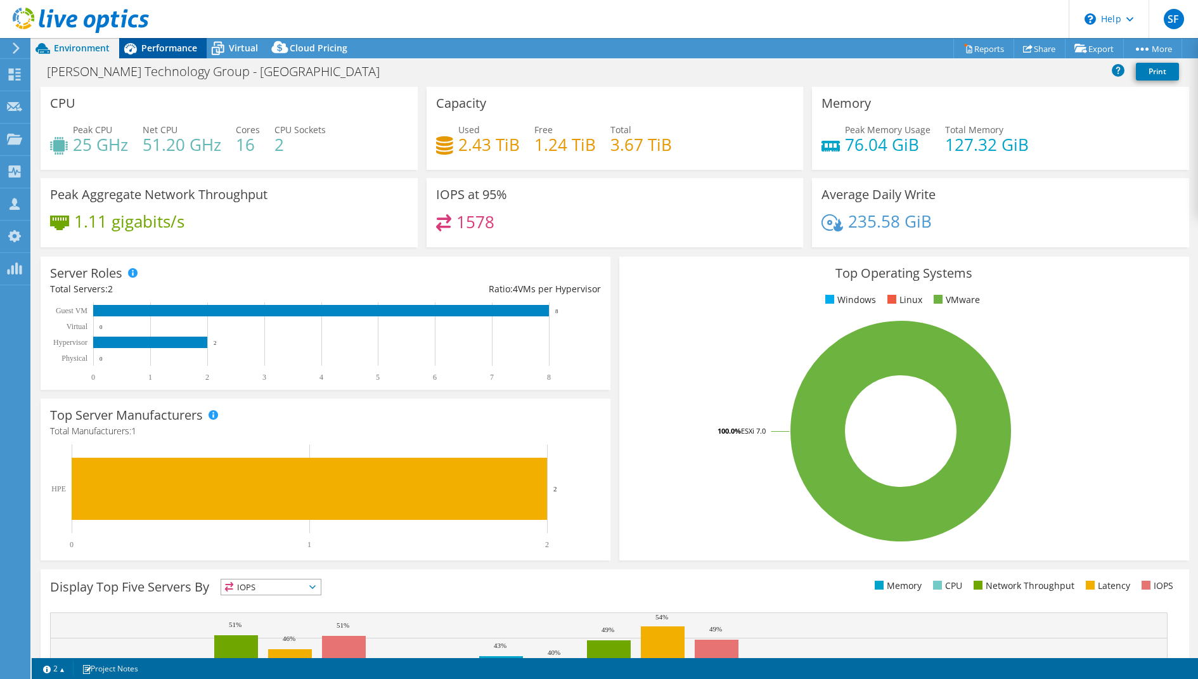
click at [187, 46] on span "Performance" at bounding box center [169, 48] width 56 height 12
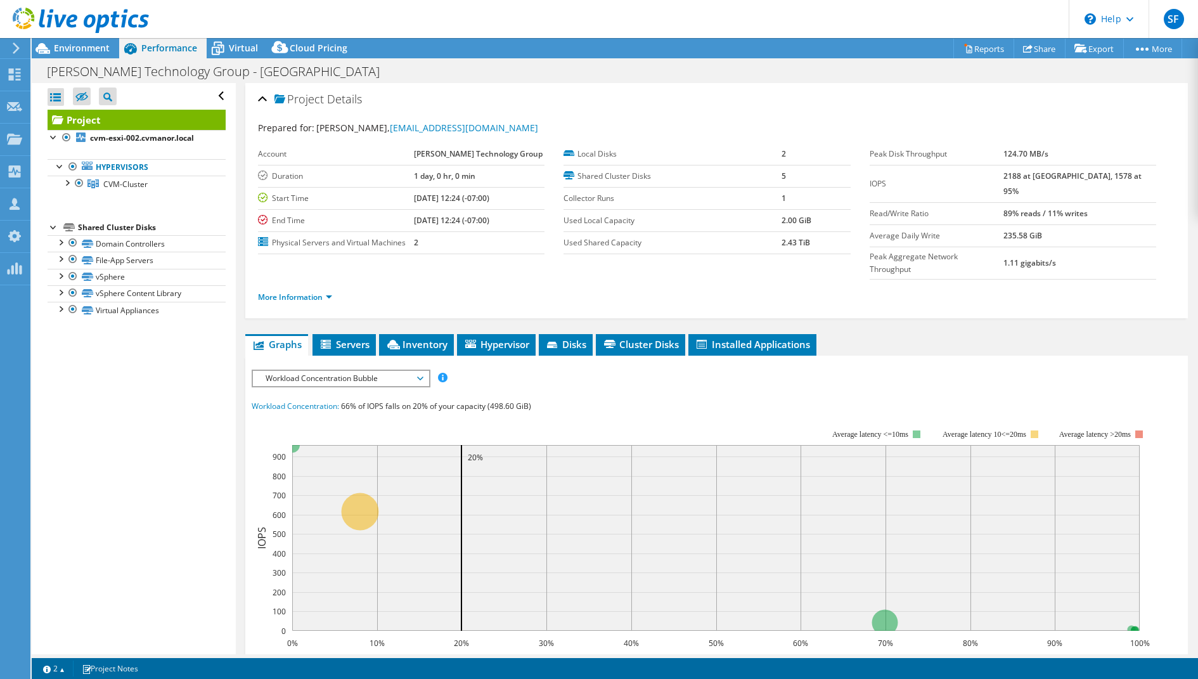
scroll to position [3, 0]
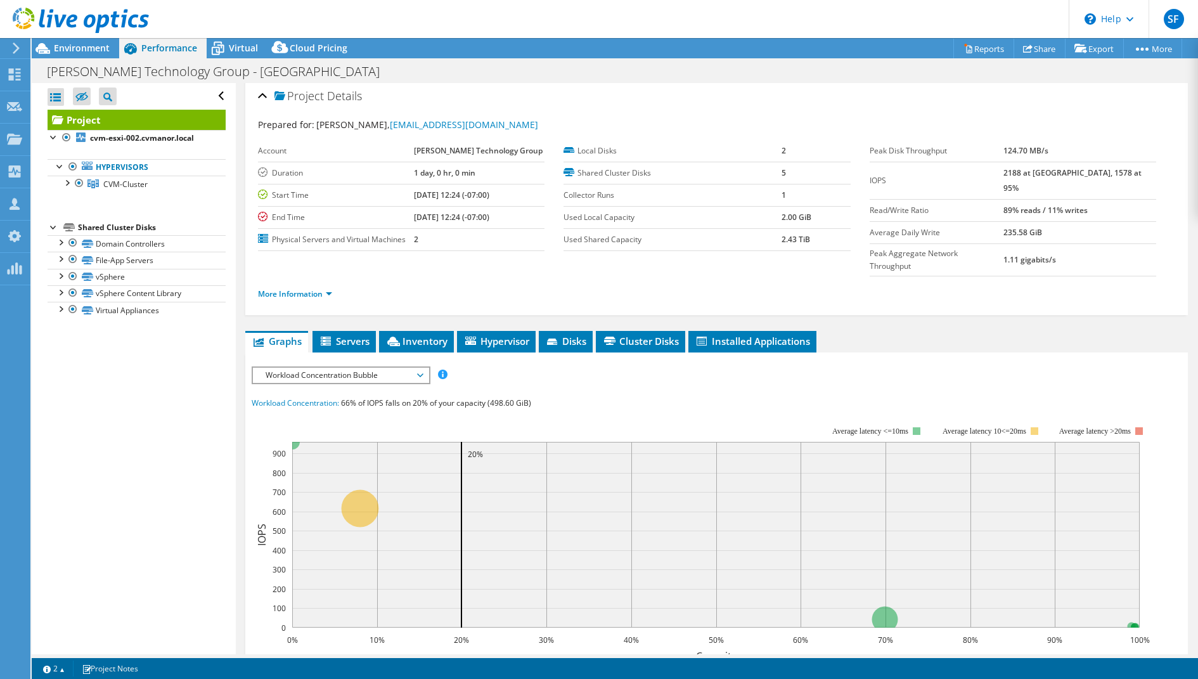
click at [400, 368] on span "Workload Concentration Bubble" at bounding box center [340, 375] width 163 height 15
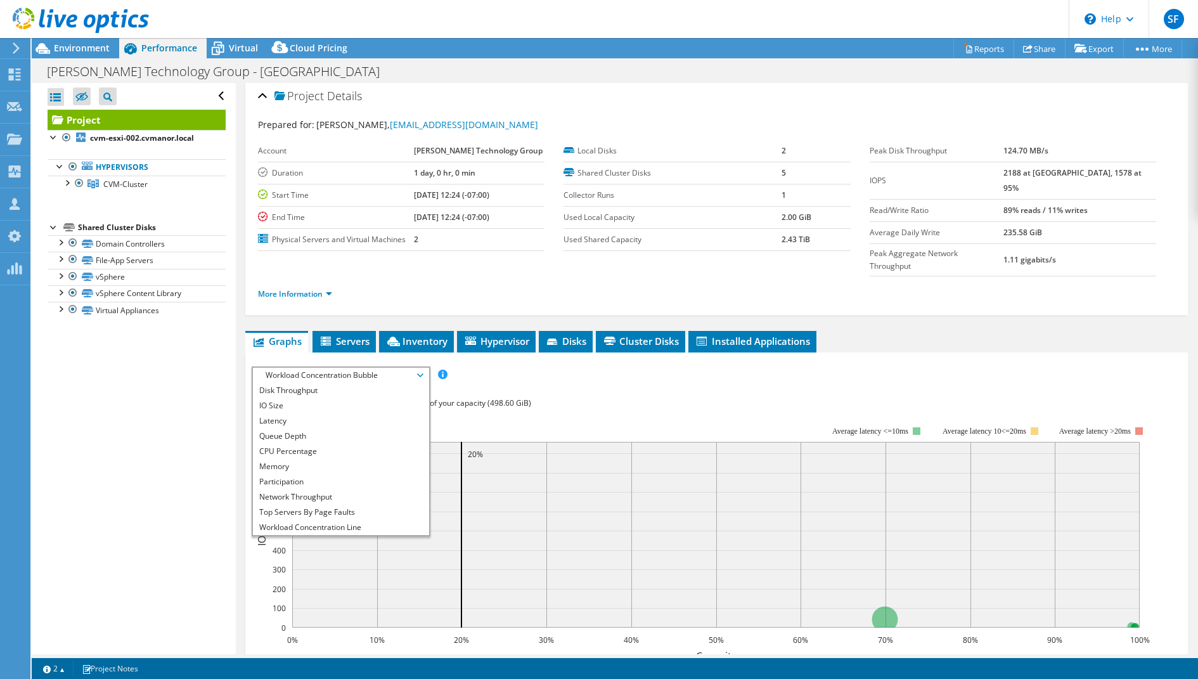
scroll to position [45, 0]
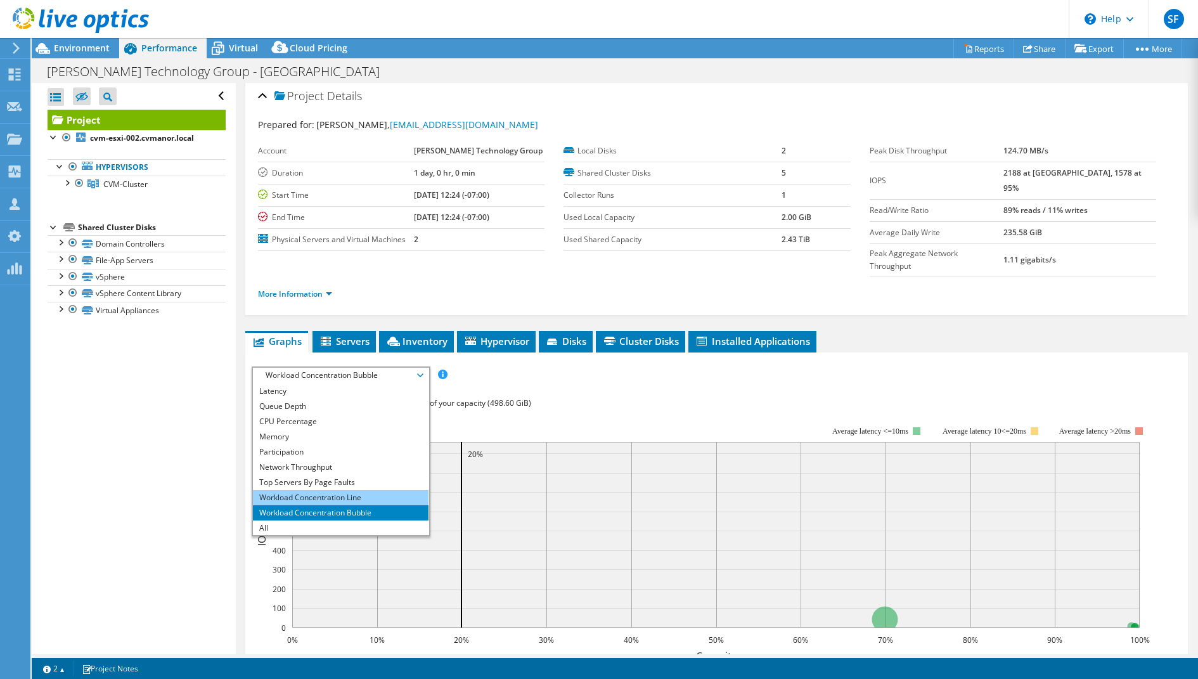
click at [377, 490] on li "Workload Concentration Line" at bounding box center [341, 497] width 176 height 15
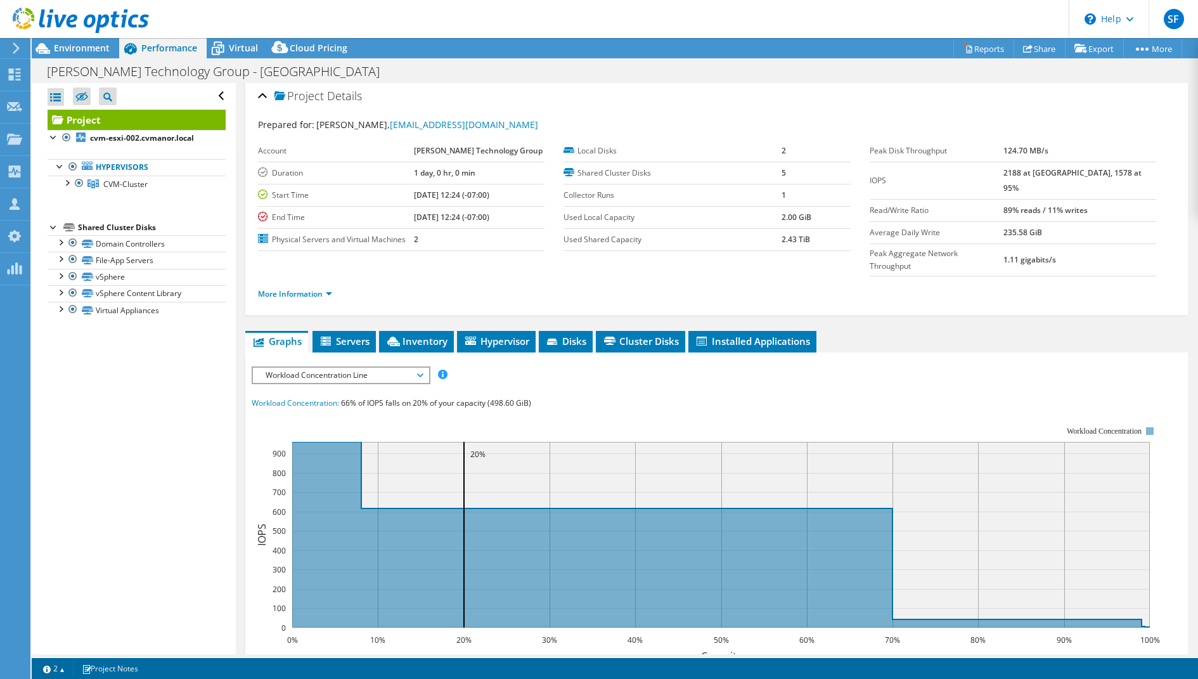
click at [413, 368] on span "Workload Concentration Line" at bounding box center [340, 375] width 163 height 15
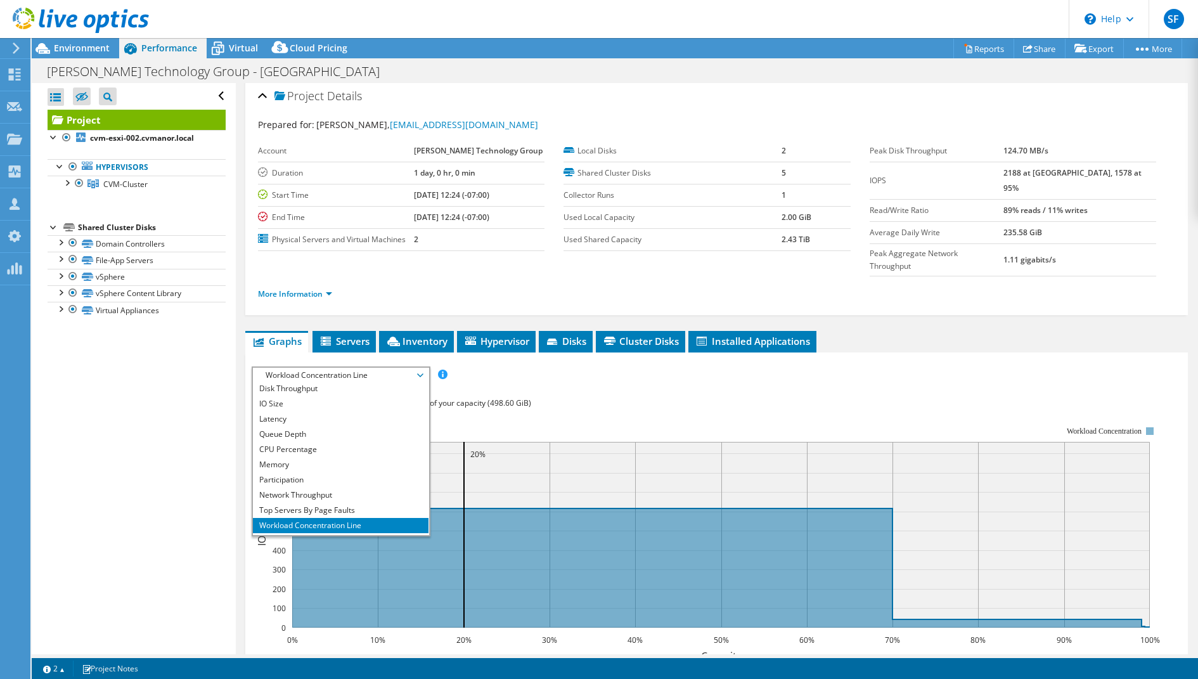
scroll to position [0, 0]
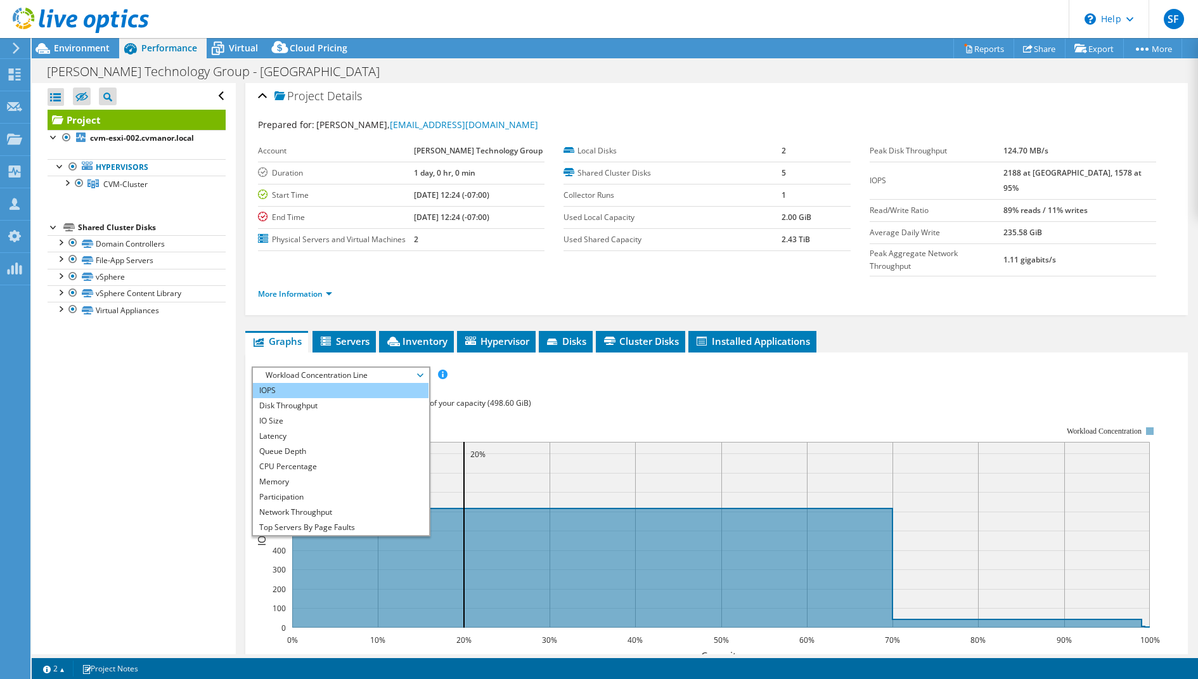
click at [356, 383] on li "IOPS" at bounding box center [341, 390] width 176 height 15
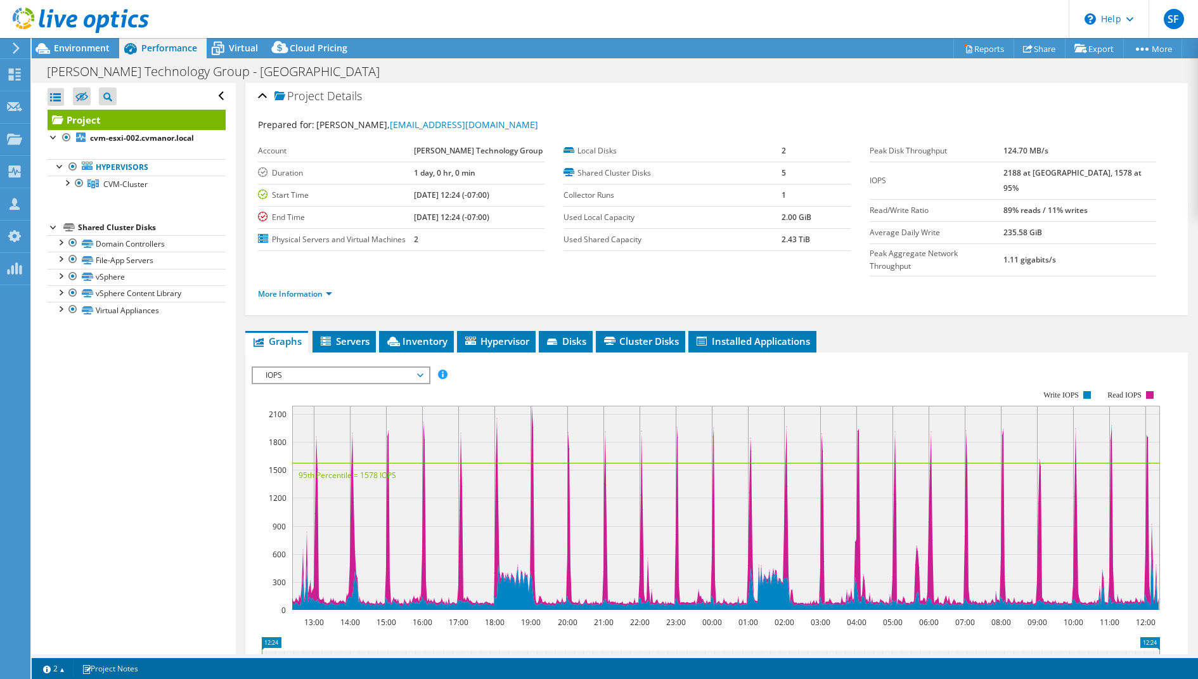
click at [420, 368] on span "IOPS" at bounding box center [340, 375] width 163 height 15
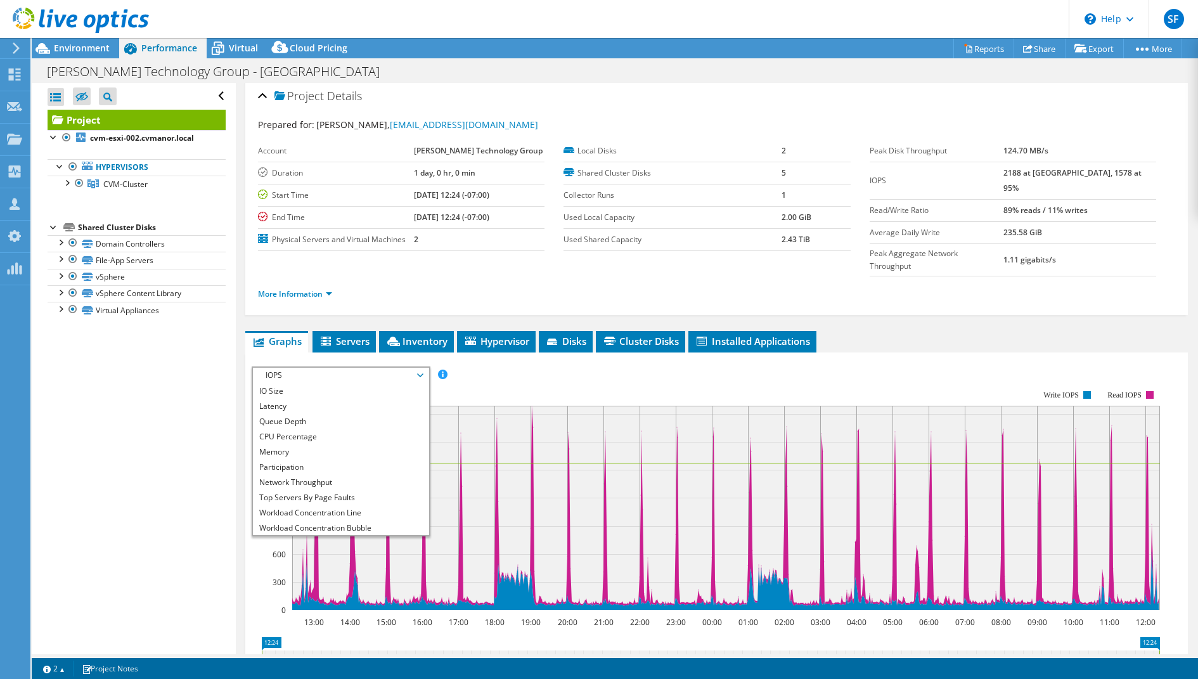
scroll to position [45, 0]
click at [397, 490] on li "Workload Concentration Line" at bounding box center [341, 497] width 176 height 15
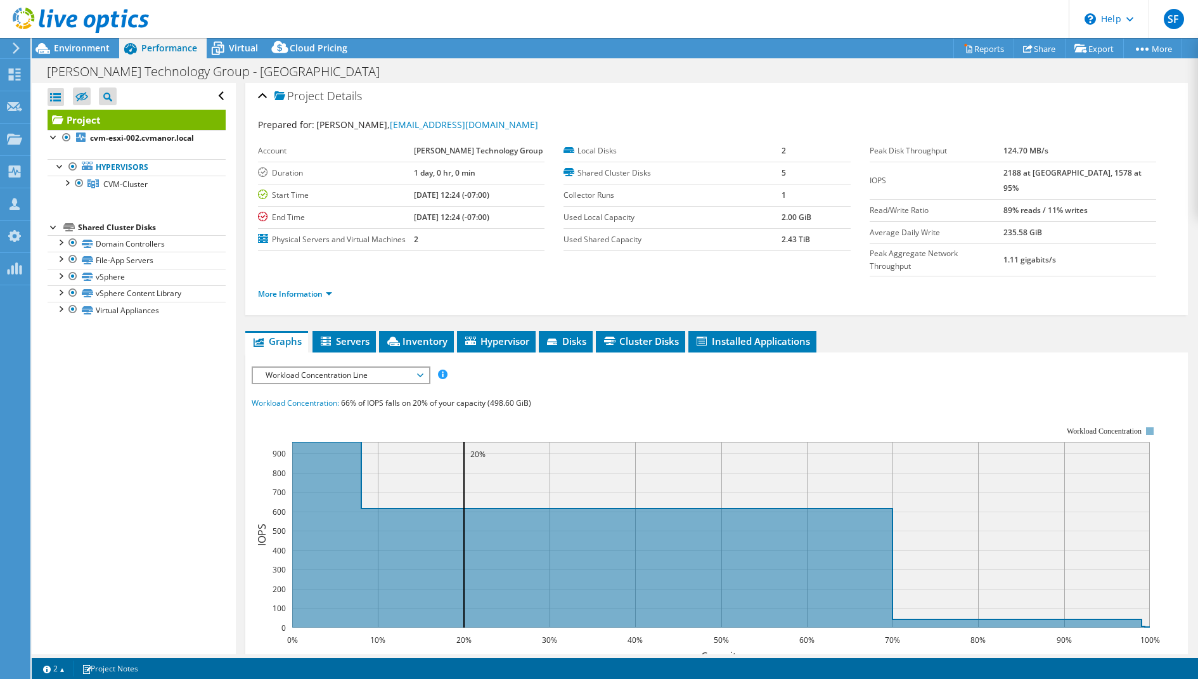
click at [423, 368] on span "Workload Concentration Line" at bounding box center [341, 375] width 176 height 15
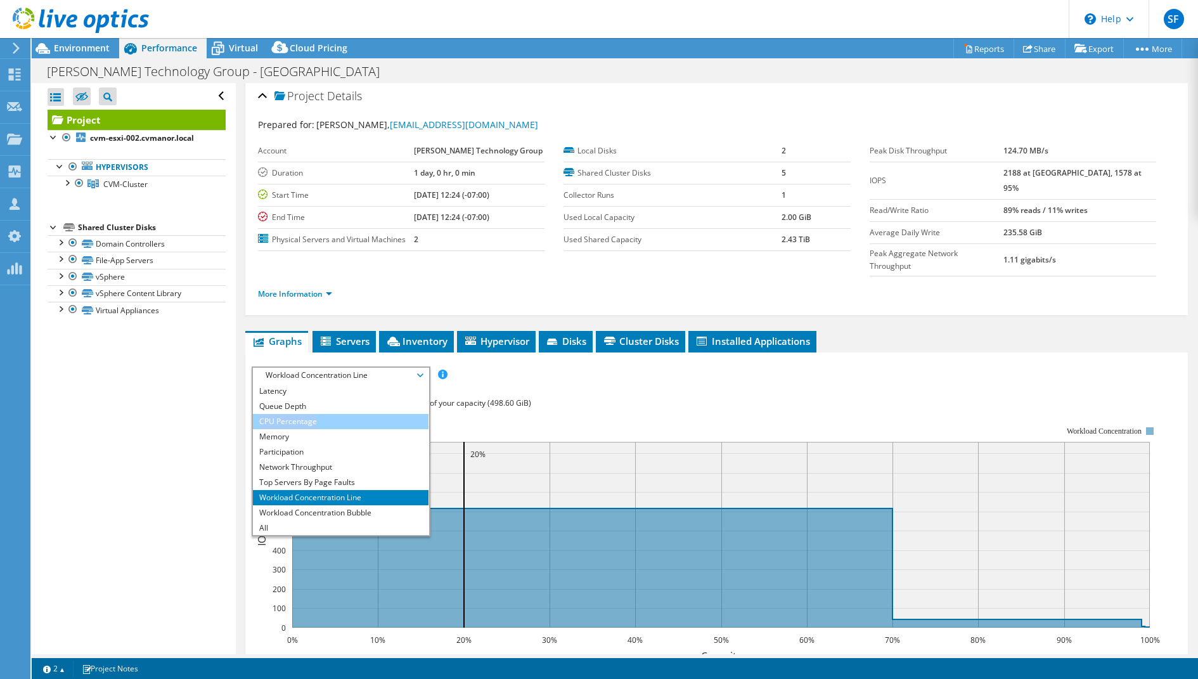
click at [363, 389] on ul "IOPS Disk Throughput IO Size Latency Queue Depth CPU Percentage Memory Page Fau…" at bounding box center [341, 459] width 176 height 152
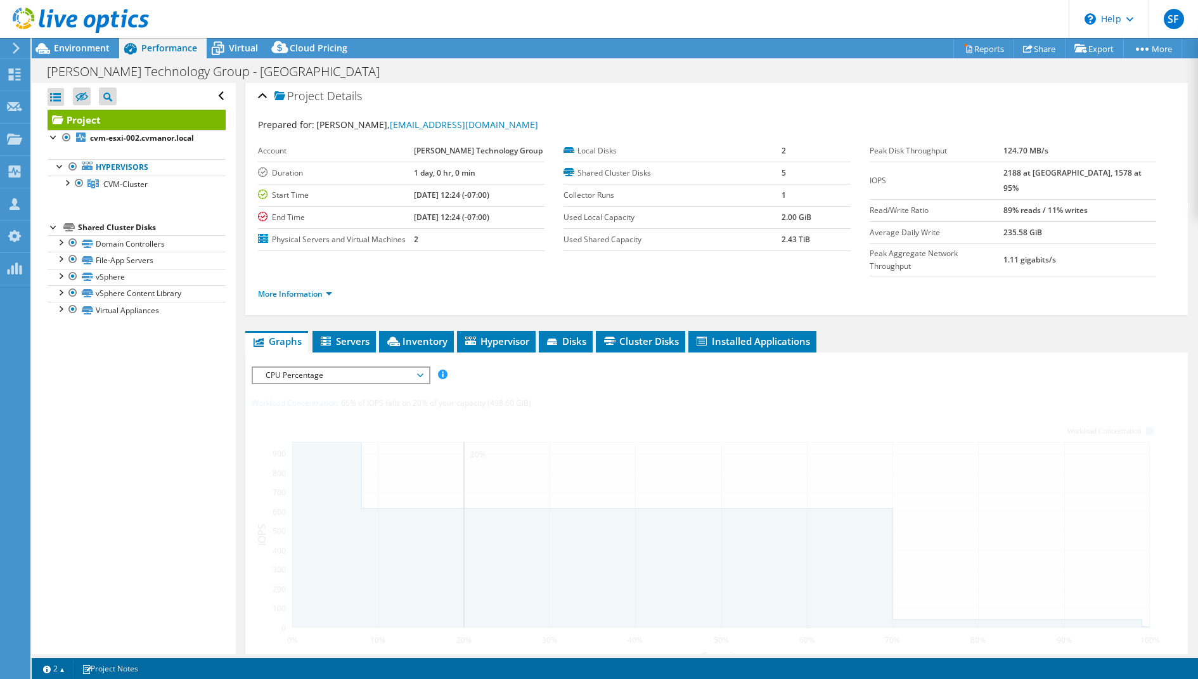
click at [394, 368] on span "CPU Percentage" at bounding box center [340, 375] width 163 height 15
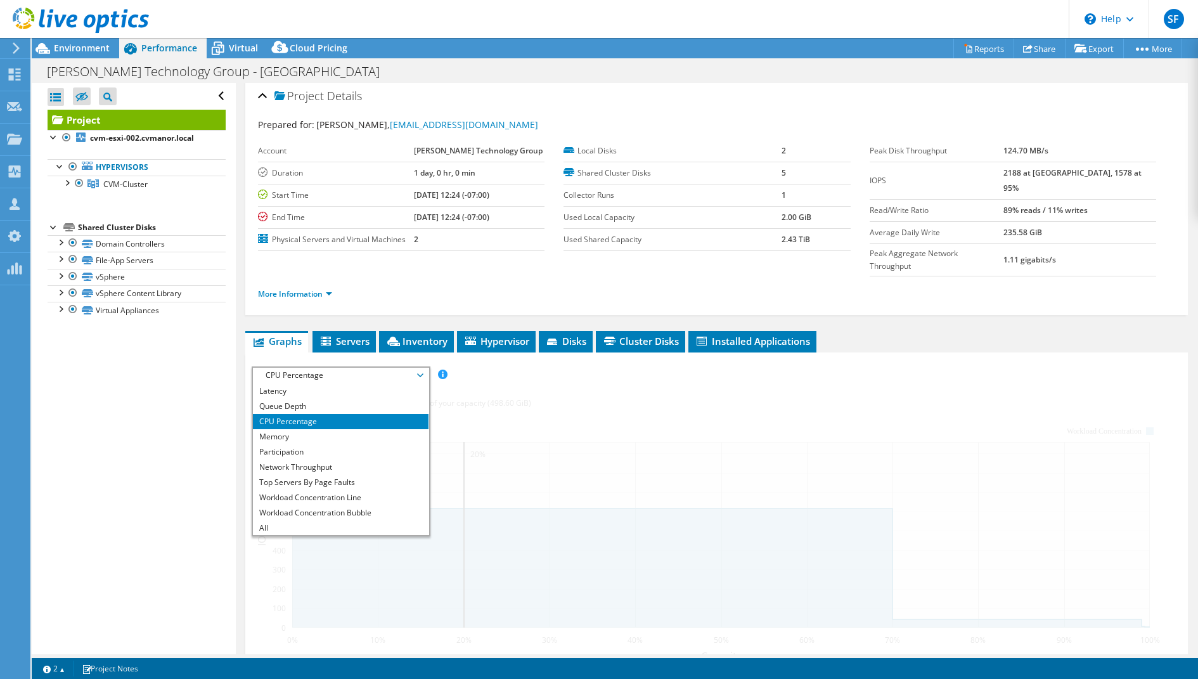
click at [358, 414] on li "CPU Percentage" at bounding box center [341, 421] width 176 height 15
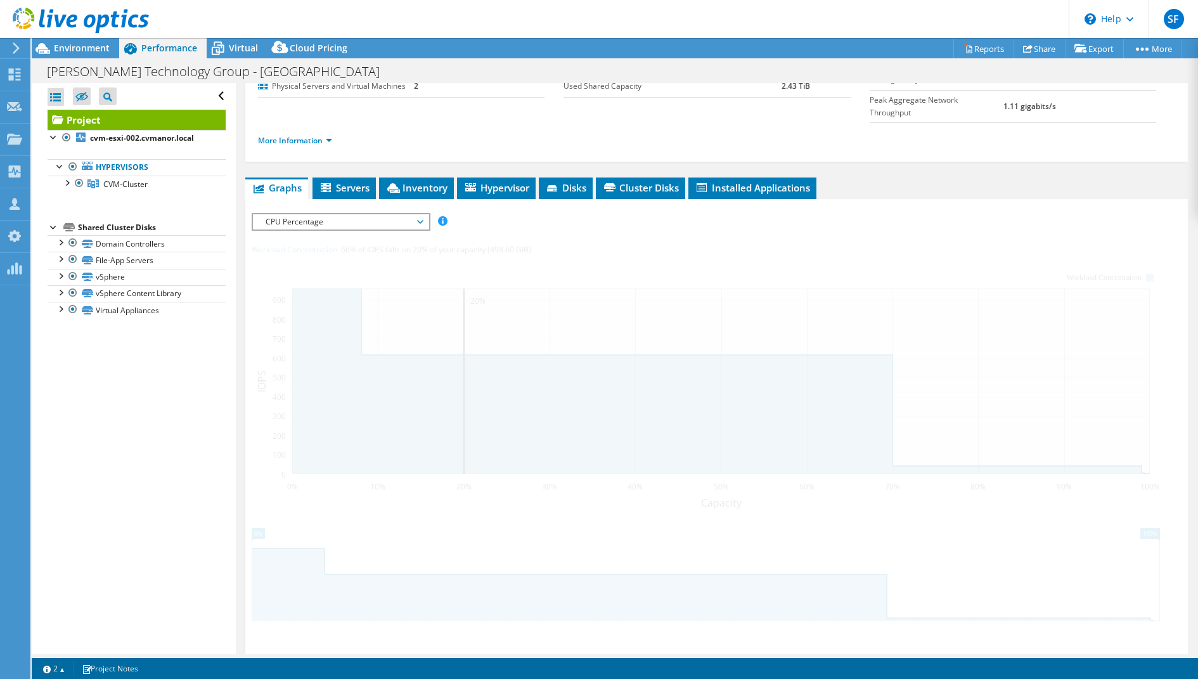
scroll to position [139, 0]
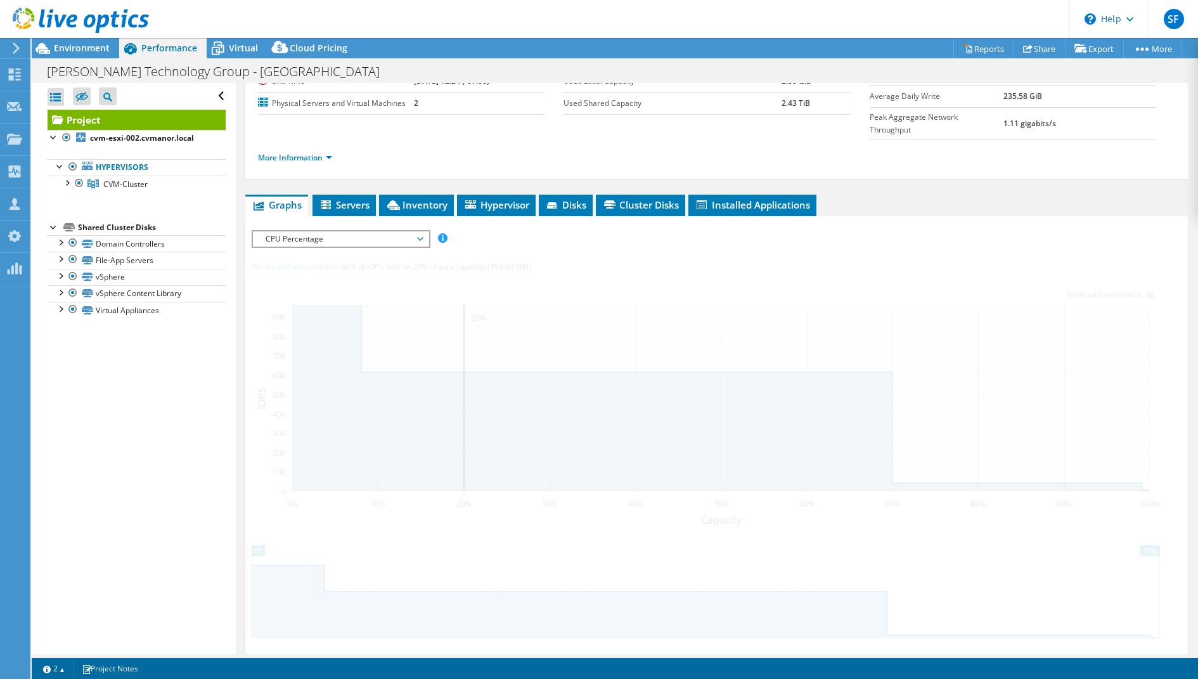
click at [363, 235] on div at bounding box center [717, 464] width 930 height 469
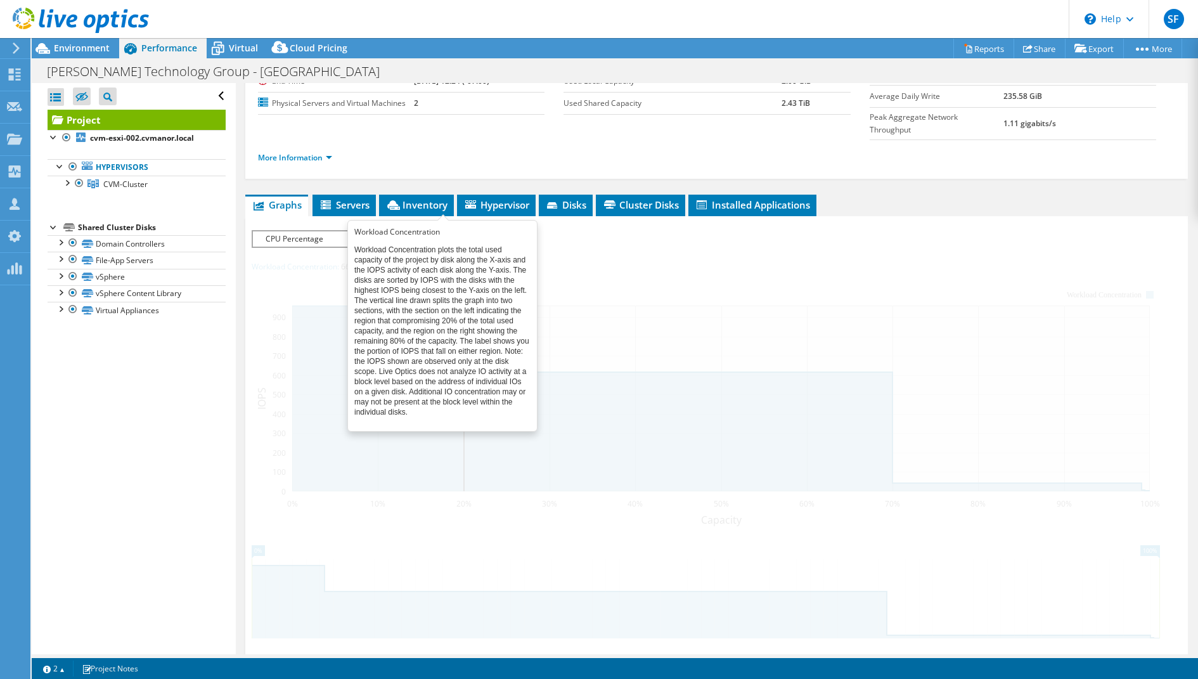
click at [442, 233] on span at bounding box center [442, 237] width 9 height 9
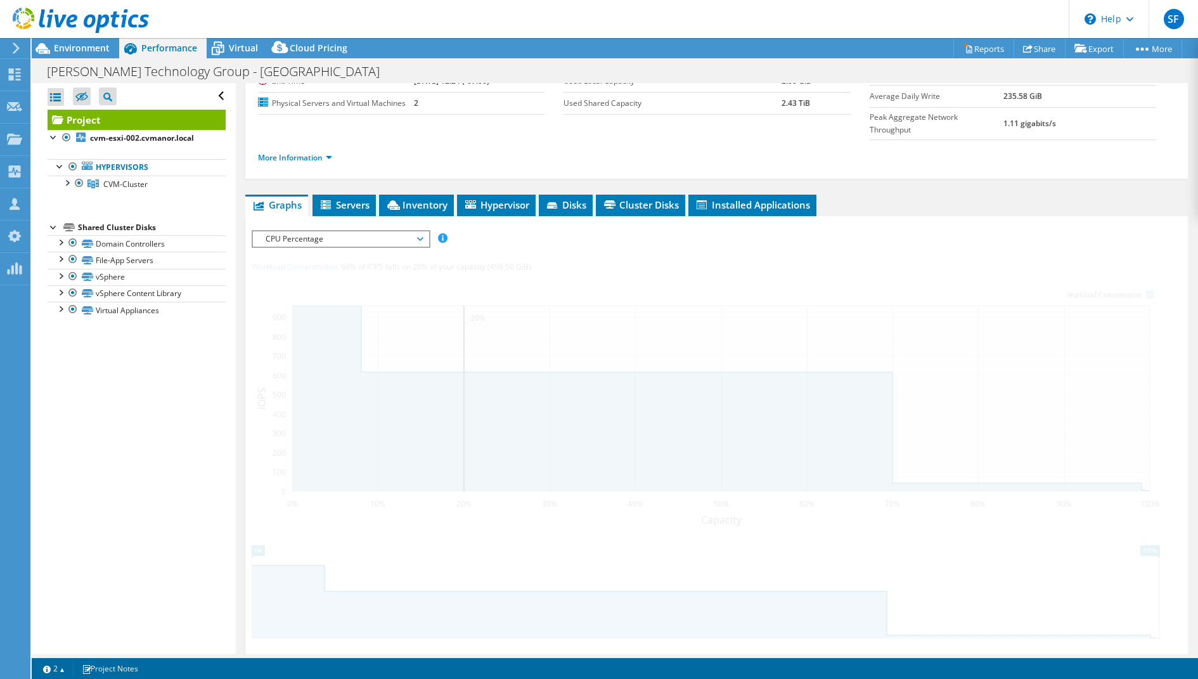
click at [336, 238] on div at bounding box center [717, 464] width 930 height 469
click at [119, 167] on link "Hypervisors" at bounding box center [137, 167] width 178 height 16
click at [122, 181] on span "CVM-Cluster" at bounding box center [125, 184] width 44 height 11
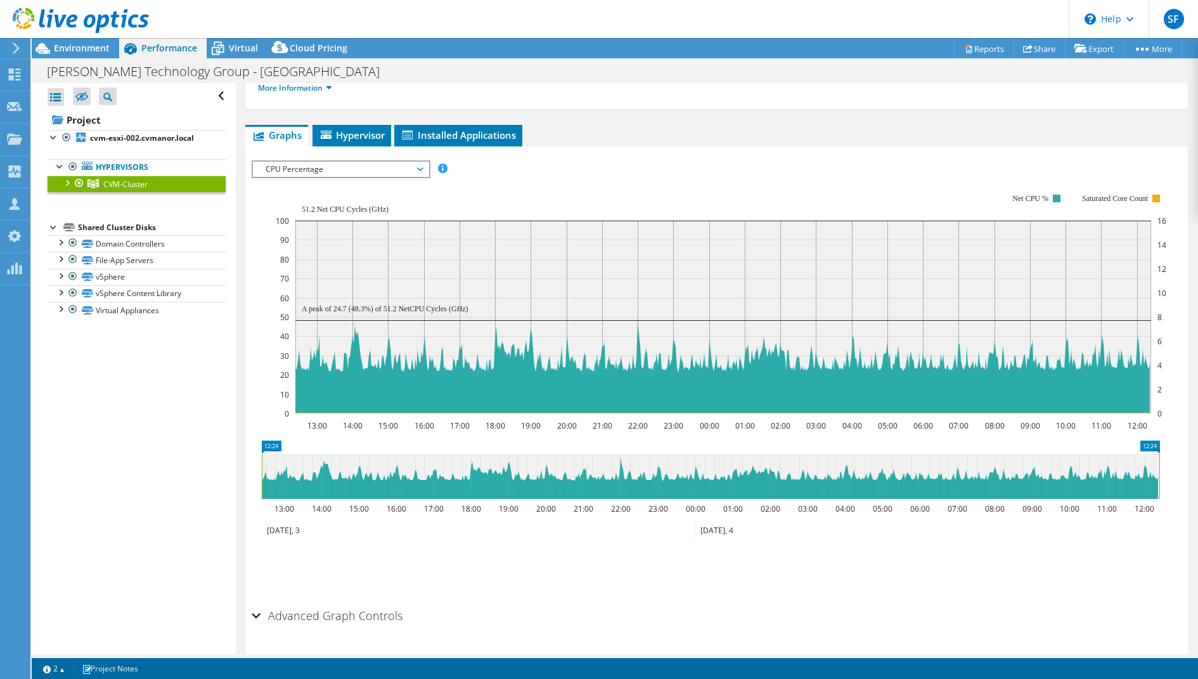
scroll to position [46, 0]
click at [65, 185] on div at bounding box center [66, 182] width 13 height 13
